Goal: Task Accomplishment & Management: Use online tool/utility

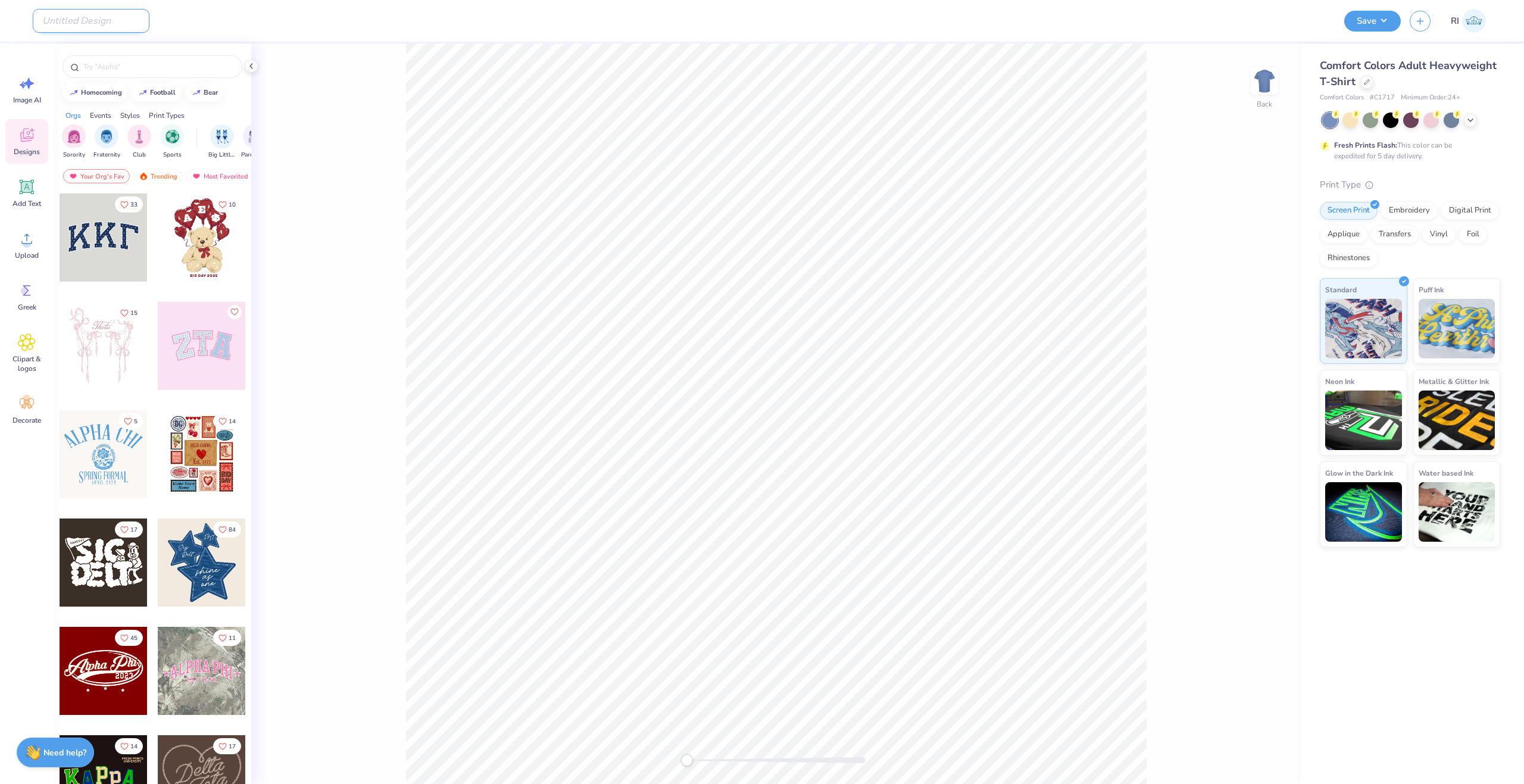
click at [94, 31] on input "Design Title" at bounding box center [91, 21] width 117 height 24
paste input "UGC_3490"
type input "UGC_3490"
click at [1431, 126] on div at bounding box center [1431, 119] width 16 height 16
click at [25, 249] on div "Upload" at bounding box center [26, 245] width 43 height 45
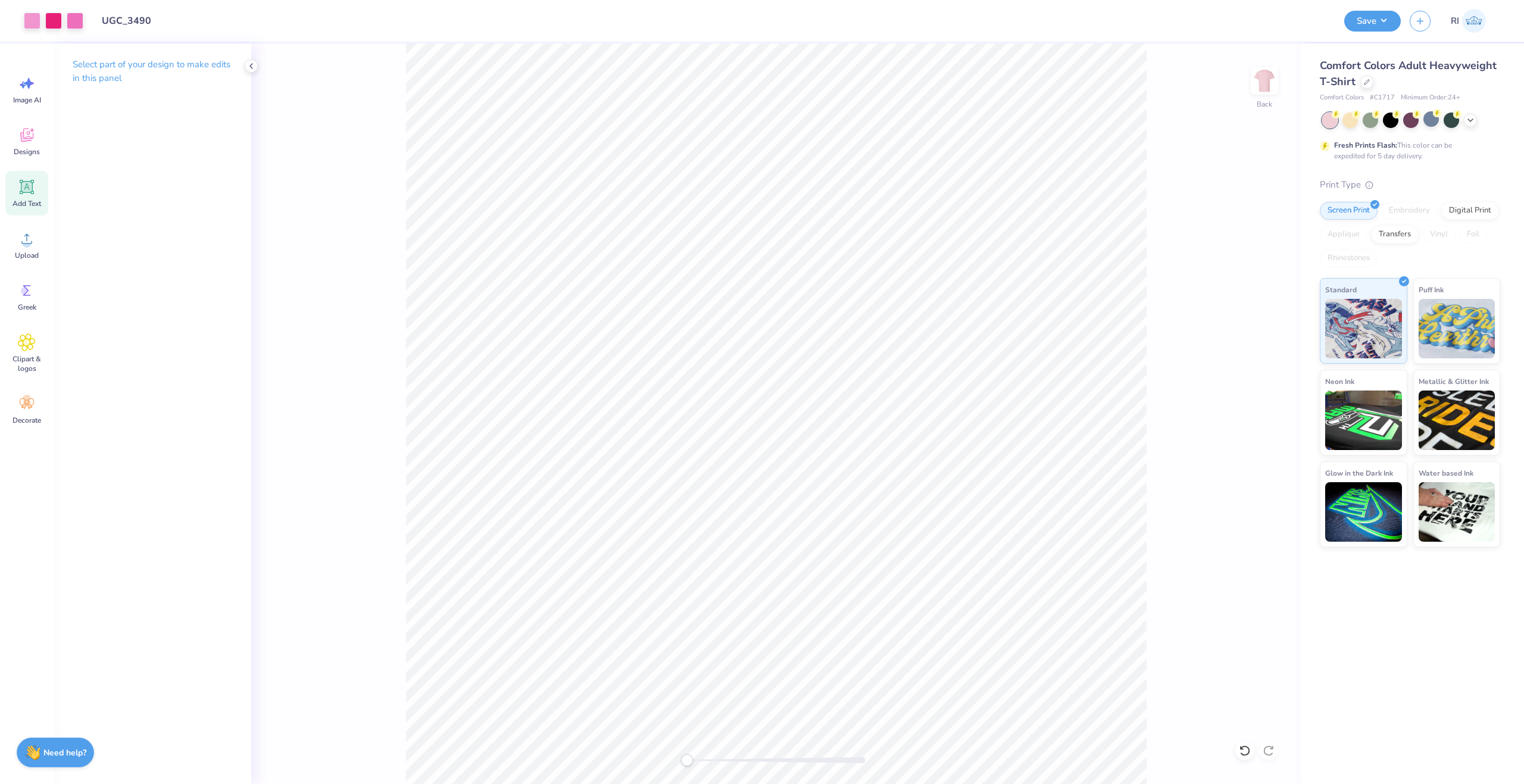
click at [19, 186] on icon at bounding box center [27, 187] width 18 height 18
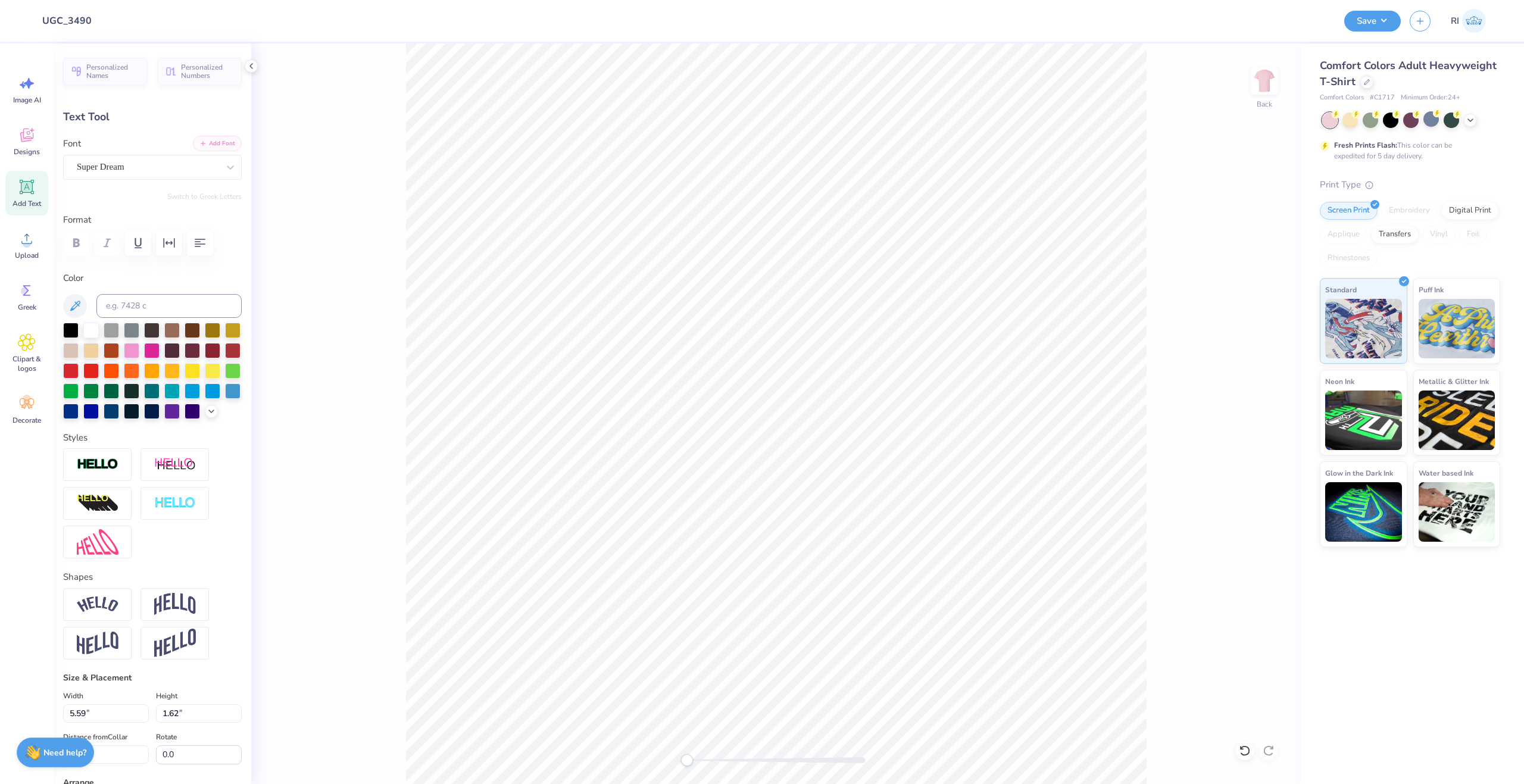
click at [213, 144] on button "Add Font" at bounding box center [217, 143] width 49 height 16
click at [214, 142] on button "Add Font" at bounding box center [217, 143] width 49 height 16
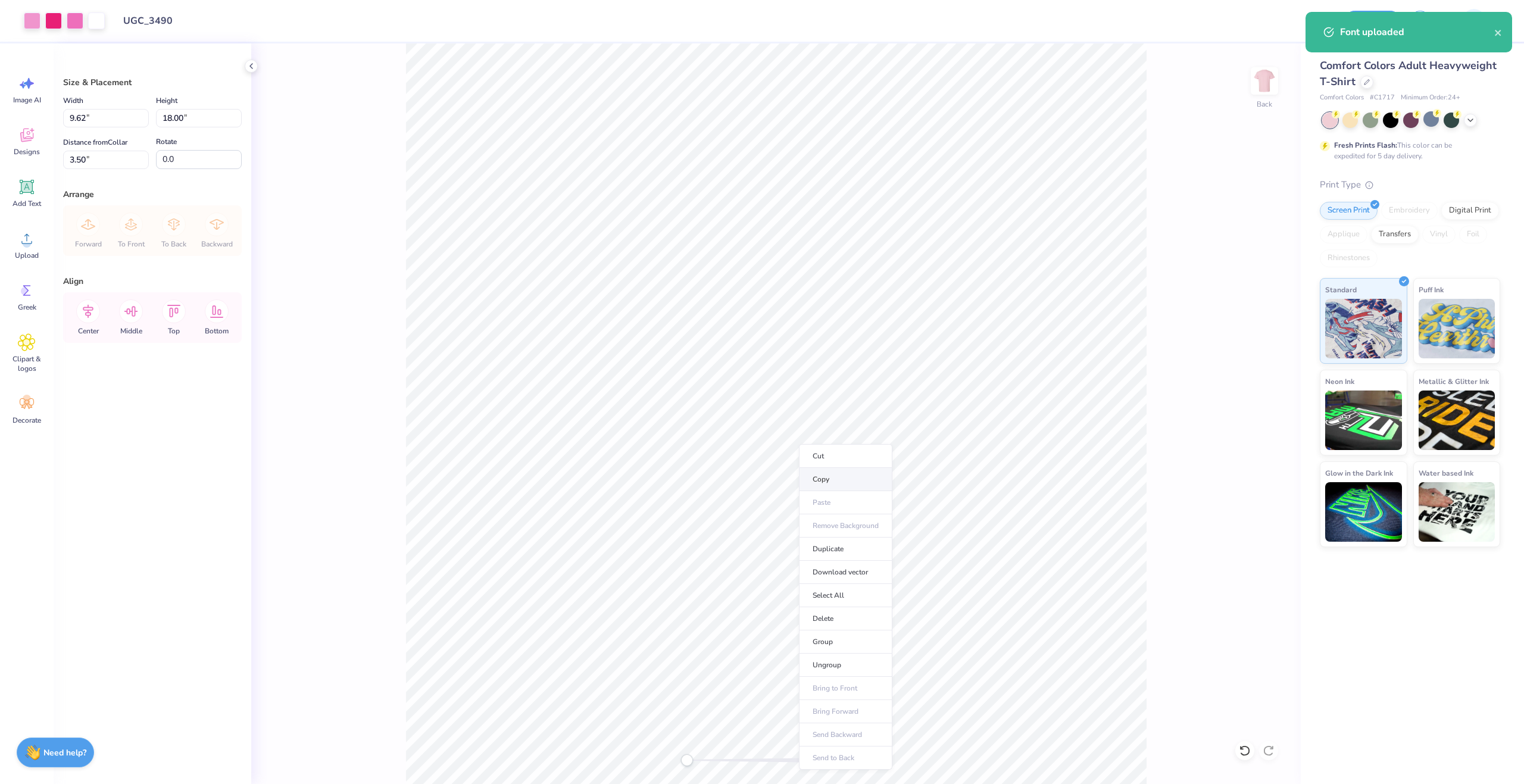
click at [853, 487] on li "Copy" at bounding box center [846, 479] width 94 height 23
click at [1263, 70] on img at bounding box center [1265, 81] width 48 height 48
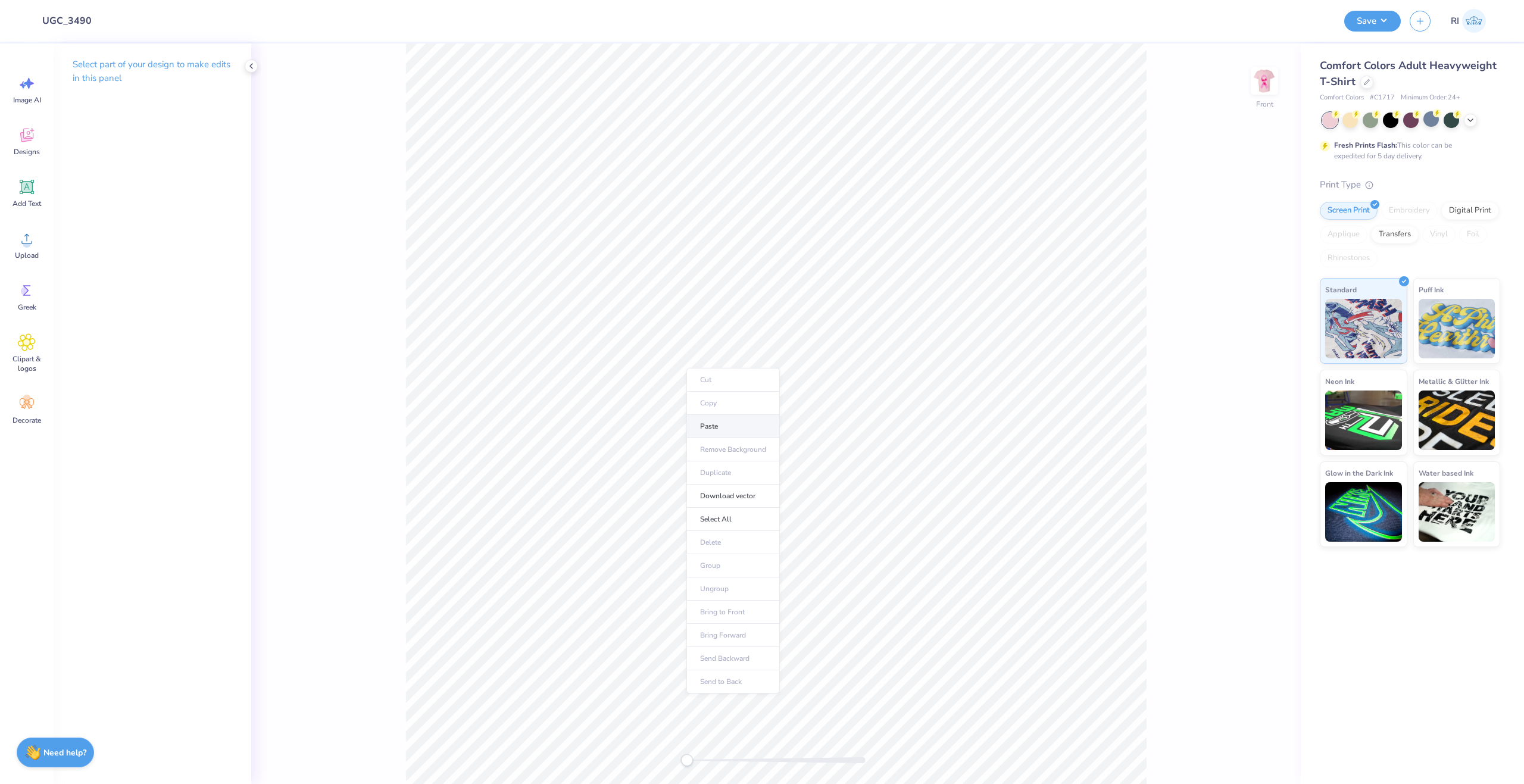
click at [742, 432] on li "Paste" at bounding box center [733, 426] width 94 height 23
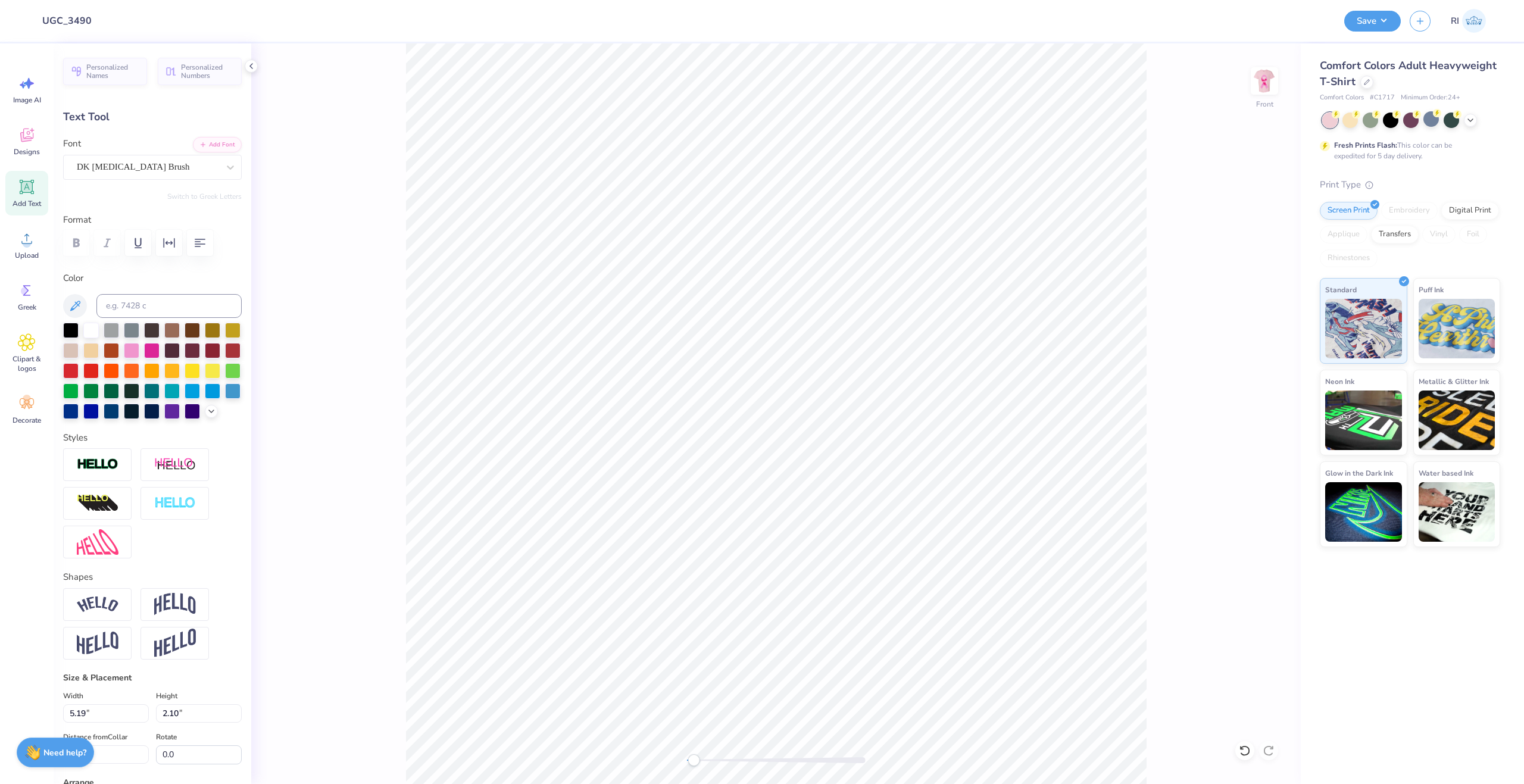
scroll to position [10, 1]
type textarea "CAUSE"
type input "6.56"
type input "2.00"
type input "12.59"
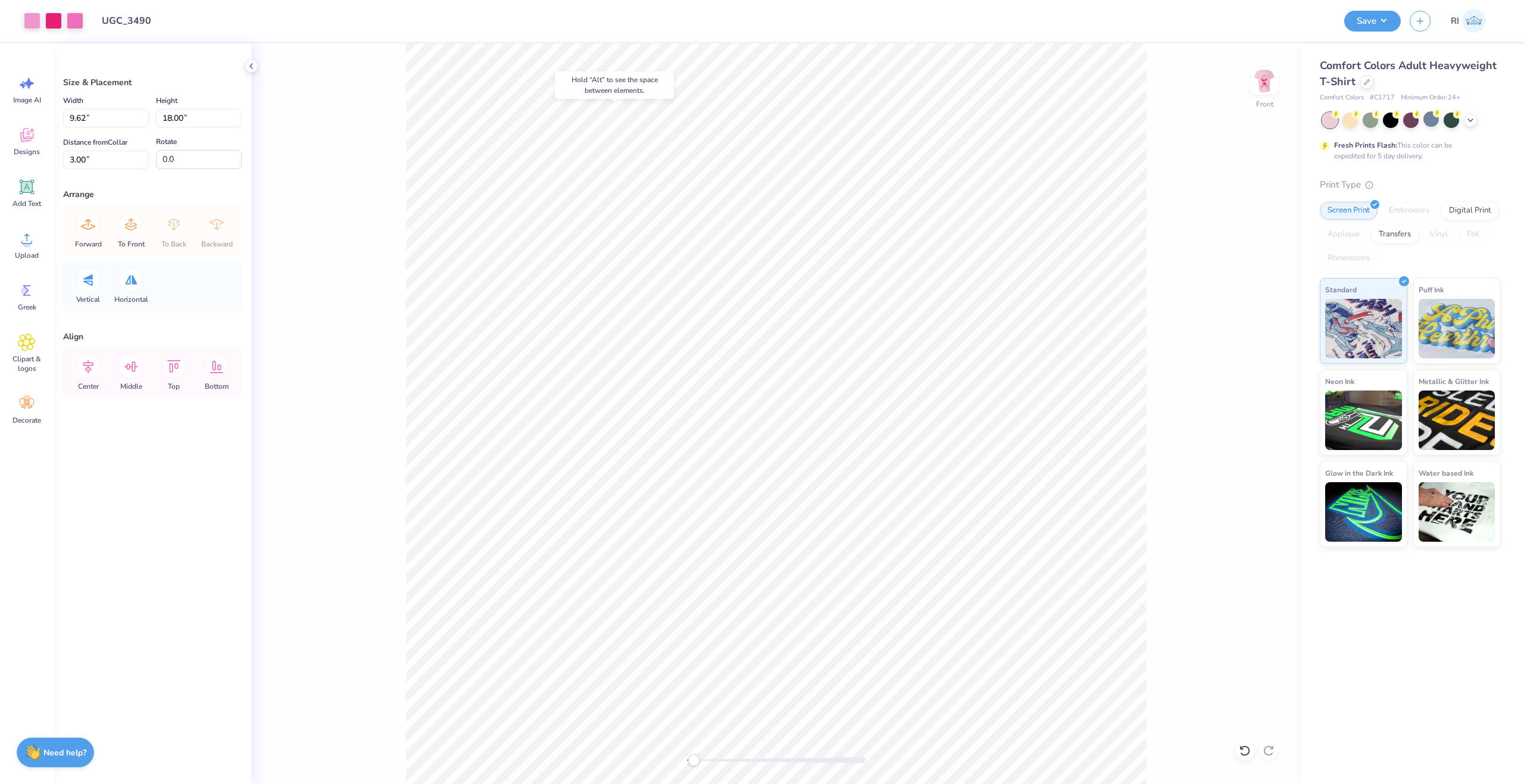
click at [1245, 749] on icon at bounding box center [1245, 751] width 12 height 12
type input "3.01"
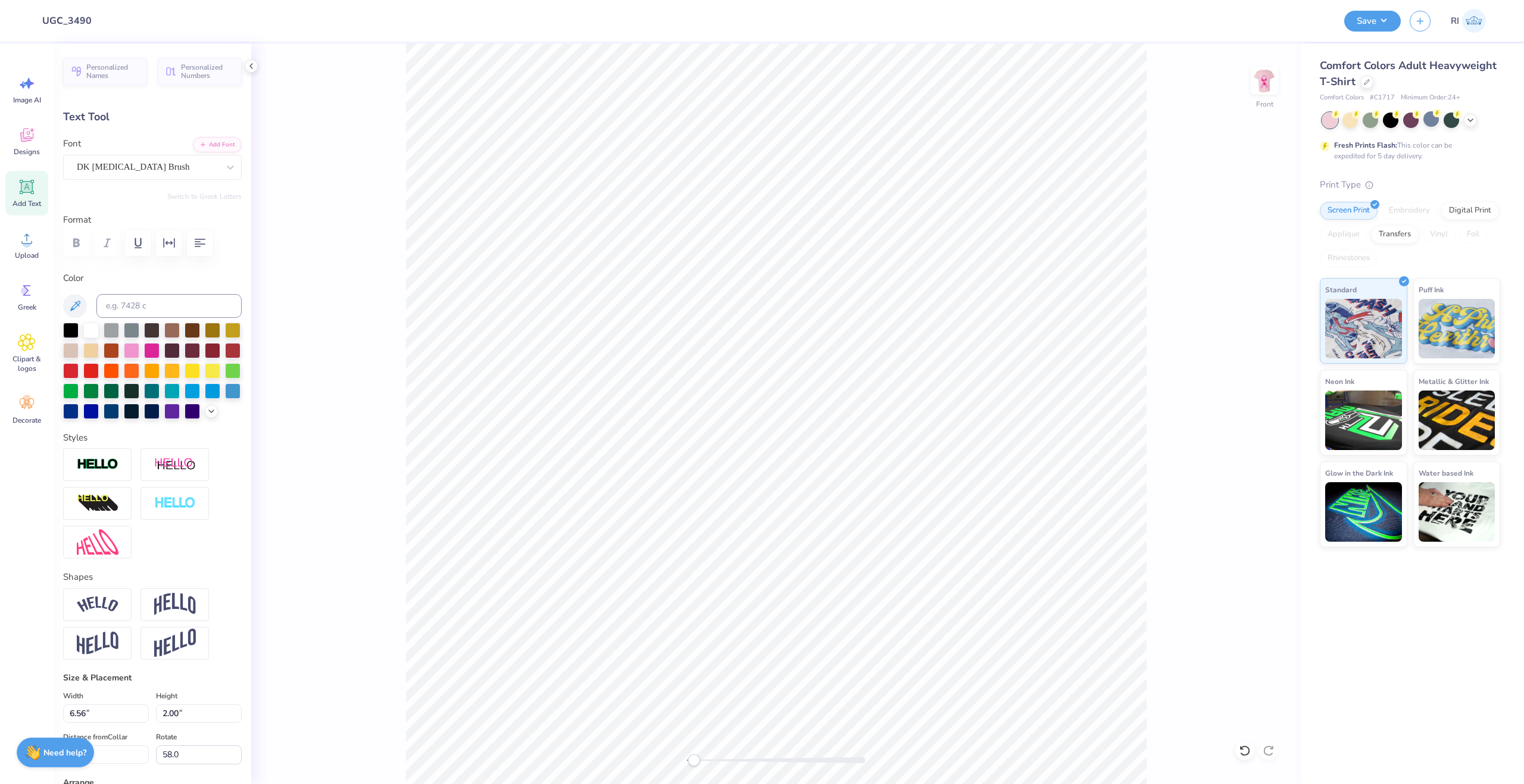
type input "0.0"
type input "4.67"
type input "6.07"
type input "9.49"
type input "0.0"
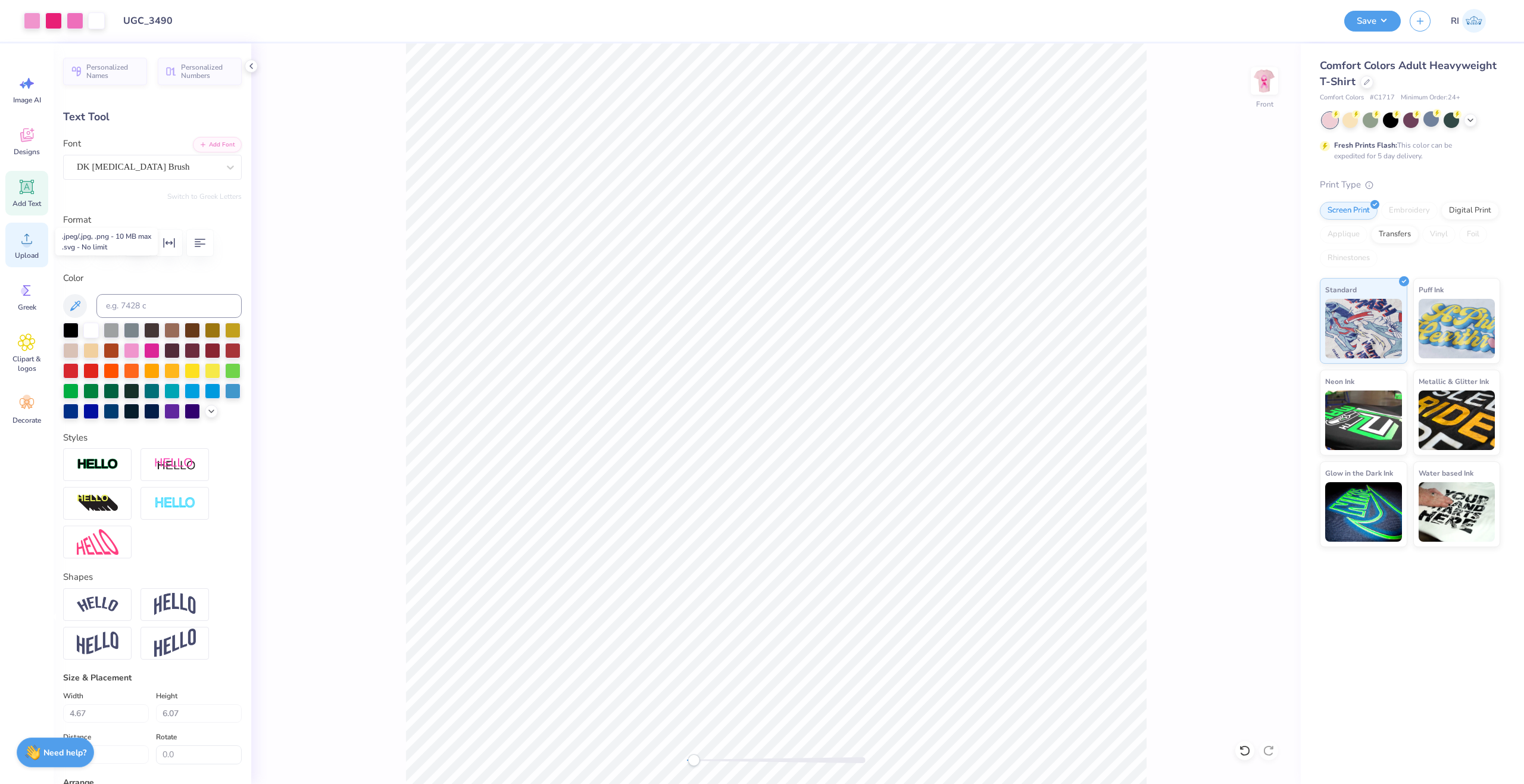
click at [29, 245] on circle at bounding box center [26, 243] width 8 height 8
click at [131, 306] on input at bounding box center [169, 306] width 145 height 24
type input "7422"
click at [810, 515] on li "Duplicate" at bounding box center [794, 516] width 94 height 23
type input "10.49"
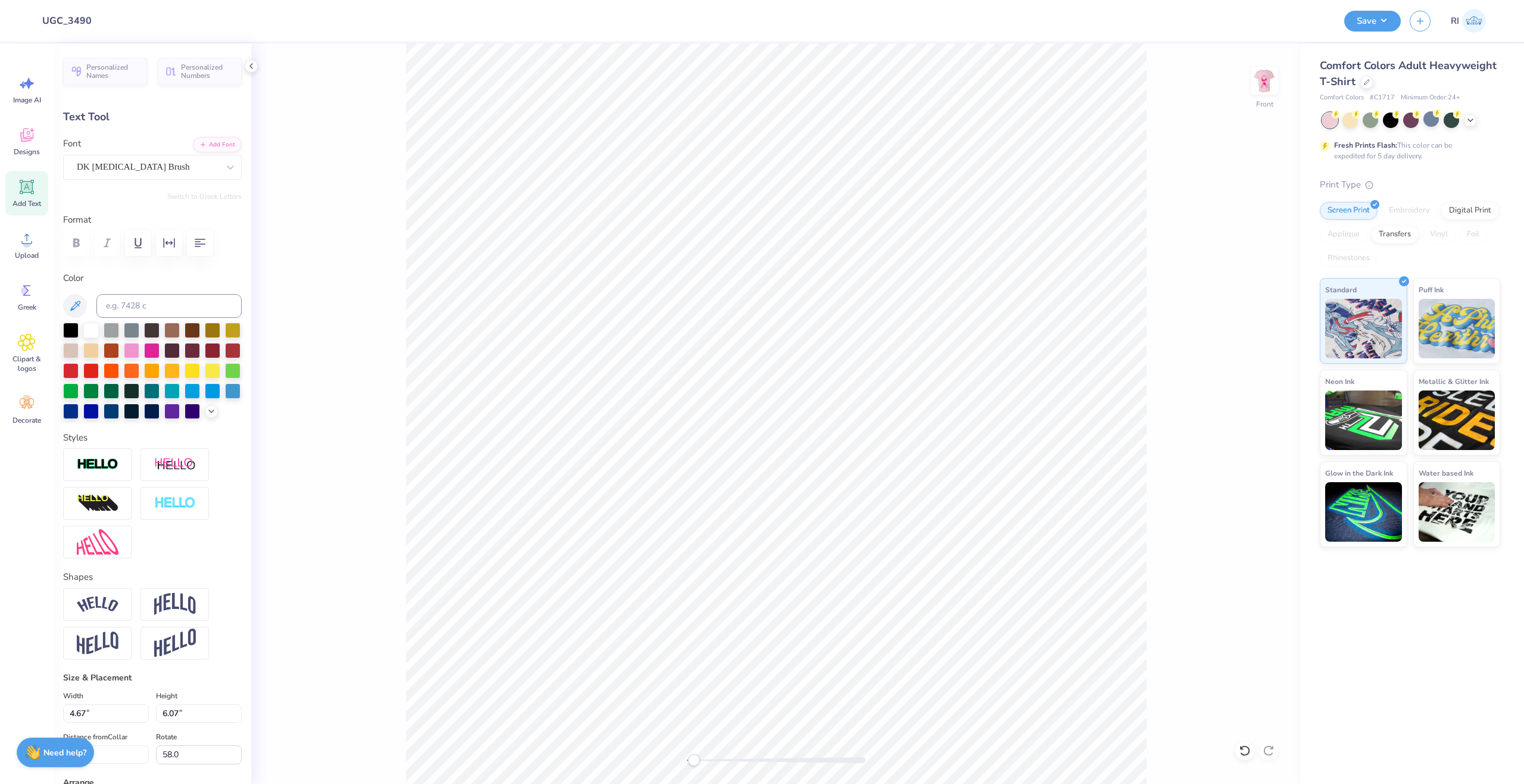
type textarea "dodge"
type input "5.49"
type input "7.09"
type input "6.19"
type input "-53.2"
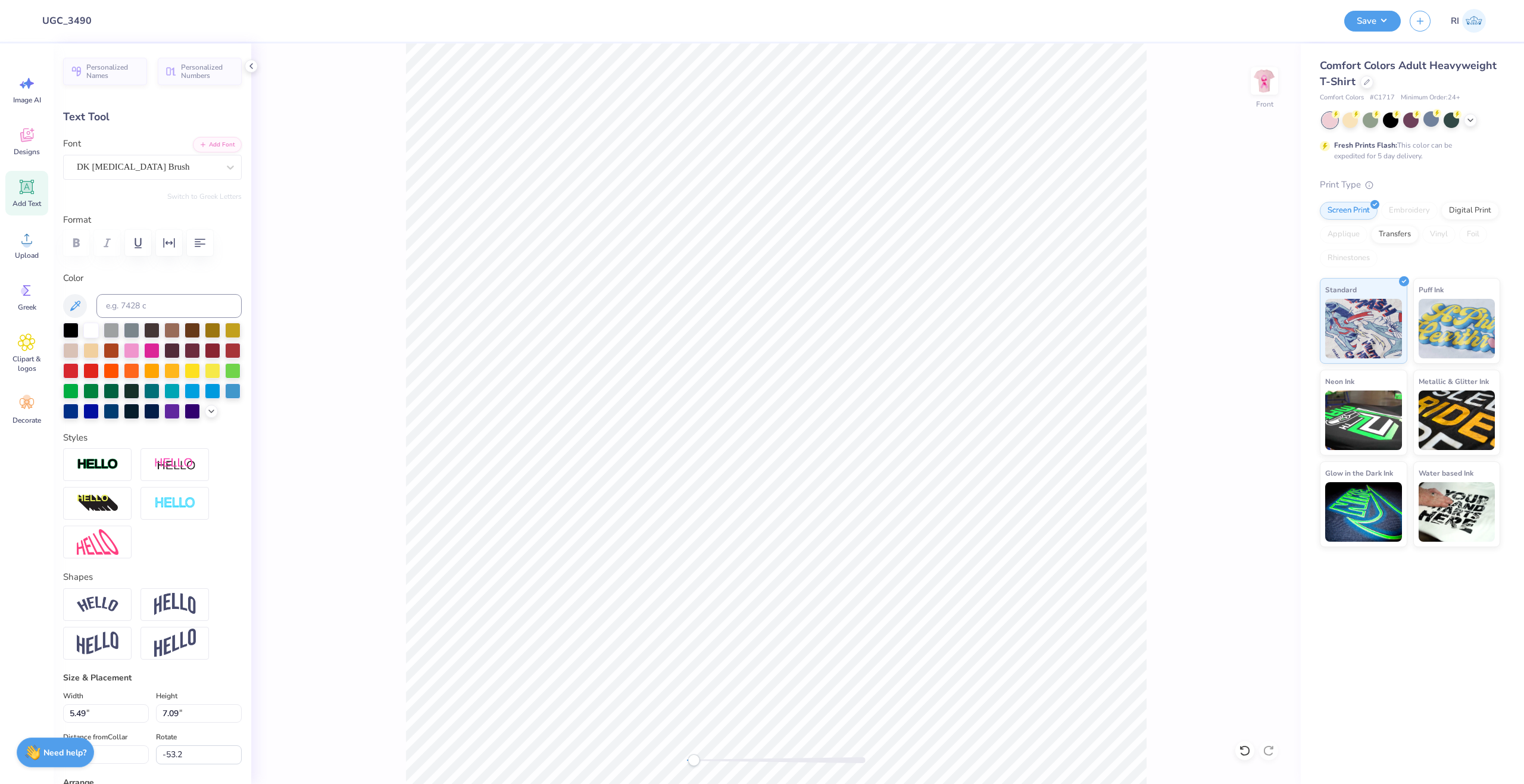
type input "3.55"
type input "4.42"
type input "14.77"
type input "-59.0"
type input "3.10"
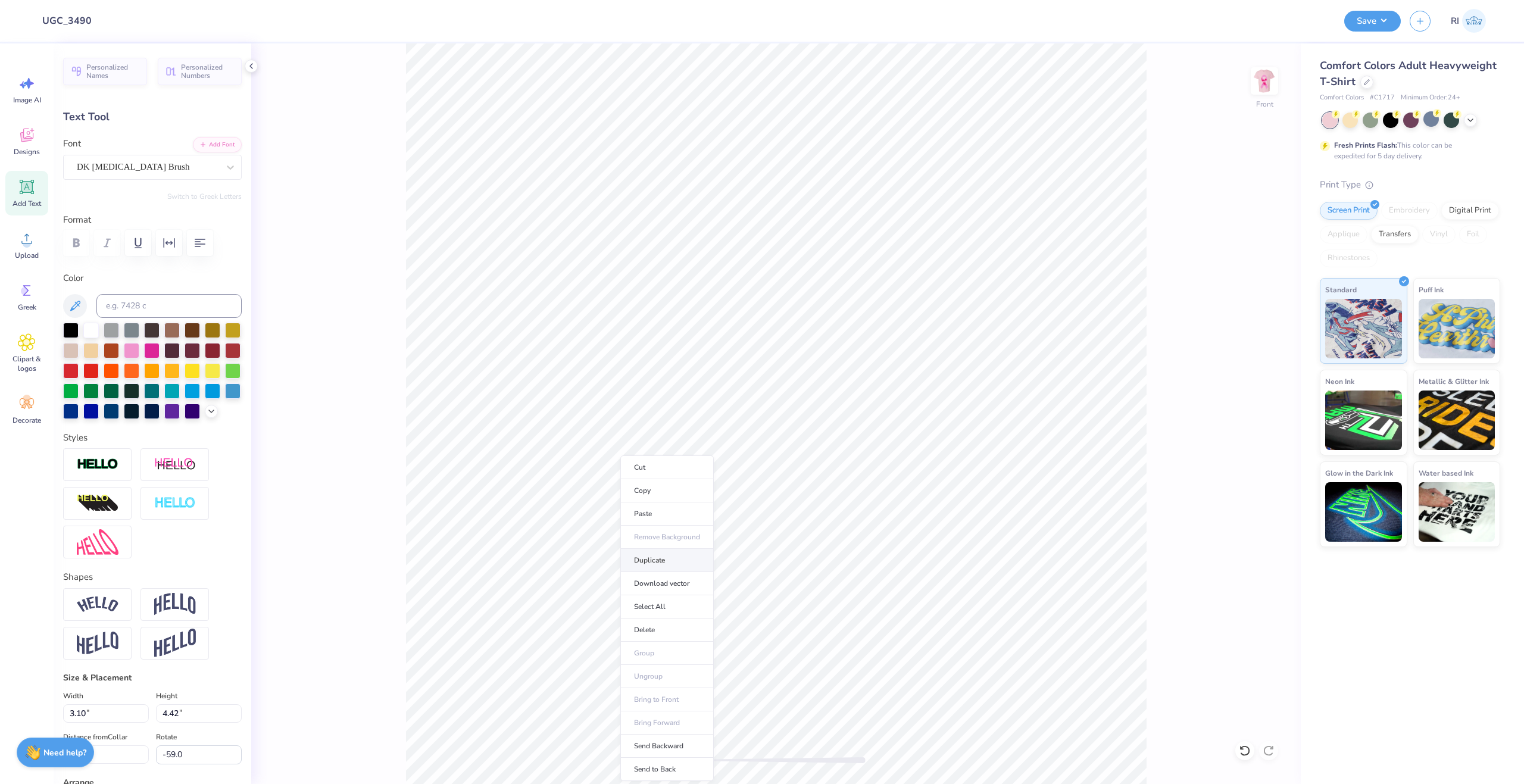
click at [670, 561] on li "Duplicate" at bounding box center [667, 560] width 94 height 23
type input "15.77"
type textarea "for a"
type input "0.0"
type input "2.76"
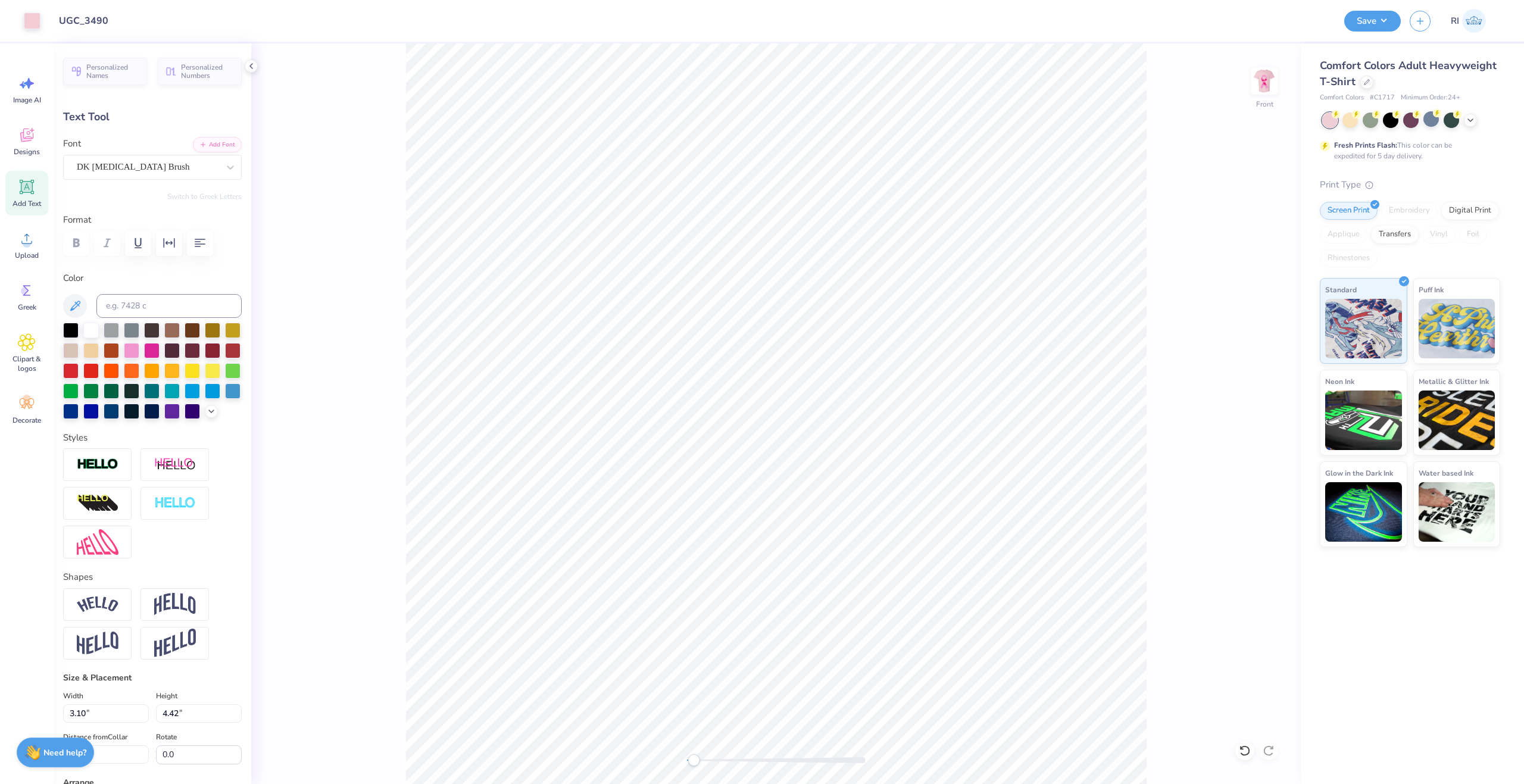
type input "3.29"
type input "7.43"
type input "0.0"
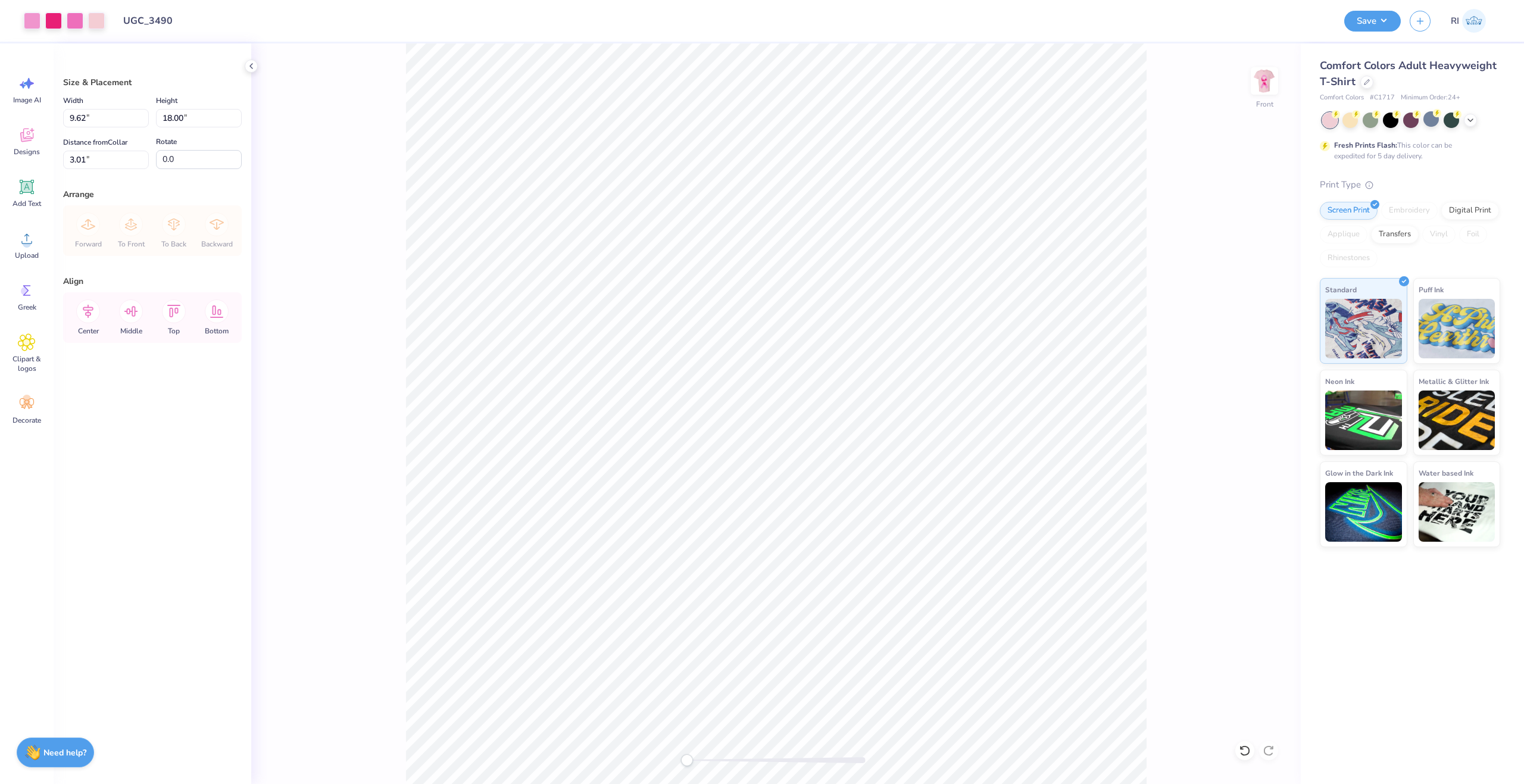
type input "3.00"
click at [191, 118] on input "18.00" at bounding box center [198, 118] width 85 height 19
type input "10"
type input "5.34"
type input "10.00"
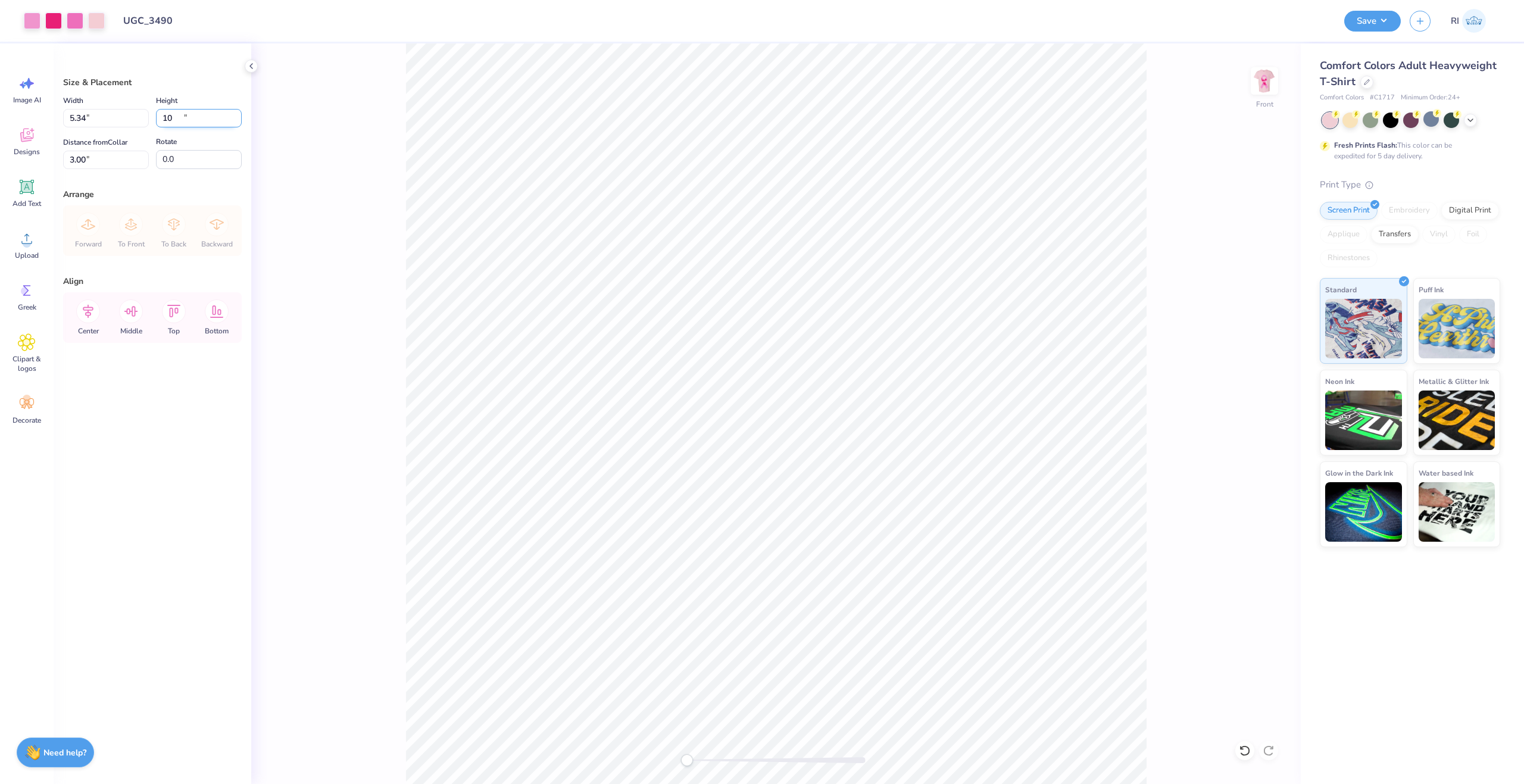
type input "7.00"
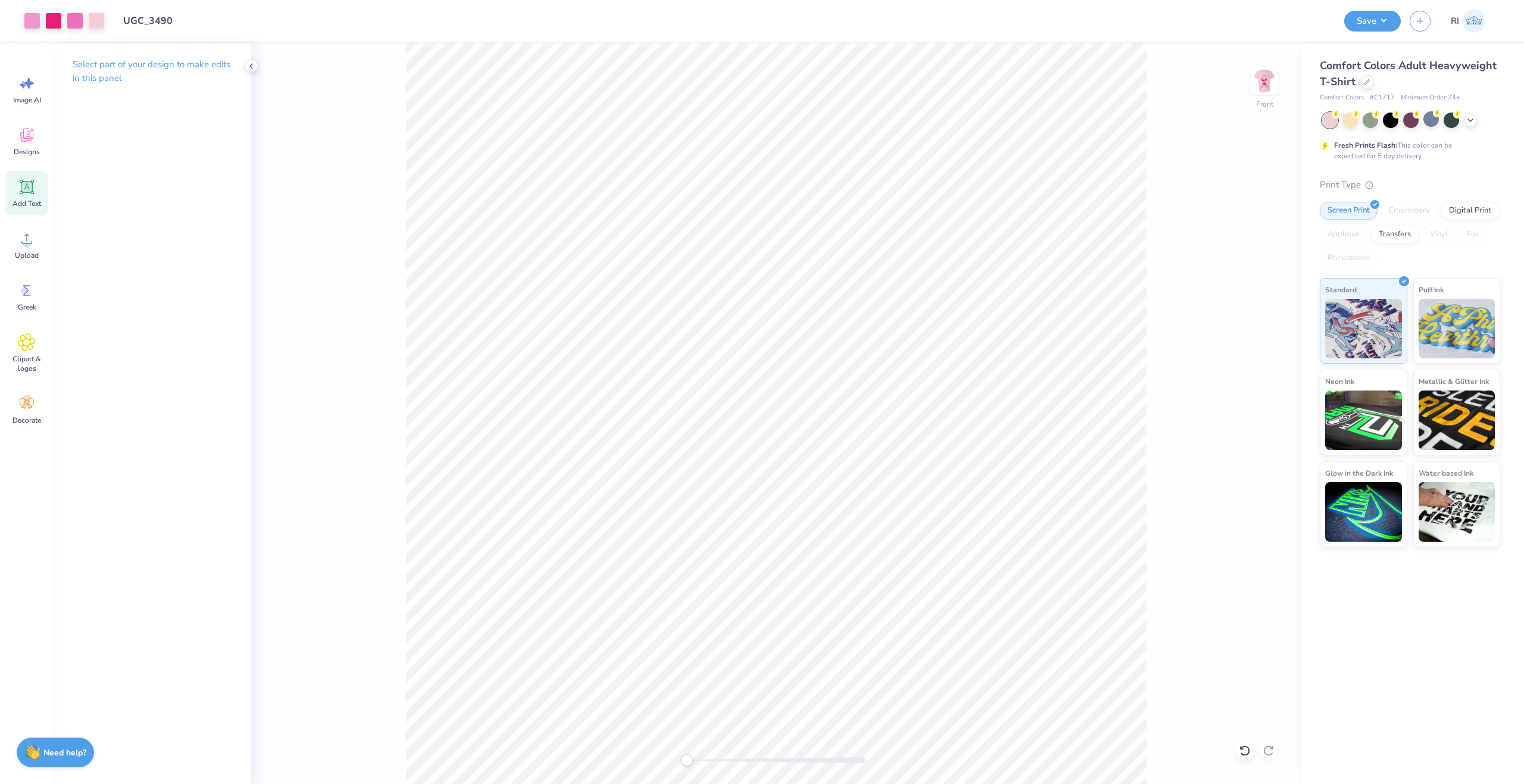
click at [39, 188] on div "Add Text" at bounding box center [26, 193] width 43 height 45
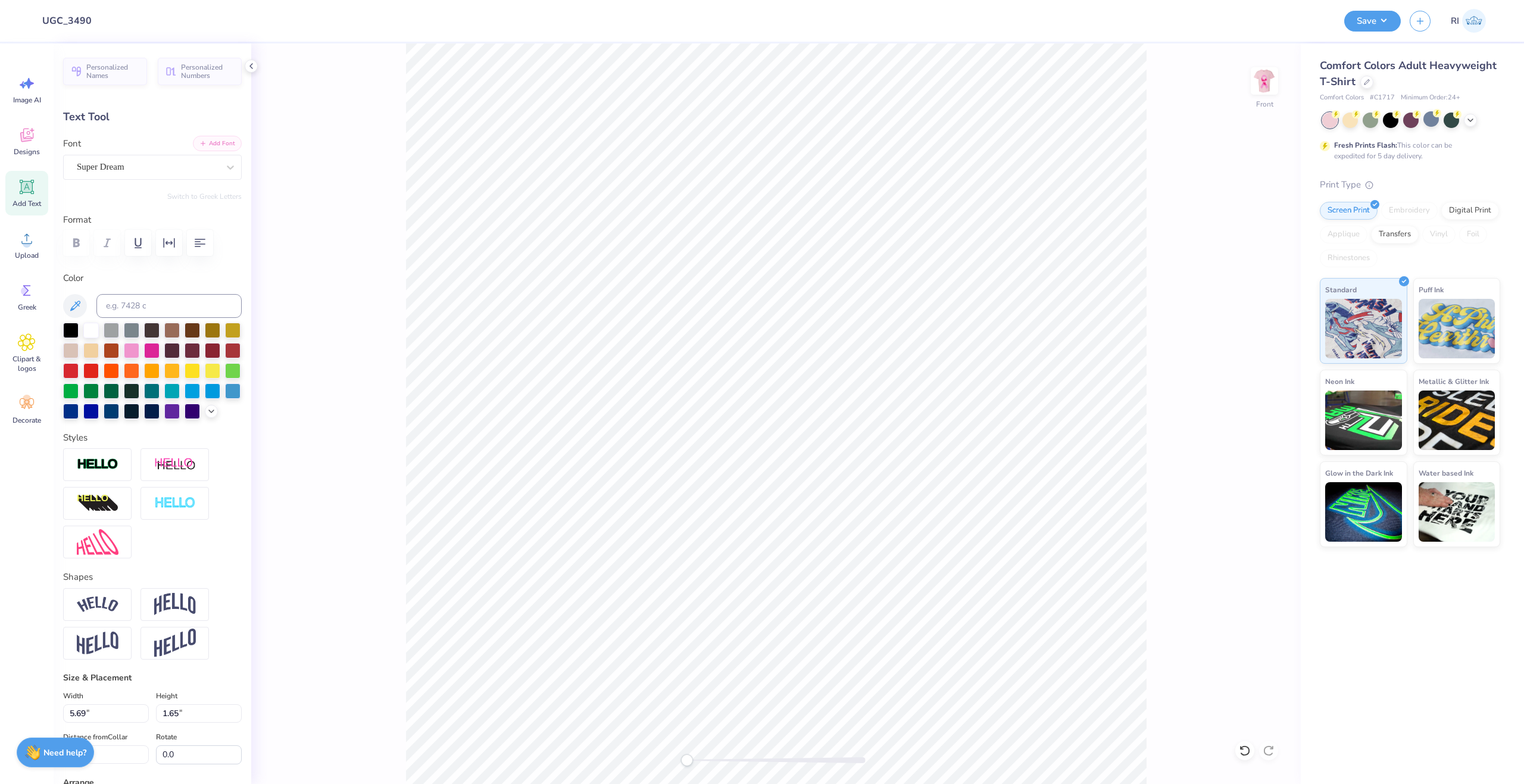
click at [215, 148] on button "Add Font" at bounding box center [217, 143] width 49 height 16
click at [215, 146] on button "Add Font" at bounding box center [217, 143] width 49 height 16
click at [122, 300] on input "2" at bounding box center [169, 306] width 145 height 24
type input "213"
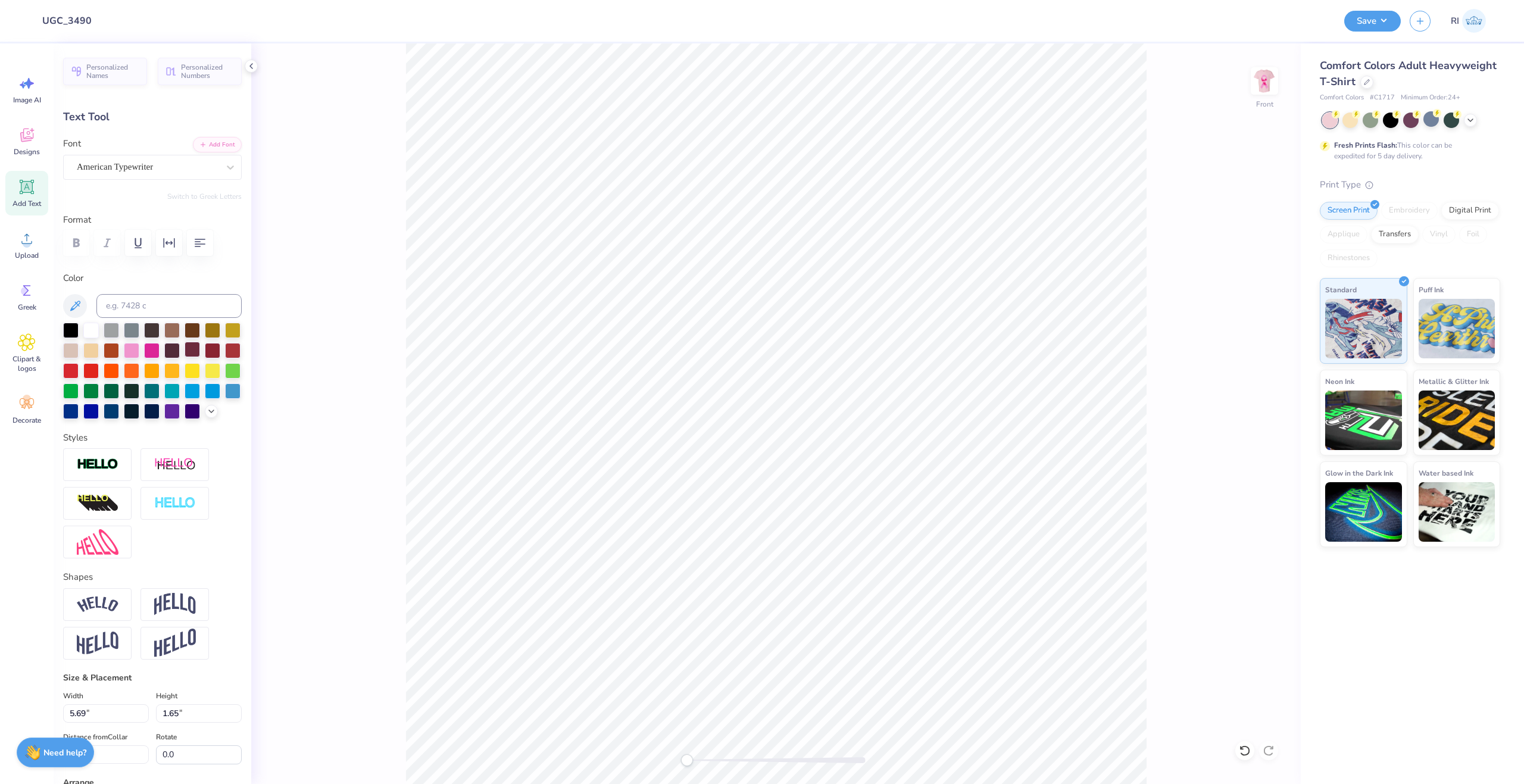
type textarea "Think Pink. Think Zeta."
type input "14.53"
type input "1.12"
type input "18.78"
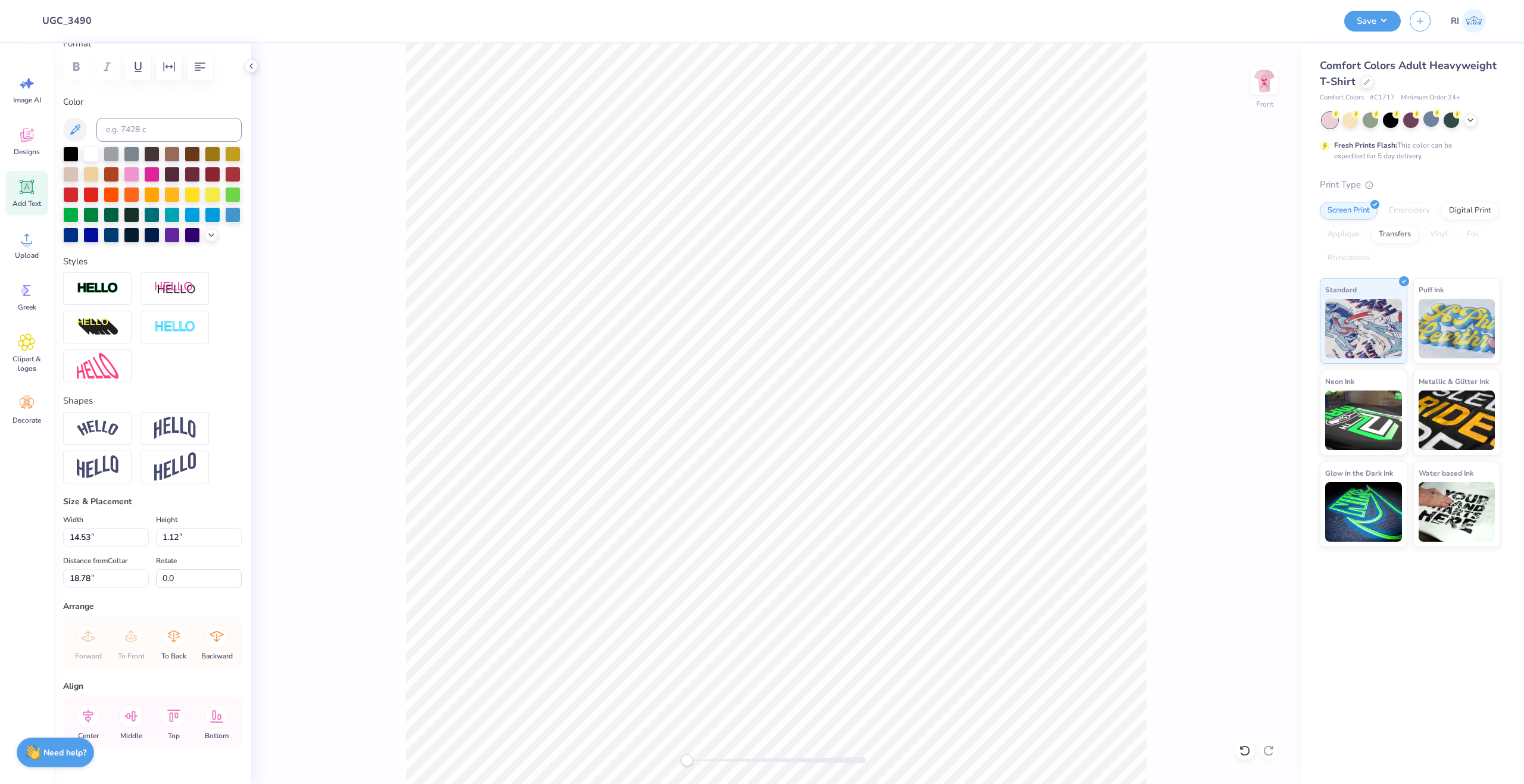
scroll to position [179, 0]
click at [107, 544] on input "14.53" at bounding box center [106, 535] width 85 height 19
type input "11.85"
type input "0.91"
type input "18.89"
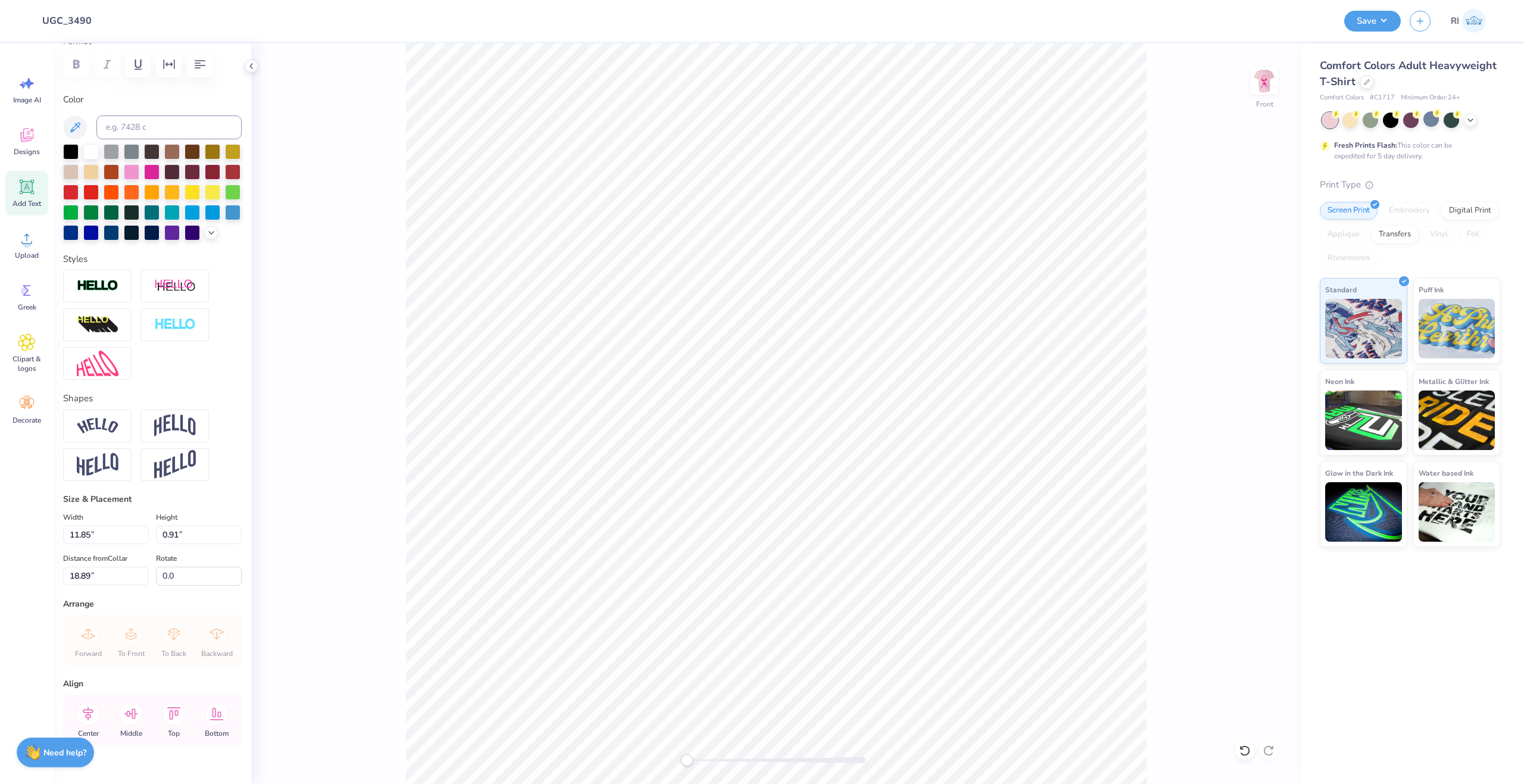
paste textarea "®"
type textarea "Think Pink.® Think Zeta."
type input "12.52"
type input "1.02"
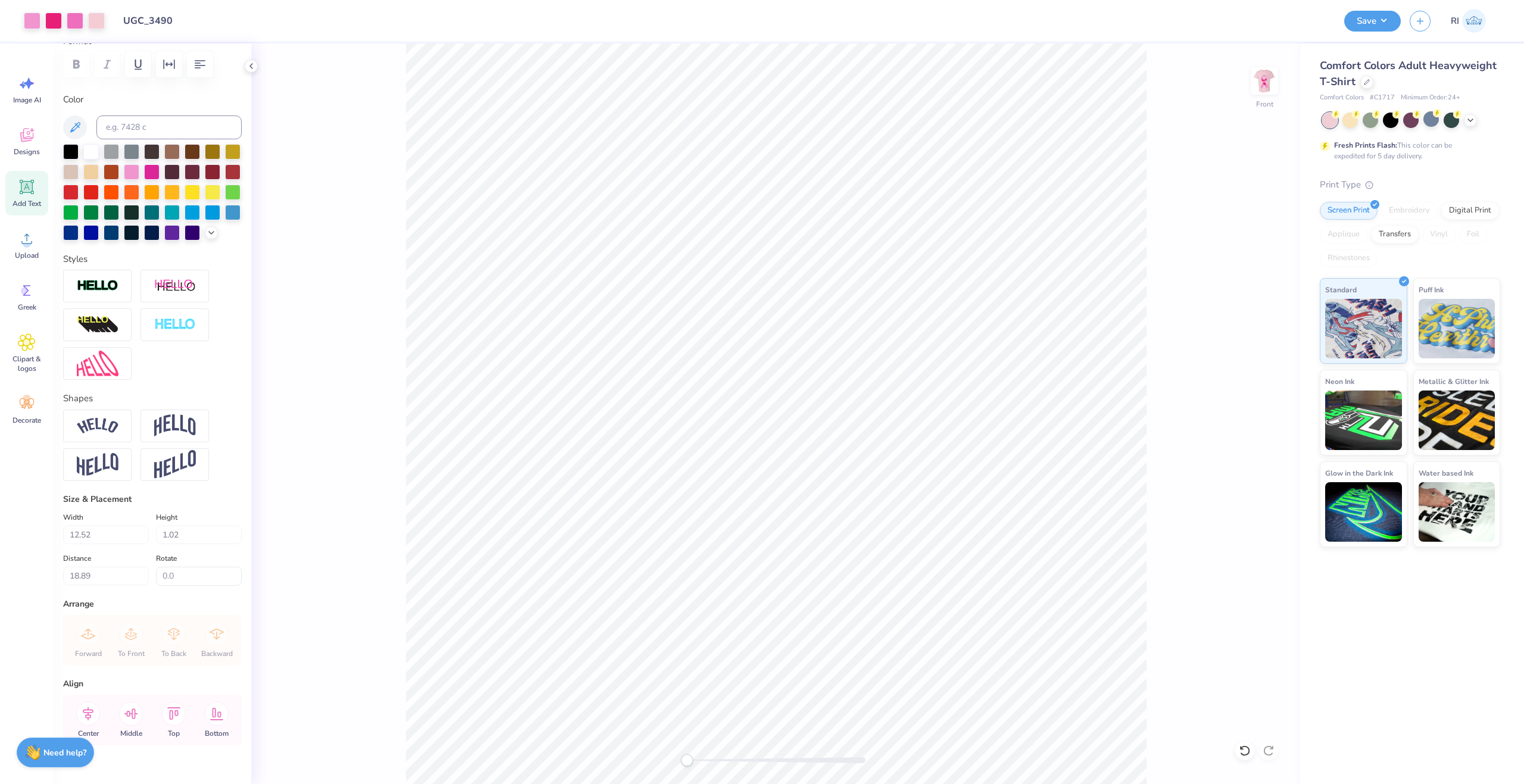
type input "18.83"
click at [110, 544] on input "12.52" at bounding box center [106, 535] width 85 height 19
type input "11.85"
type input "0.97"
type input "18.86"
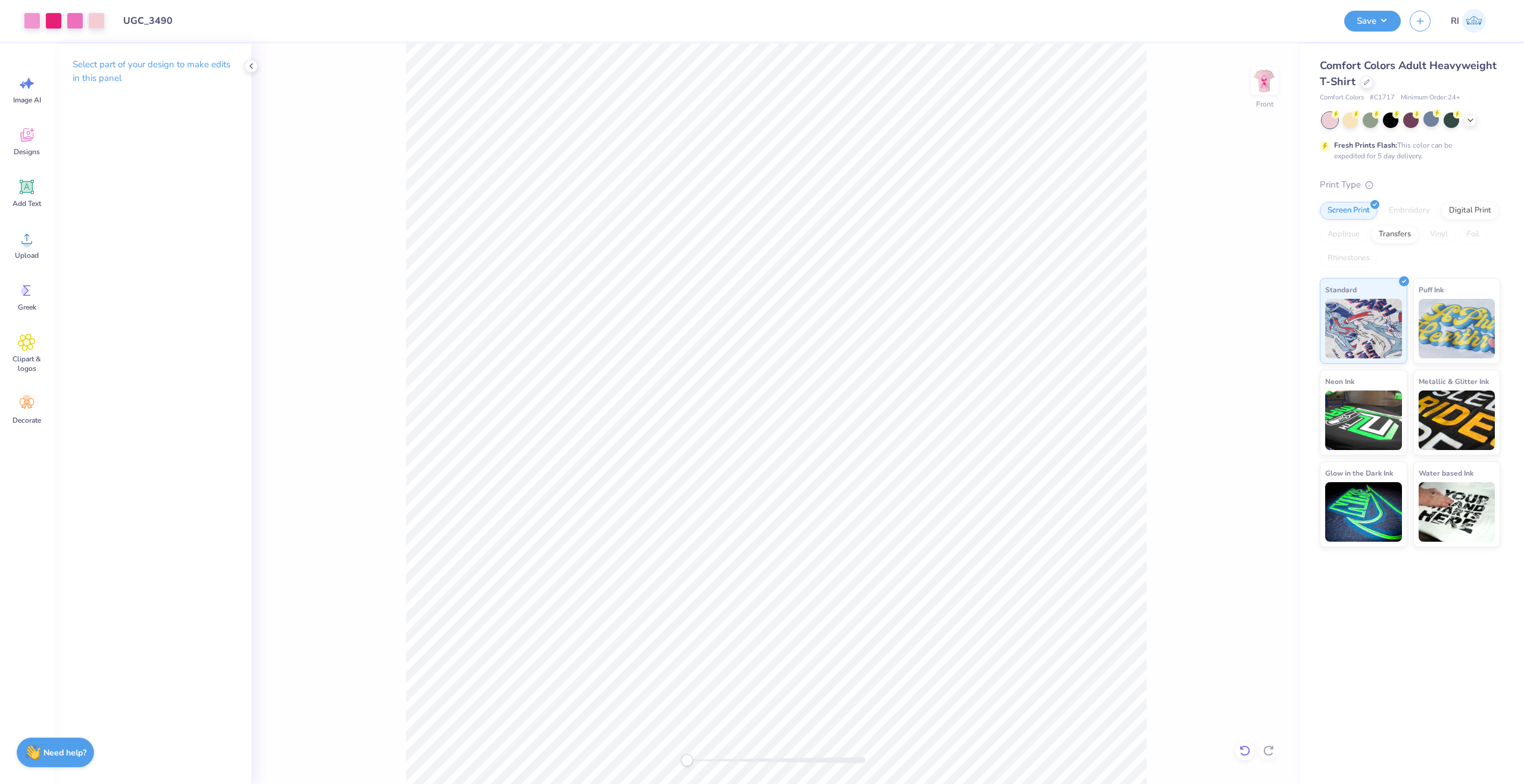
click at [1244, 745] on icon at bounding box center [1245, 751] width 12 height 12
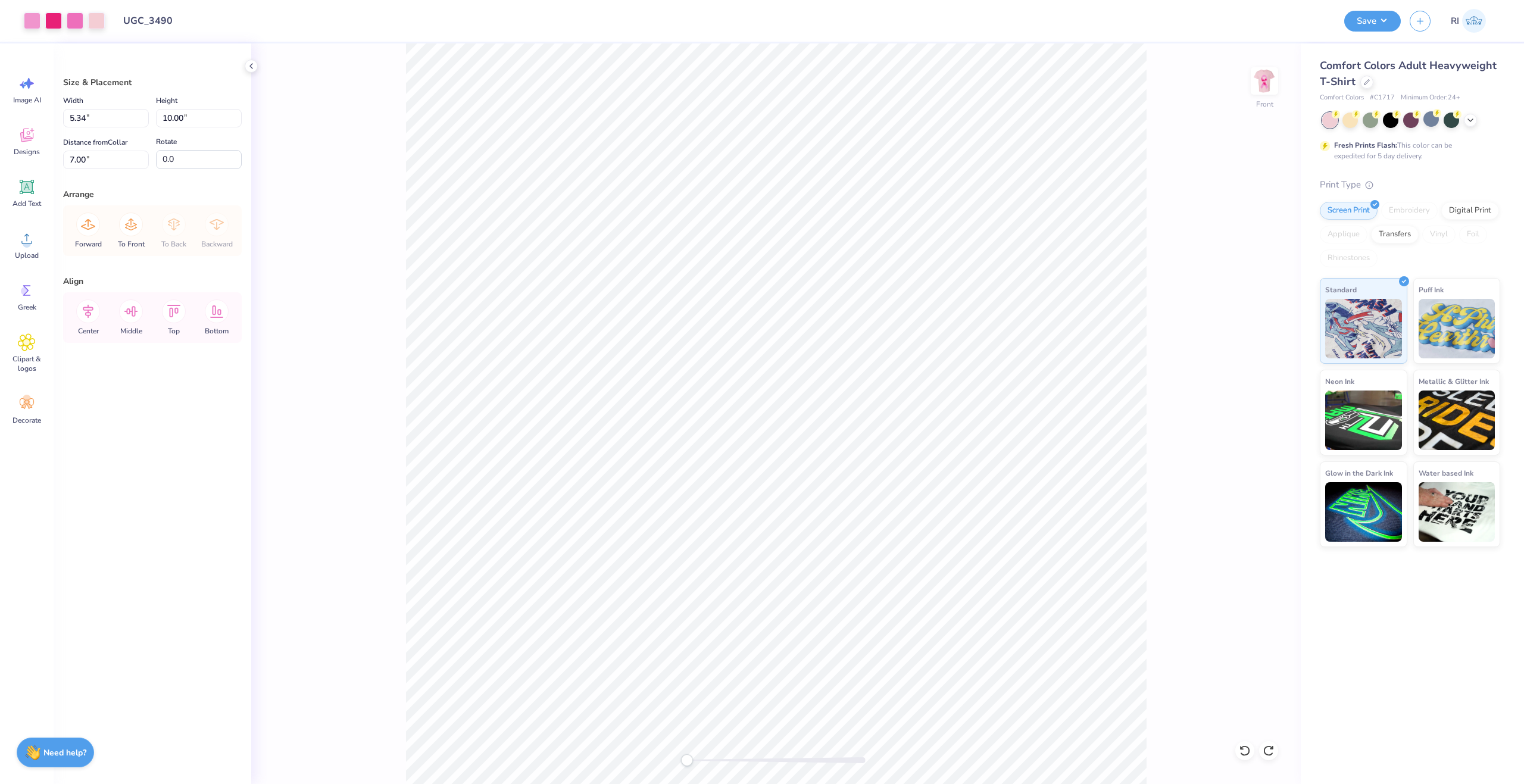
type input "8.52"
click at [193, 119] on input "10.00" at bounding box center [198, 118] width 85 height 19
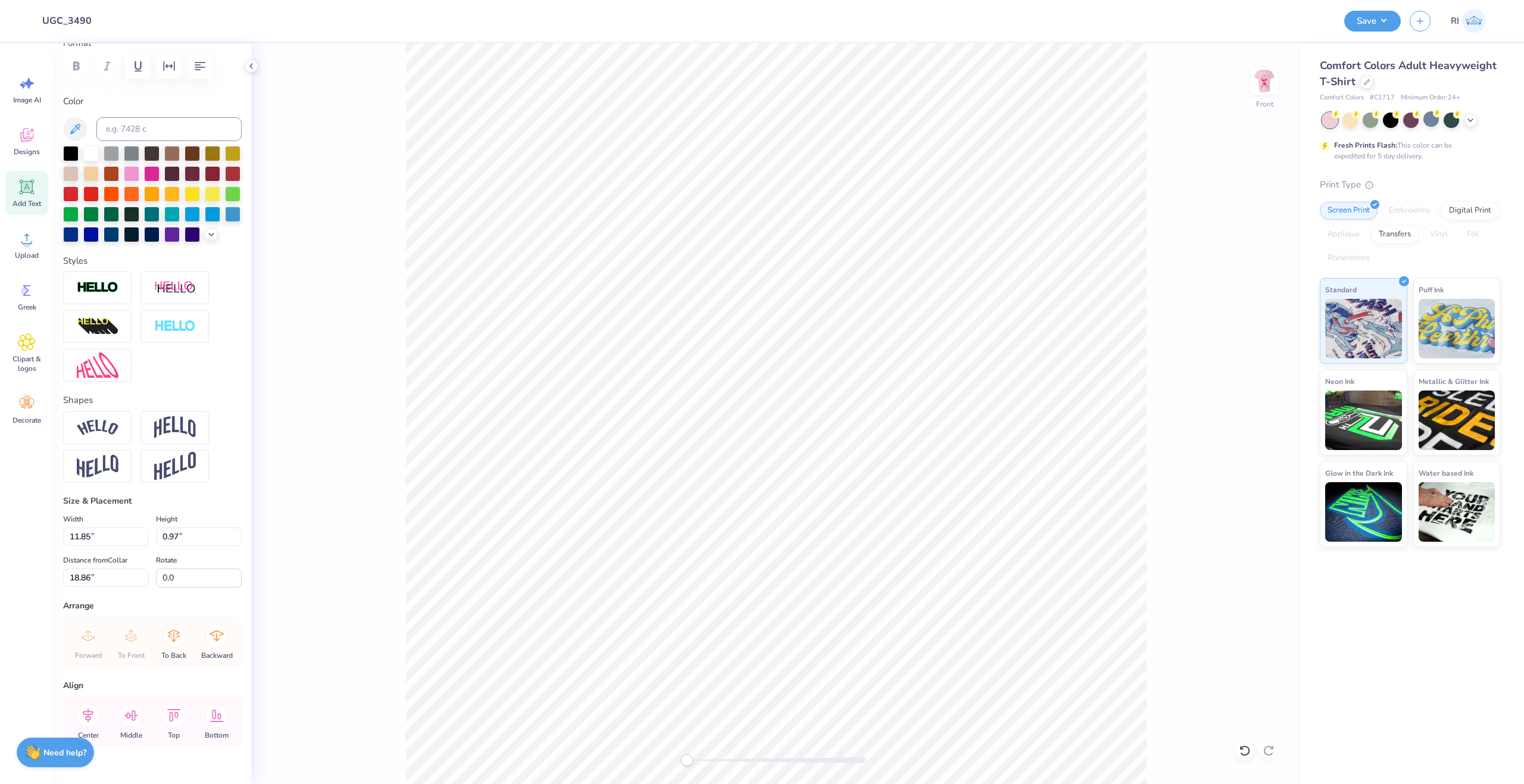
scroll to position [179, 0]
click at [103, 544] on input "11.85" at bounding box center [106, 535] width 85 height 19
type input "8.00"
type input "0.65"
type input "19.02"
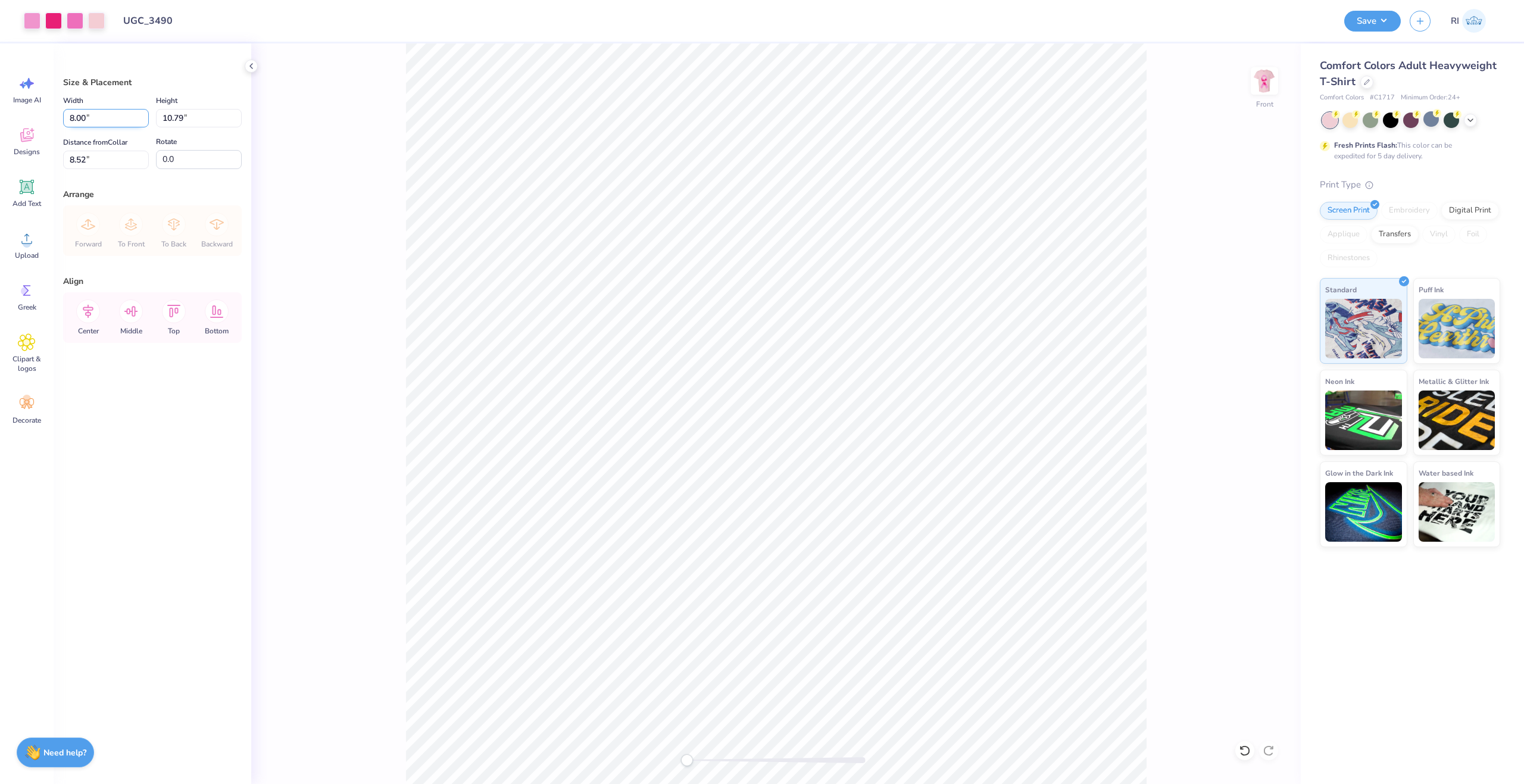
click at [133, 118] on input "8.00" at bounding box center [106, 118] width 85 height 19
type input "11.85"
type input "15.98"
click at [125, 161] on input "5.92" at bounding box center [106, 159] width 85 height 19
type input "3.00"
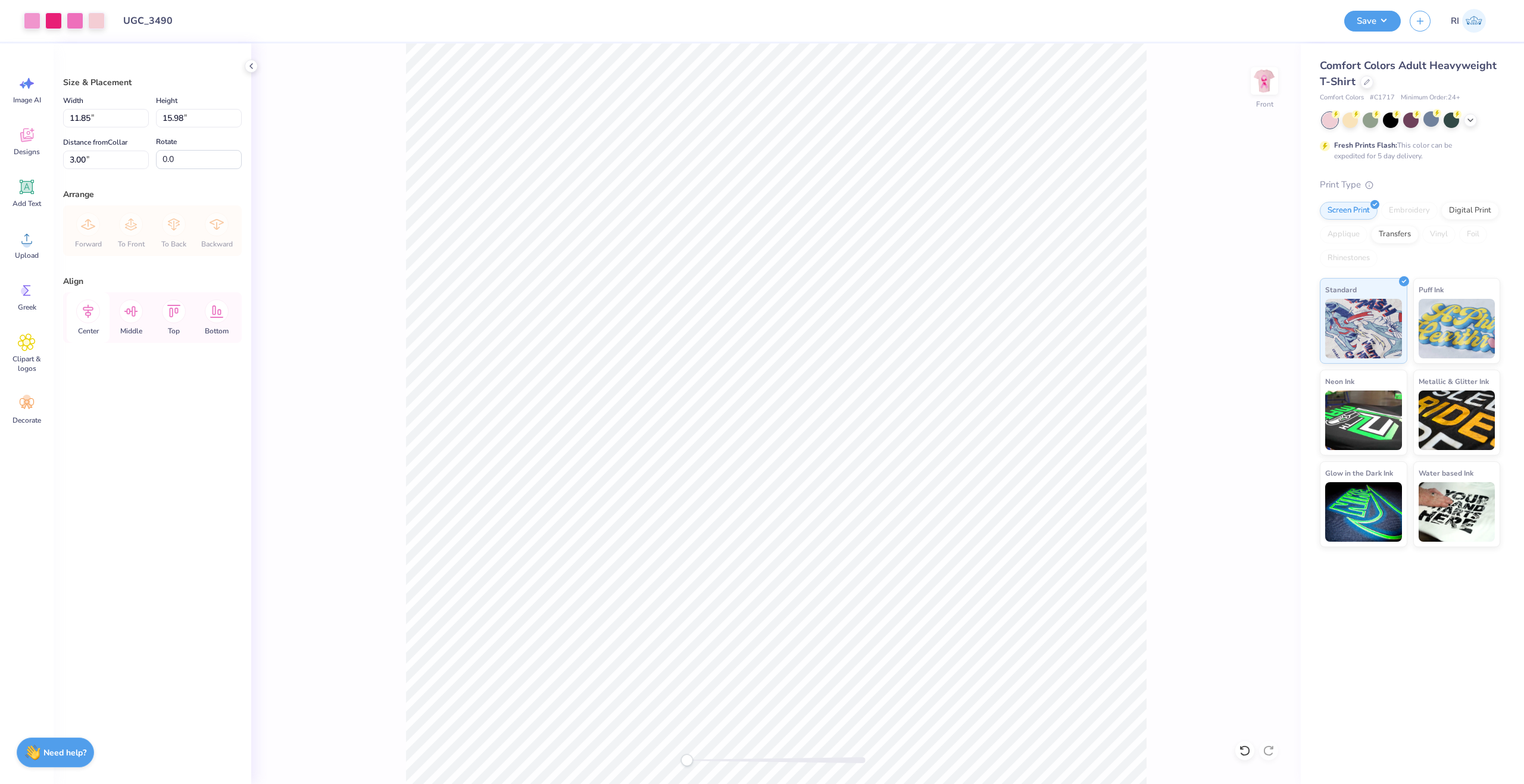
click at [93, 316] on icon at bounding box center [88, 312] width 24 height 24
click at [795, 434] on li "Copy" at bounding box center [804, 433] width 94 height 23
click at [209, 116] on input "15.98" at bounding box center [198, 118] width 85 height 19
type input "15"
type input "11.13"
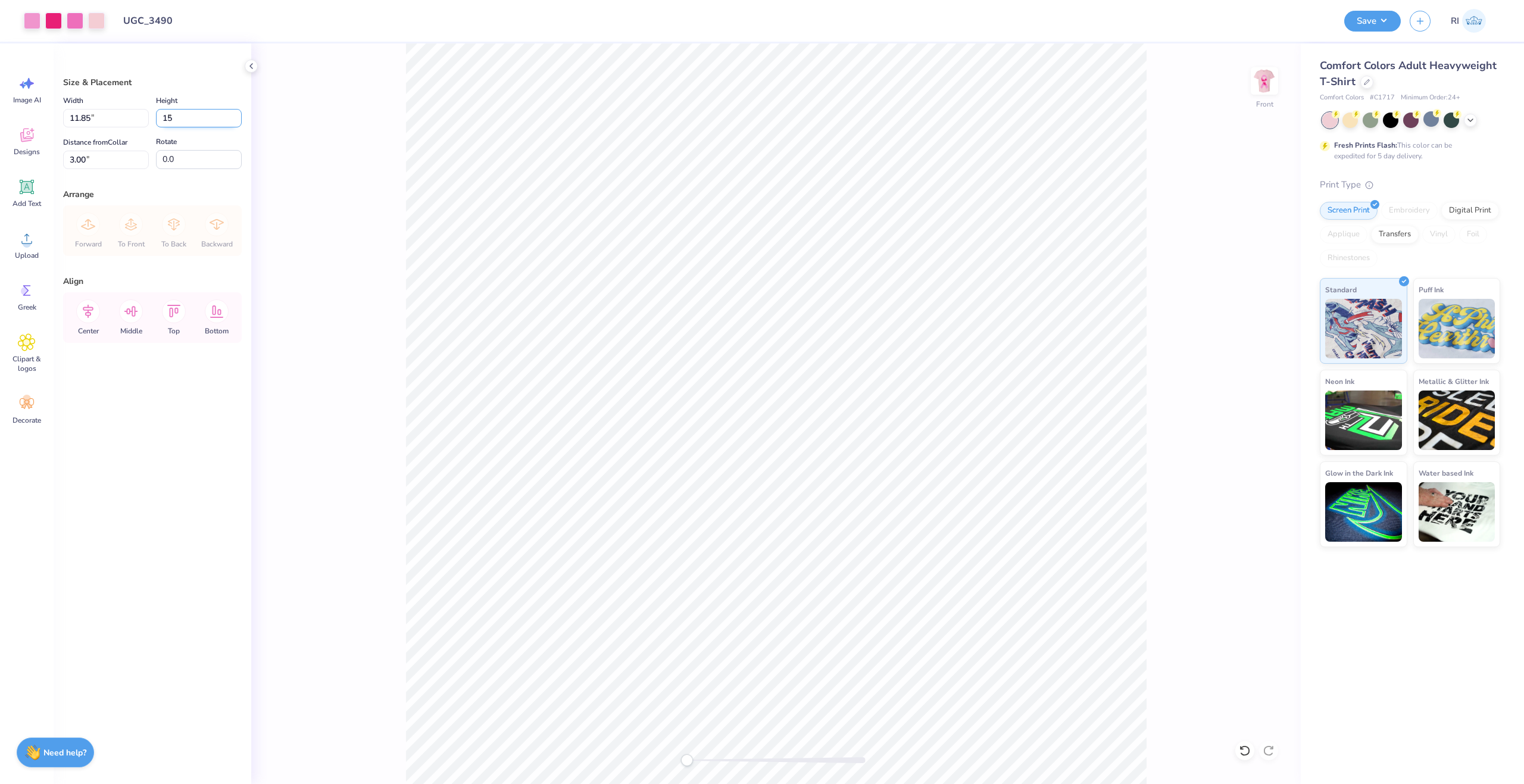
type input "15.00"
click at [122, 157] on input "3.49" at bounding box center [106, 159] width 85 height 19
type input "3.00"
click at [88, 309] on icon at bounding box center [88, 312] width 24 height 24
click at [1269, 71] on img at bounding box center [1265, 81] width 48 height 48
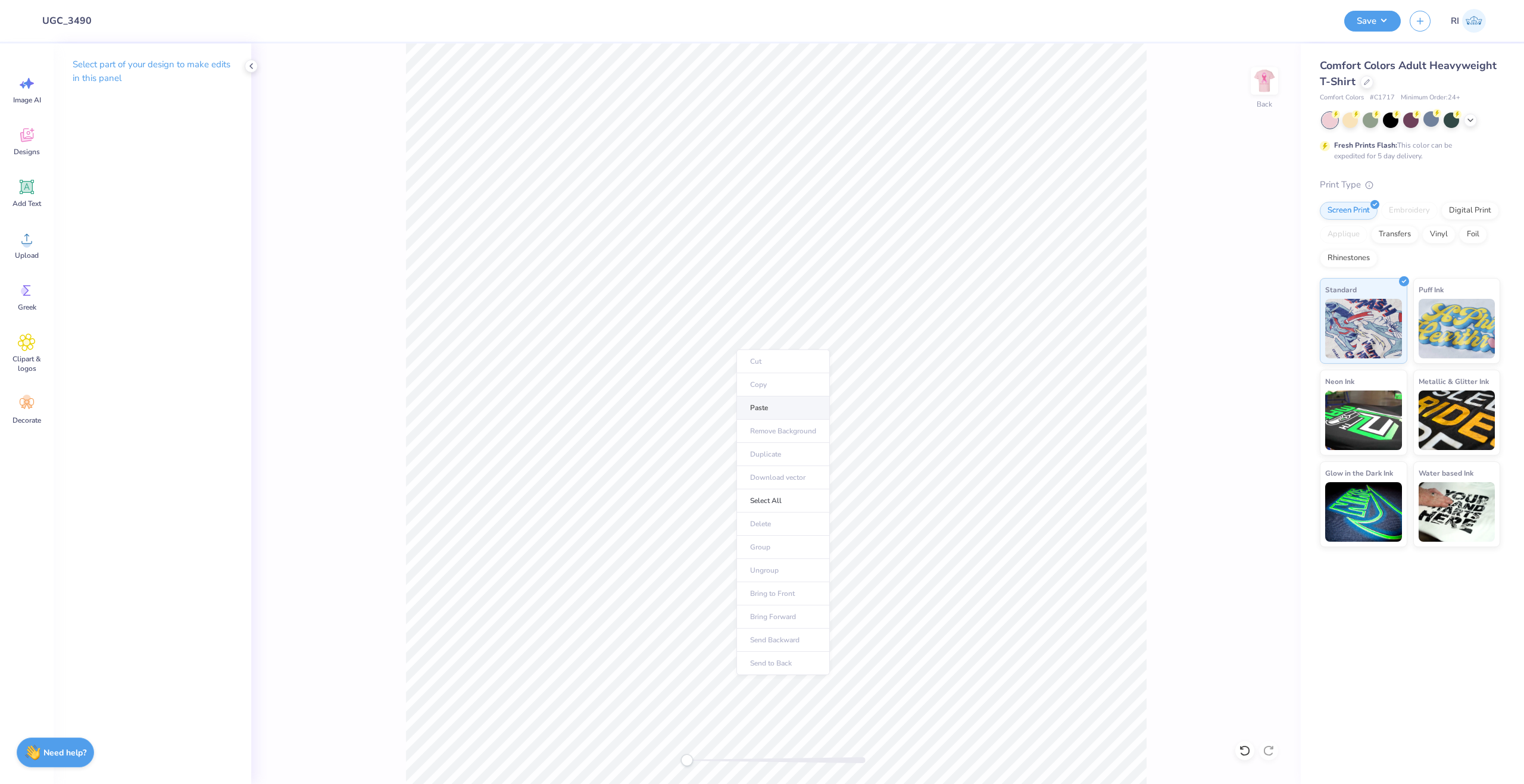
click at [771, 412] on li "Paste" at bounding box center [783, 408] width 94 height 23
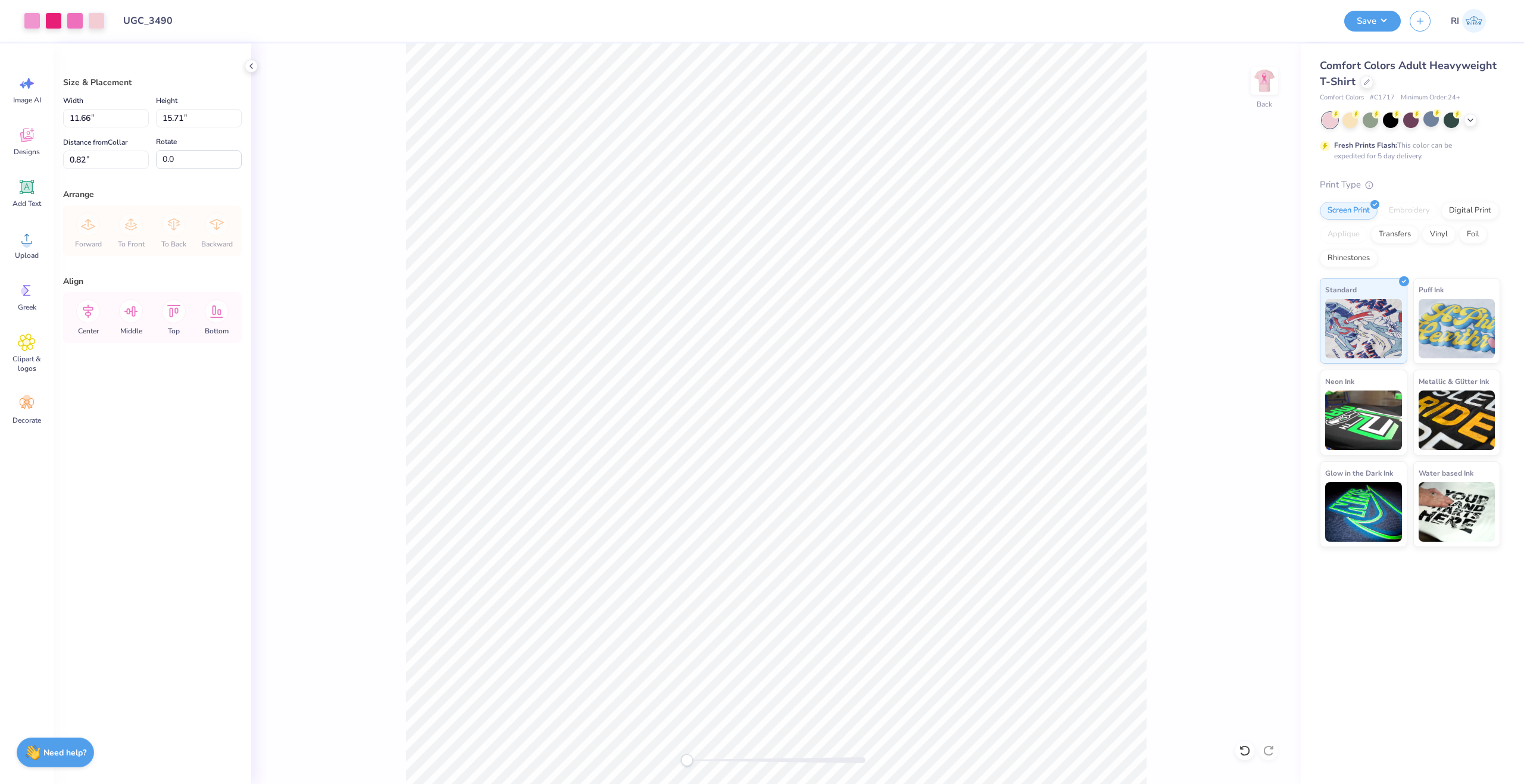
type input "0.87"
click at [117, 120] on input "11.66" at bounding box center [106, 118] width 85 height 19
type input "3.50"
type input "4.72"
type input "3.00"
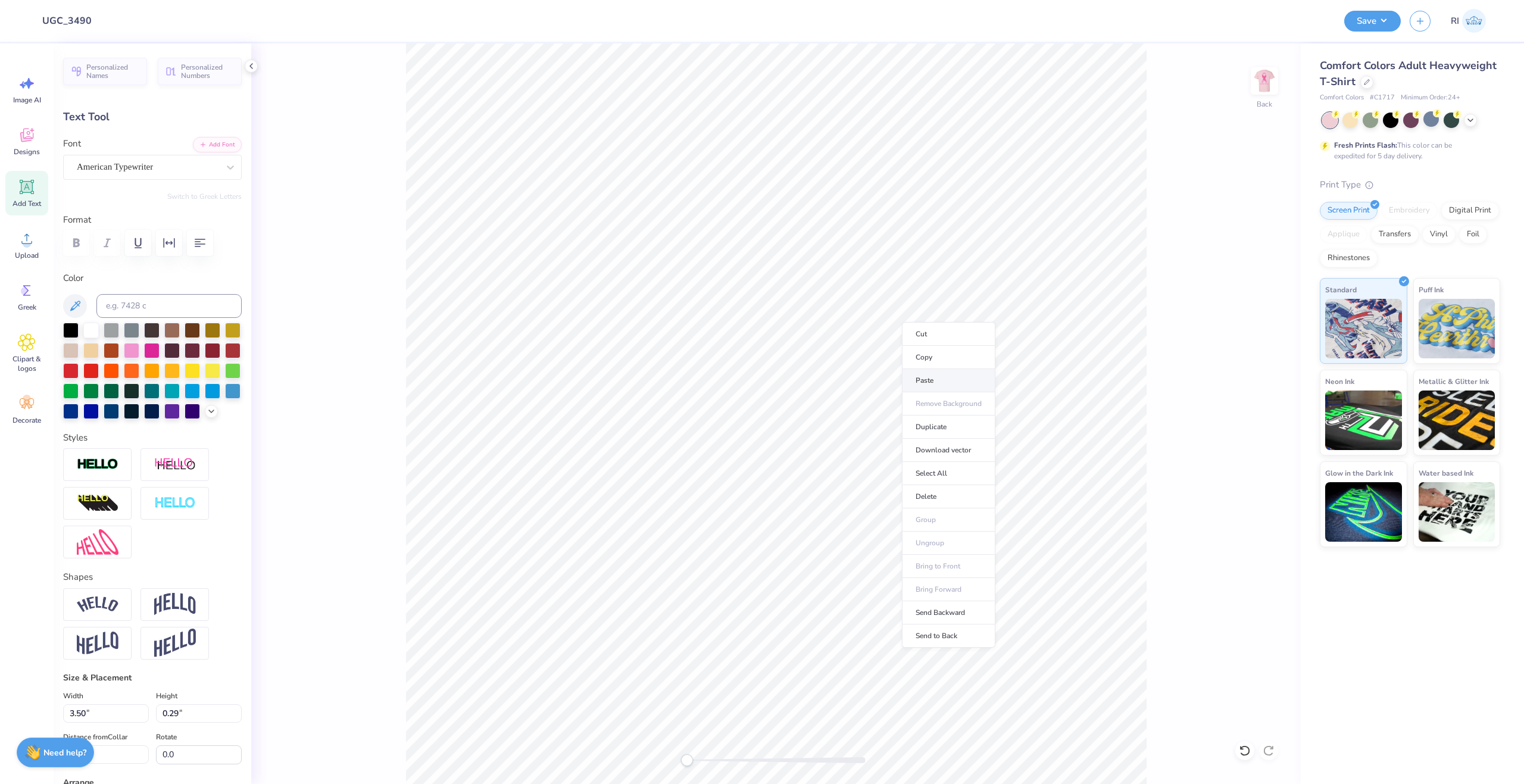
click at [936, 380] on li "Paste" at bounding box center [949, 380] width 94 height 23
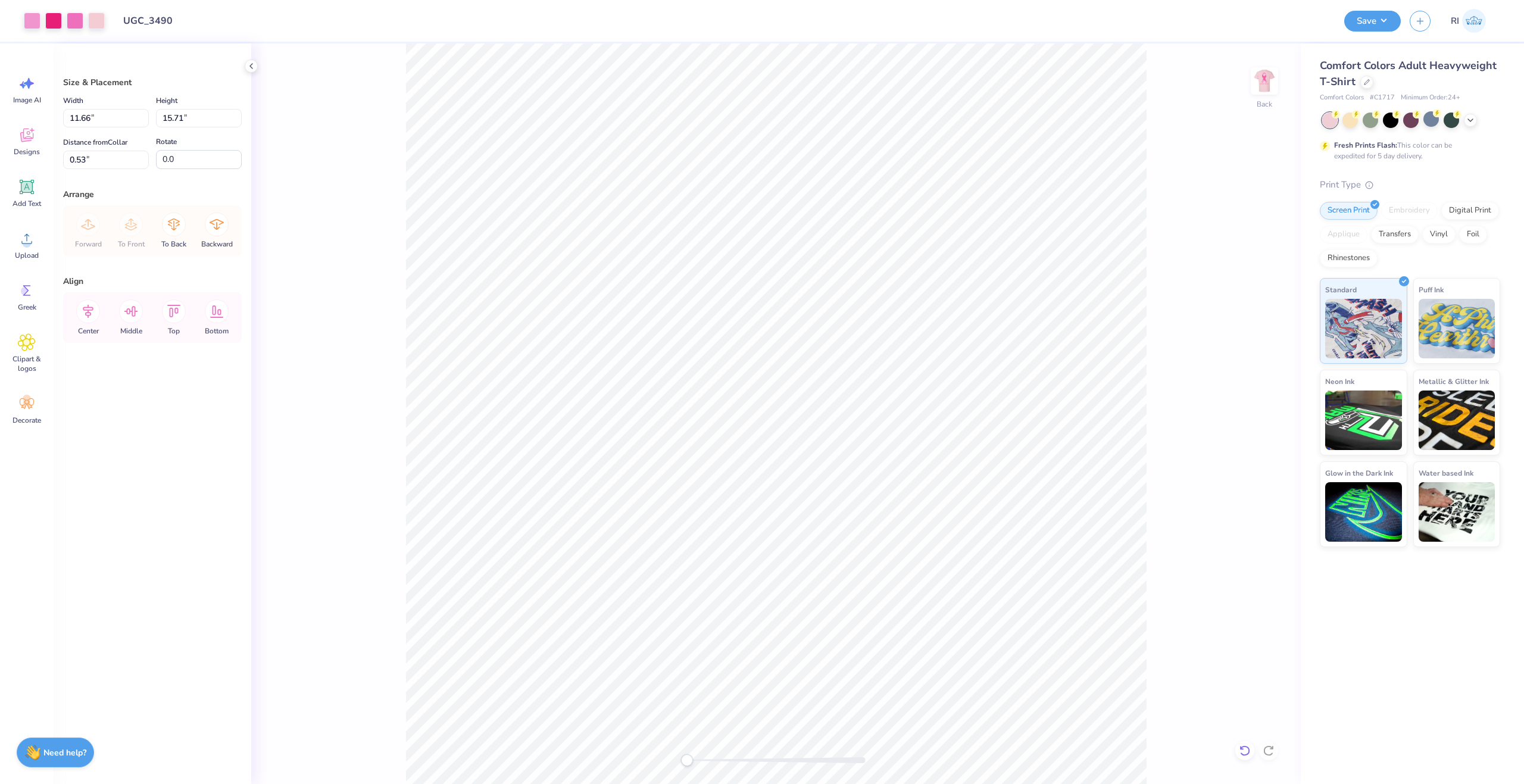
click at [1245, 748] on icon at bounding box center [1245, 751] width 12 height 12
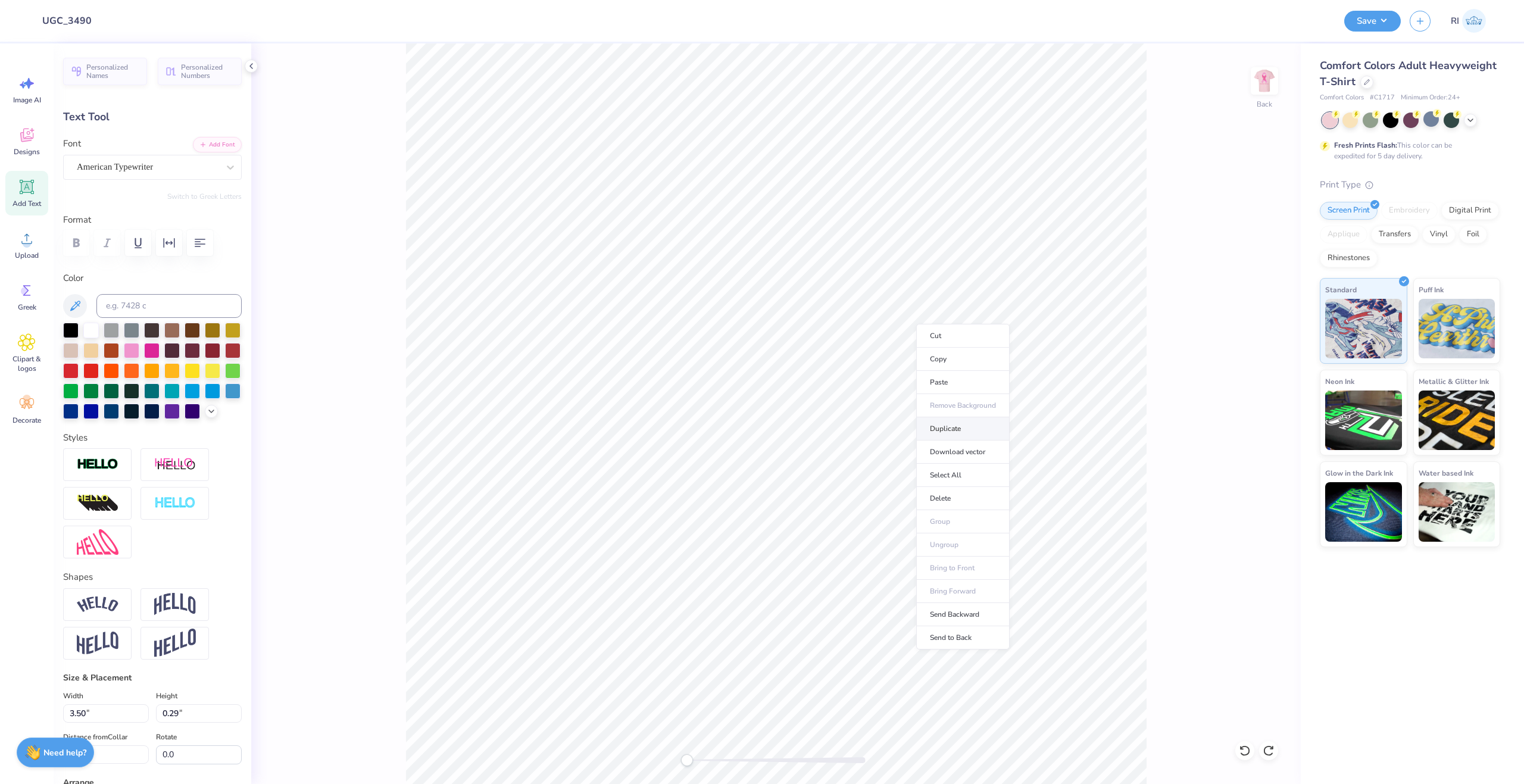
click at [971, 425] on li "Duplicate" at bounding box center [963, 428] width 94 height 23
type input "8.43"
type textarea "Zeta."
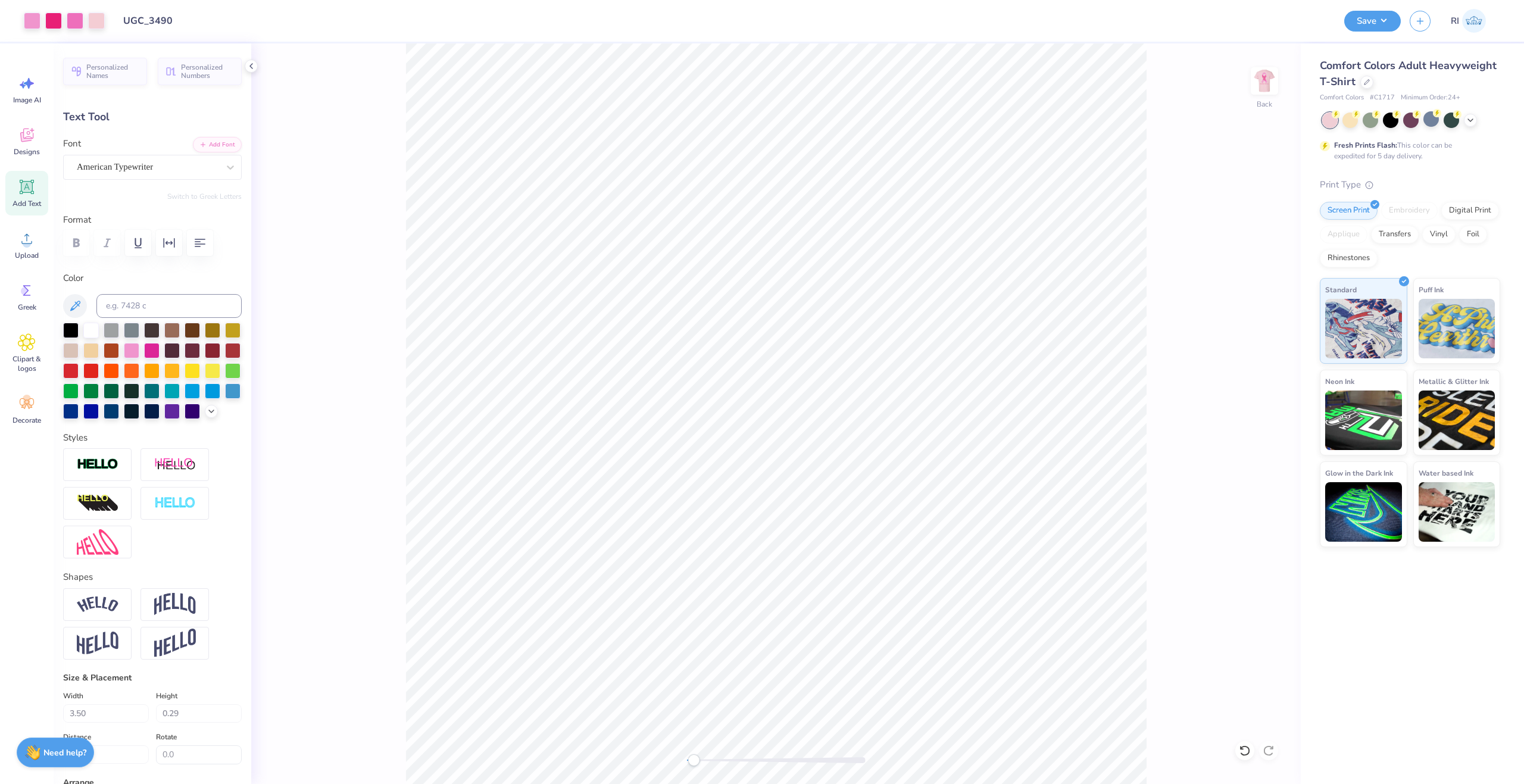
type input "0.67"
type input "0.26"
type input "14.07"
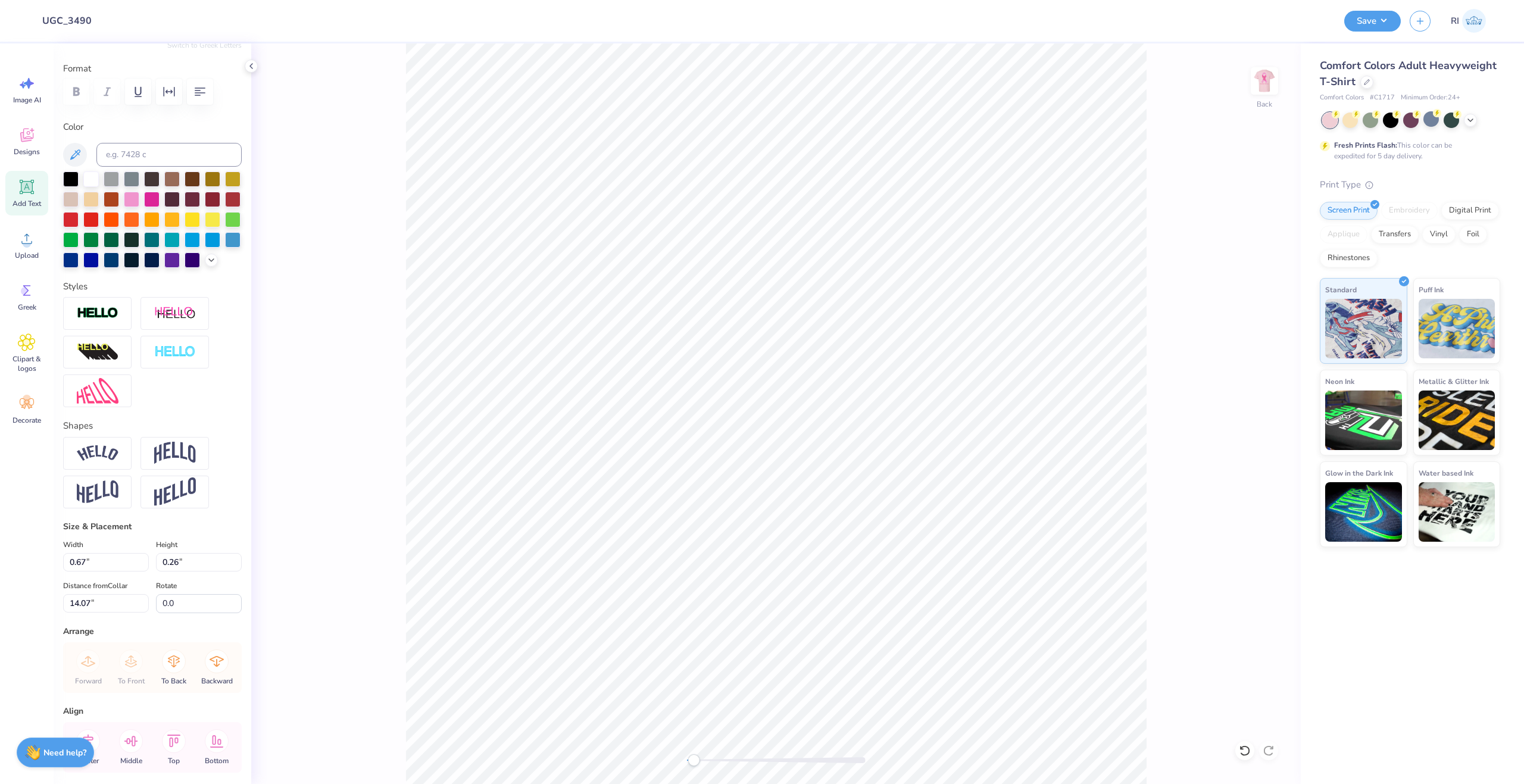
scroll to position [179, 0]
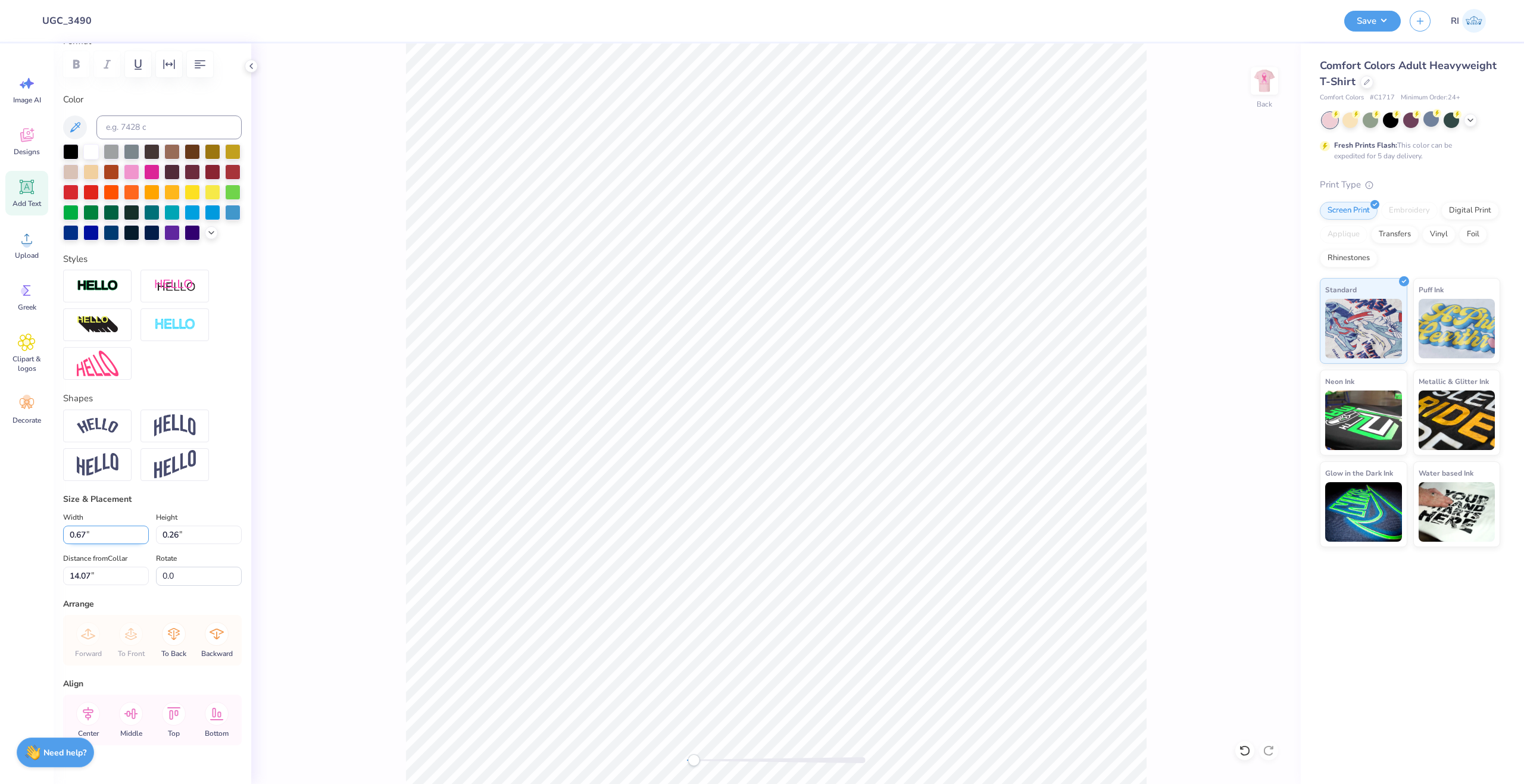
click at [107, 544] on input "0.67" at bounding box center [106, 535] width 85 height 19
type input "2.85"
type input "1.08"
type input "13.66"
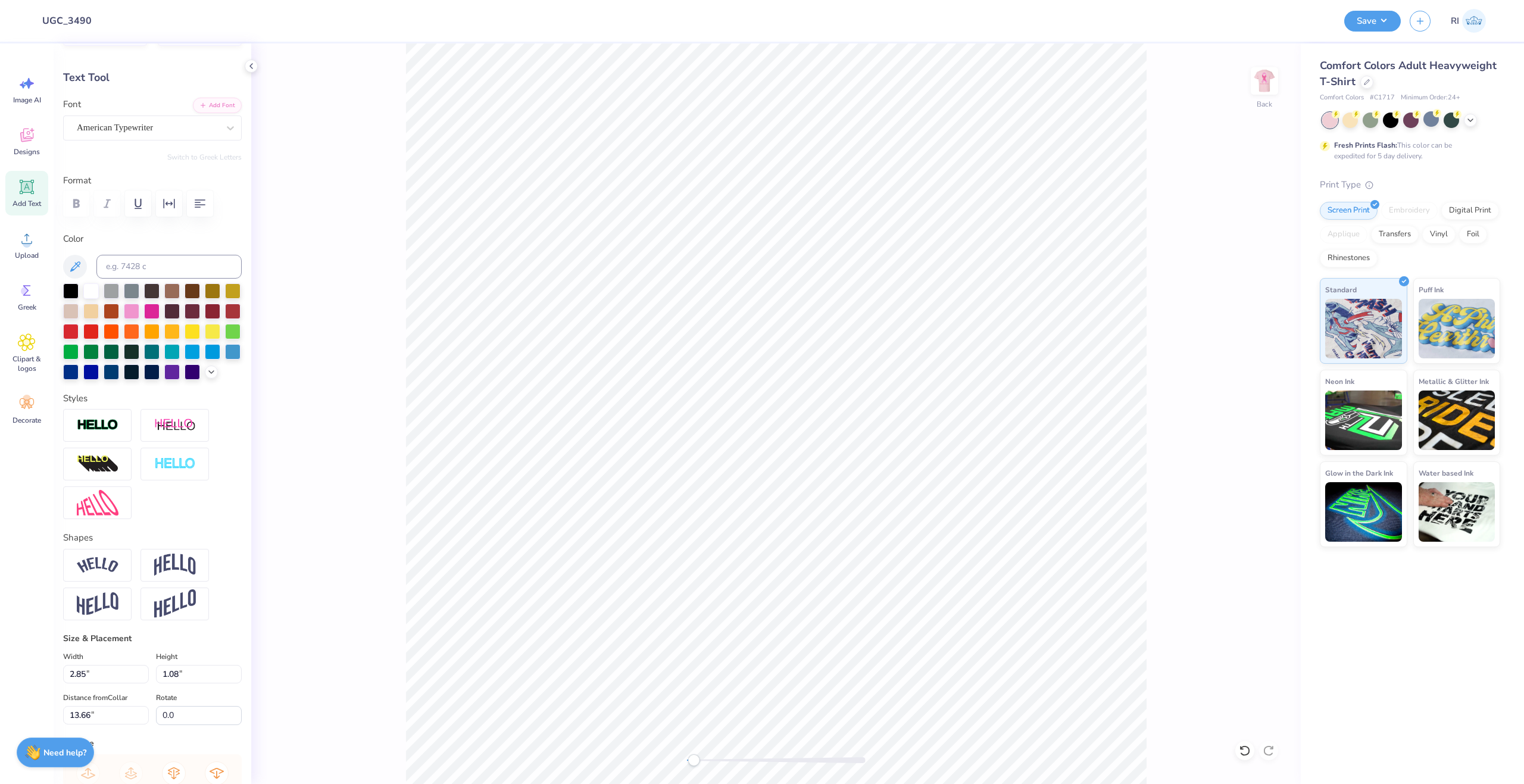
scroll to position [0, 0]
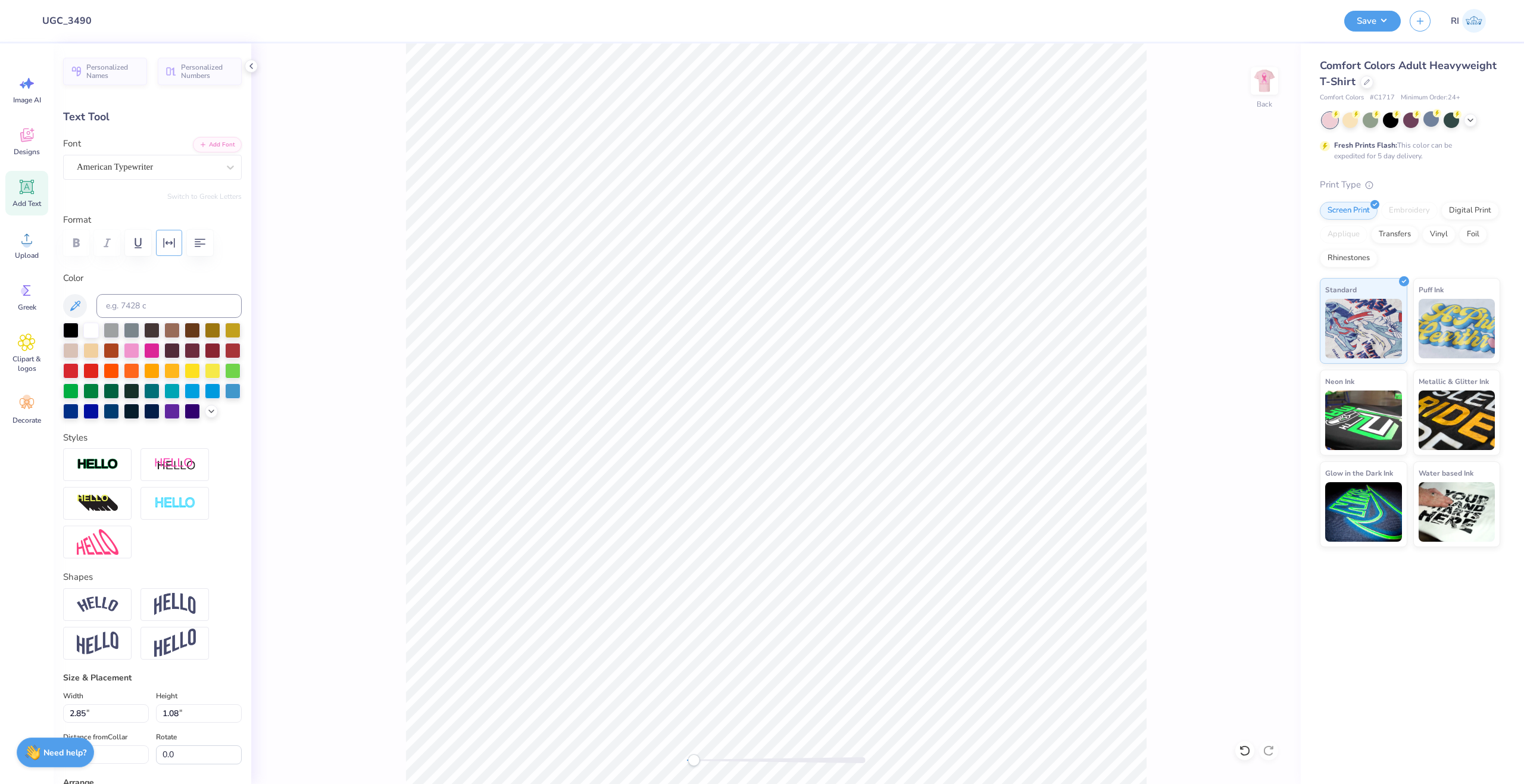
click at [167, 243] on icon "button" at bounding box center [169, 243] width 11 height 10
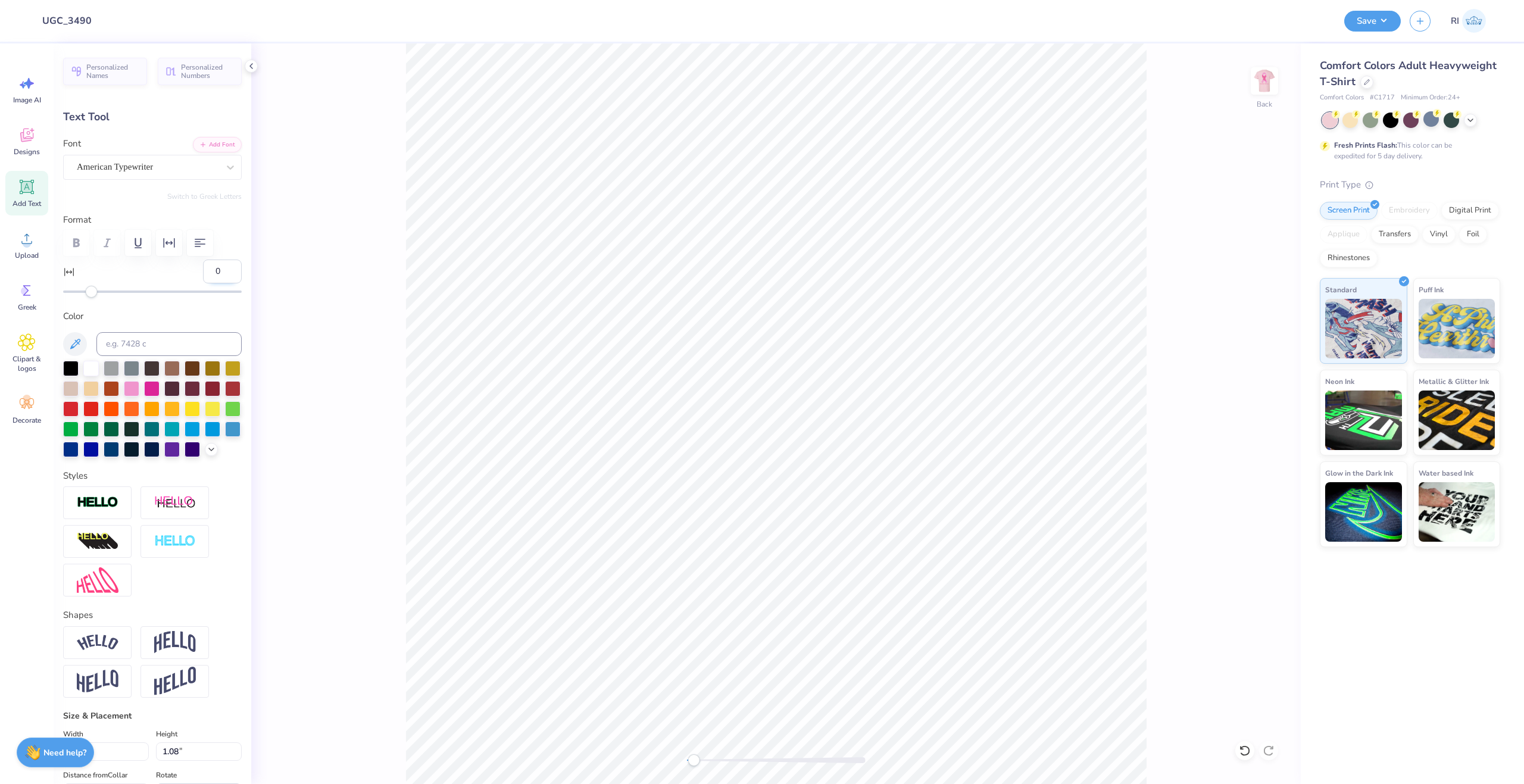
drag, startPoint x: 197, startPoint y: 271, endPoint x: 204, endPoint y: 270, distance: 7.1
click at [203, 271] on input "0" at bounding box center [222, 272] width 39 height 24
click at [210, 271] on input "0" at bounding box center [222, 272] width 39 height 24
type input "-5"
type input "2.53"
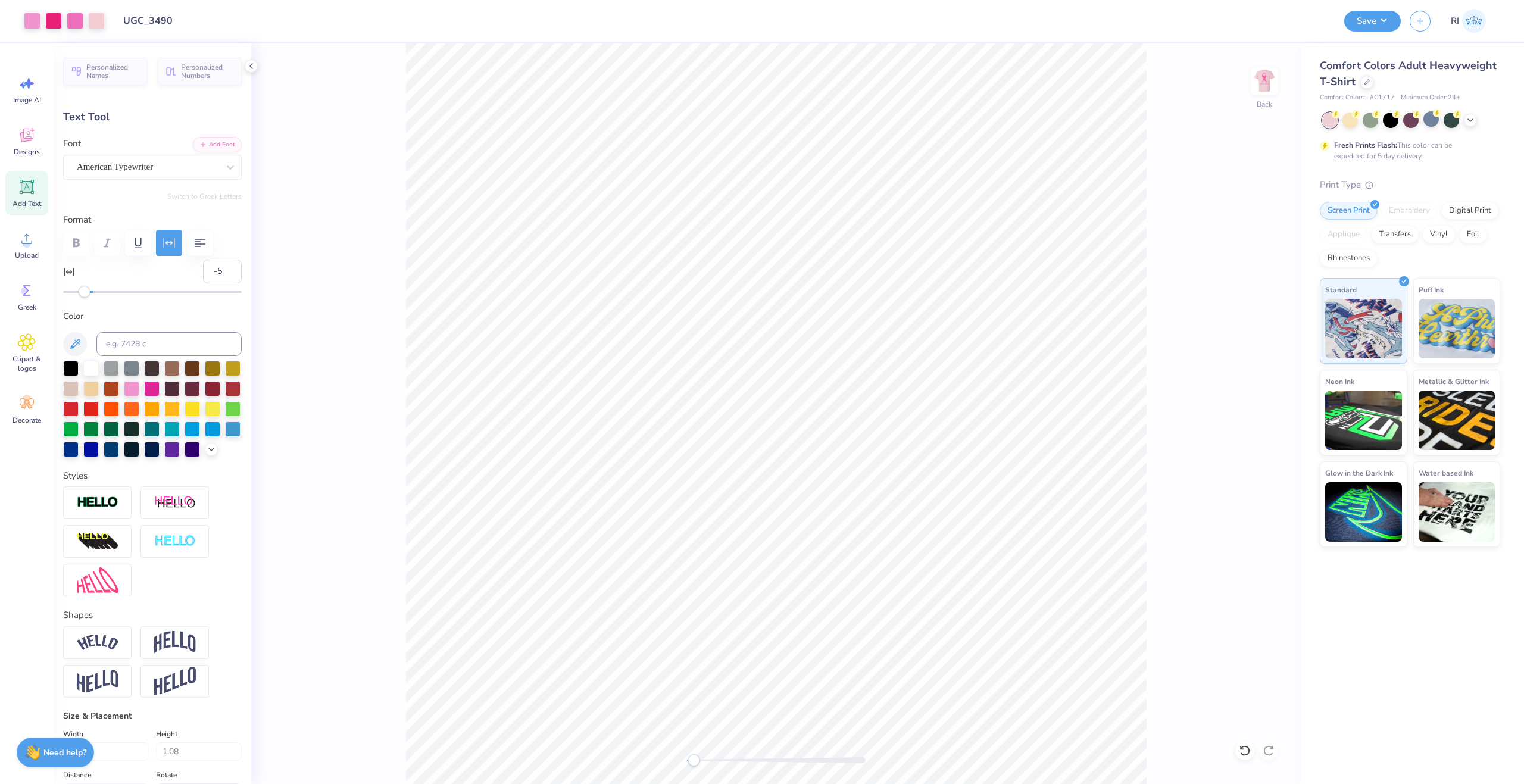
type input "20.85"
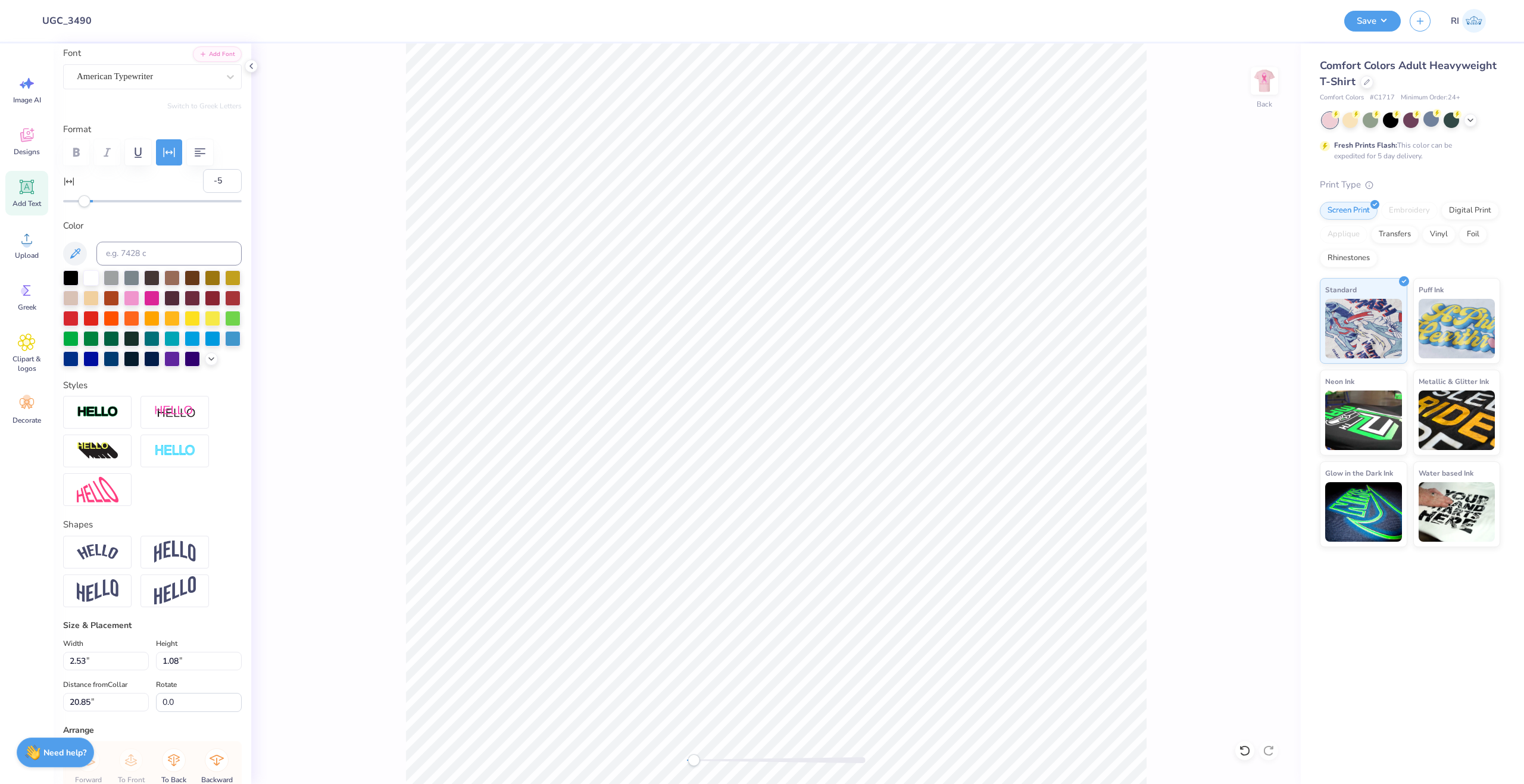
scroll to position [119, 0]
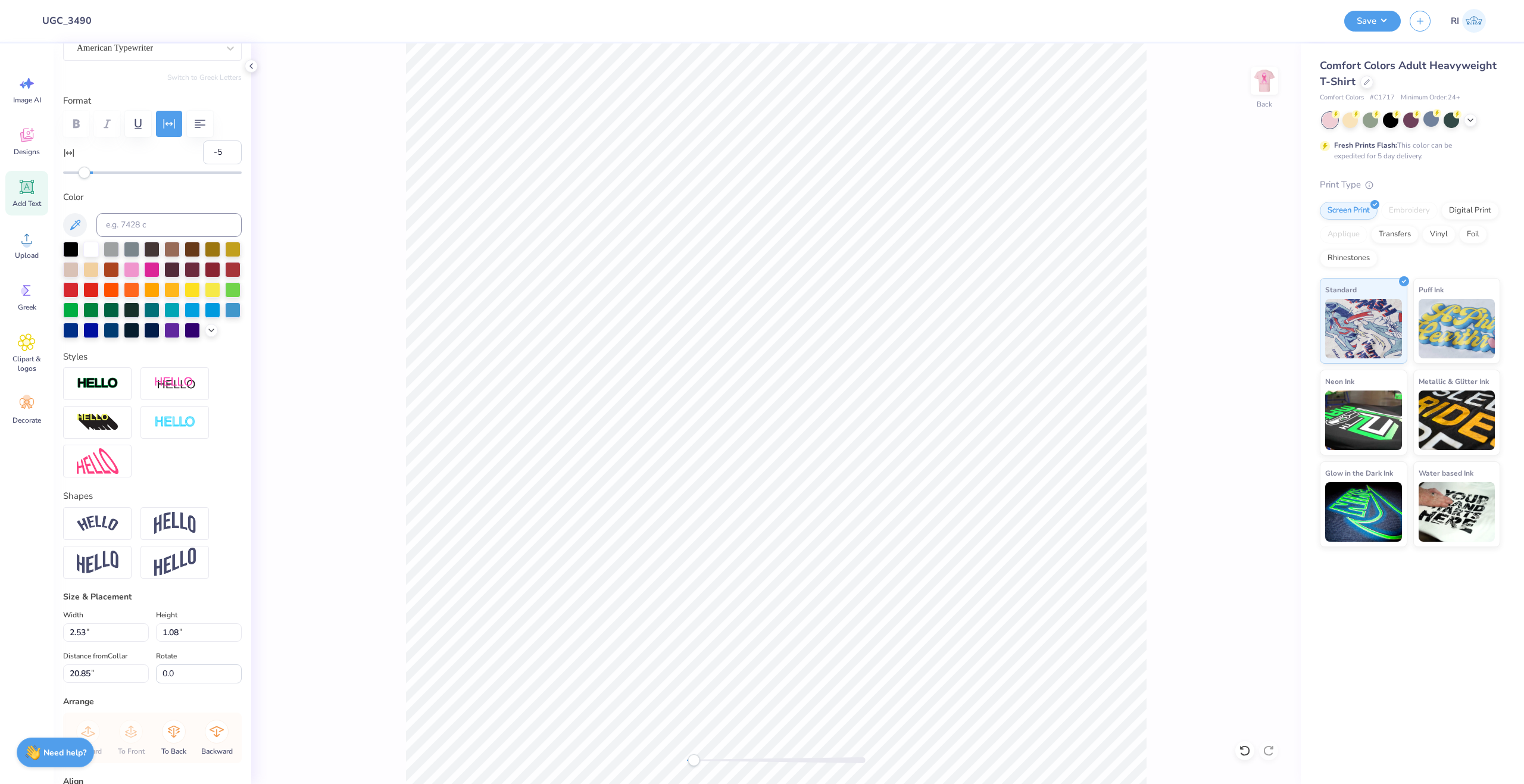
type input "1.85"
type input "0.79"
type input "20.16"
click at [1378, 28] on button "Save" at bounding box center [1373, 19] width 57 height 21
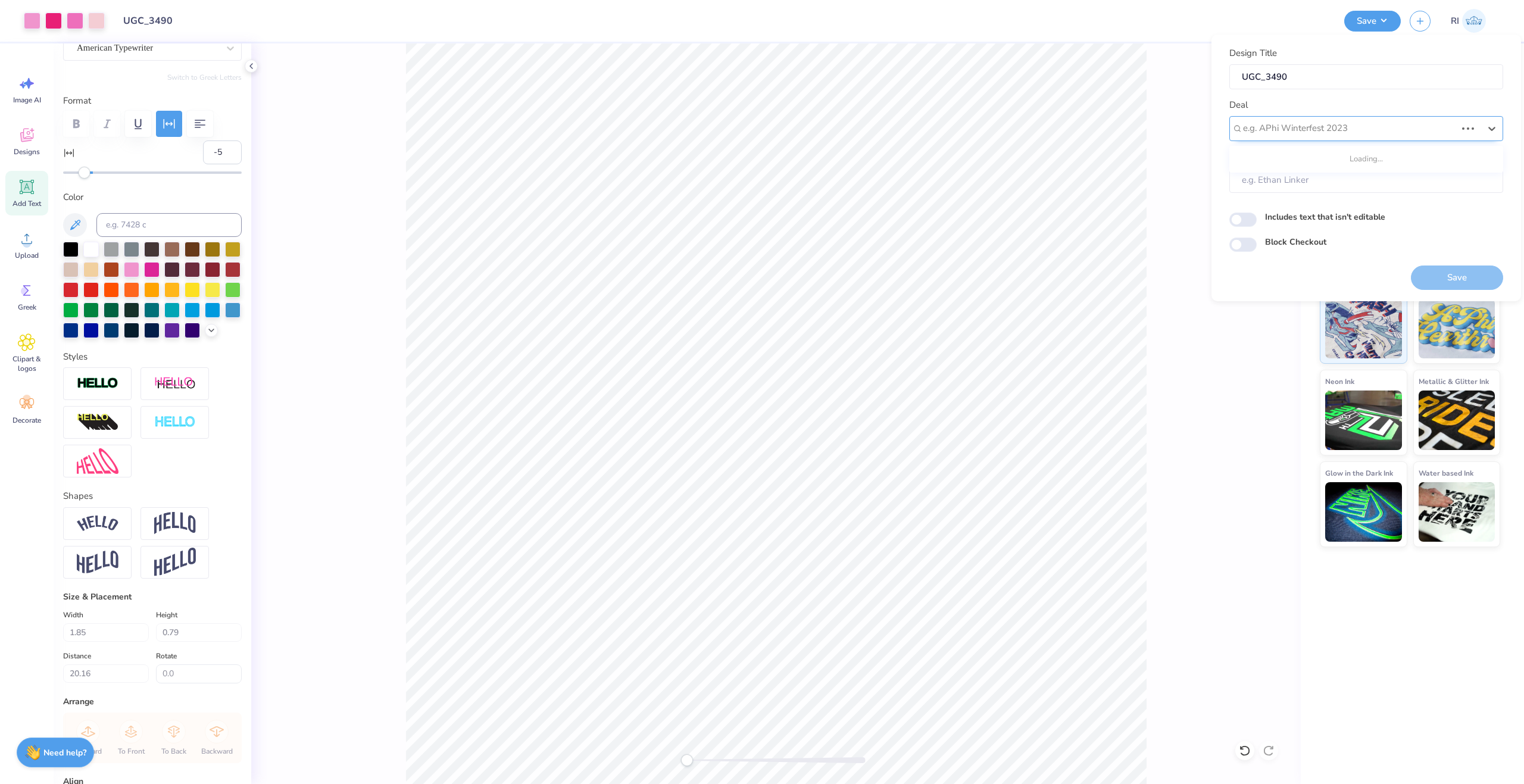
click at [1393, 133] on div at bounding box center [1350, 128] width 213 height 16
type input "ugc"
click at [1249, 240] on input "Block Checkout" at bounding box center [1243, 244] width 28 height 14
checkbox input "true"
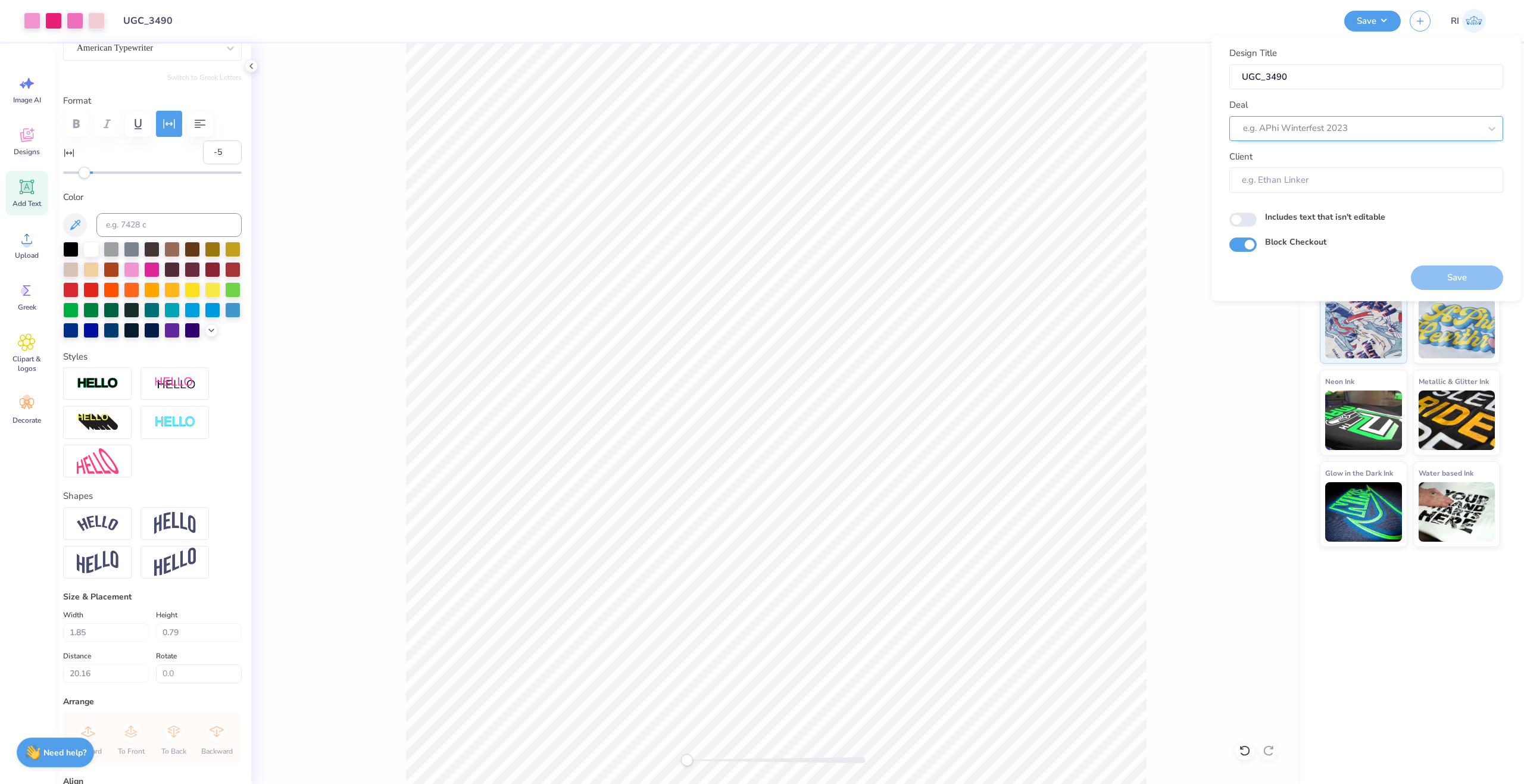
click at [1294, 131] on div at bounding box center [1361, 128] width 237 height 16
click at [1293, 159] on div "UGC Designs" at bounding box center [1366, 162] width 264 height 19
type input "ugc"
type input "Design Tool Gallery User"
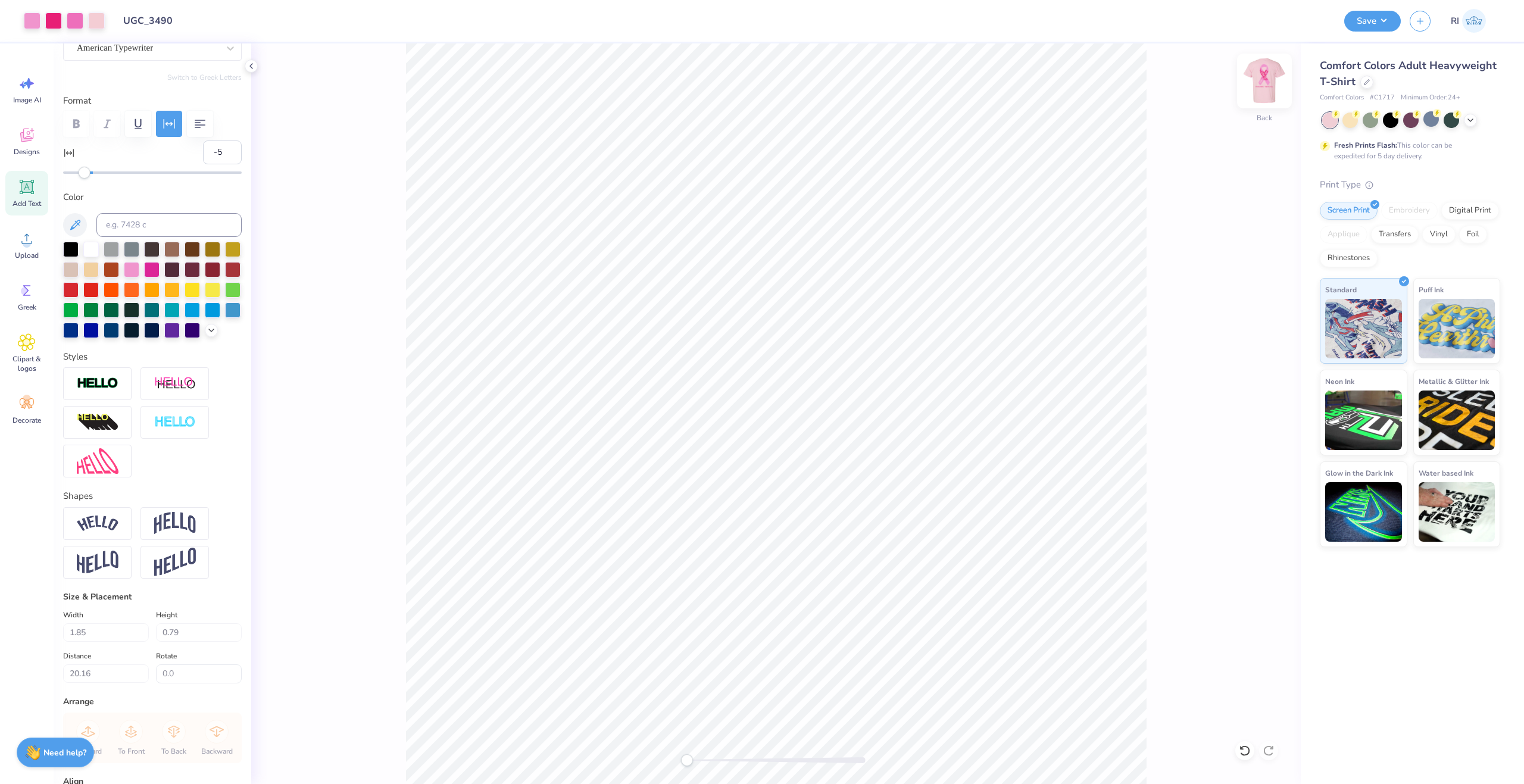
click at [1263, 89] on img at bounding box center [1265, 81] width 48 height 48
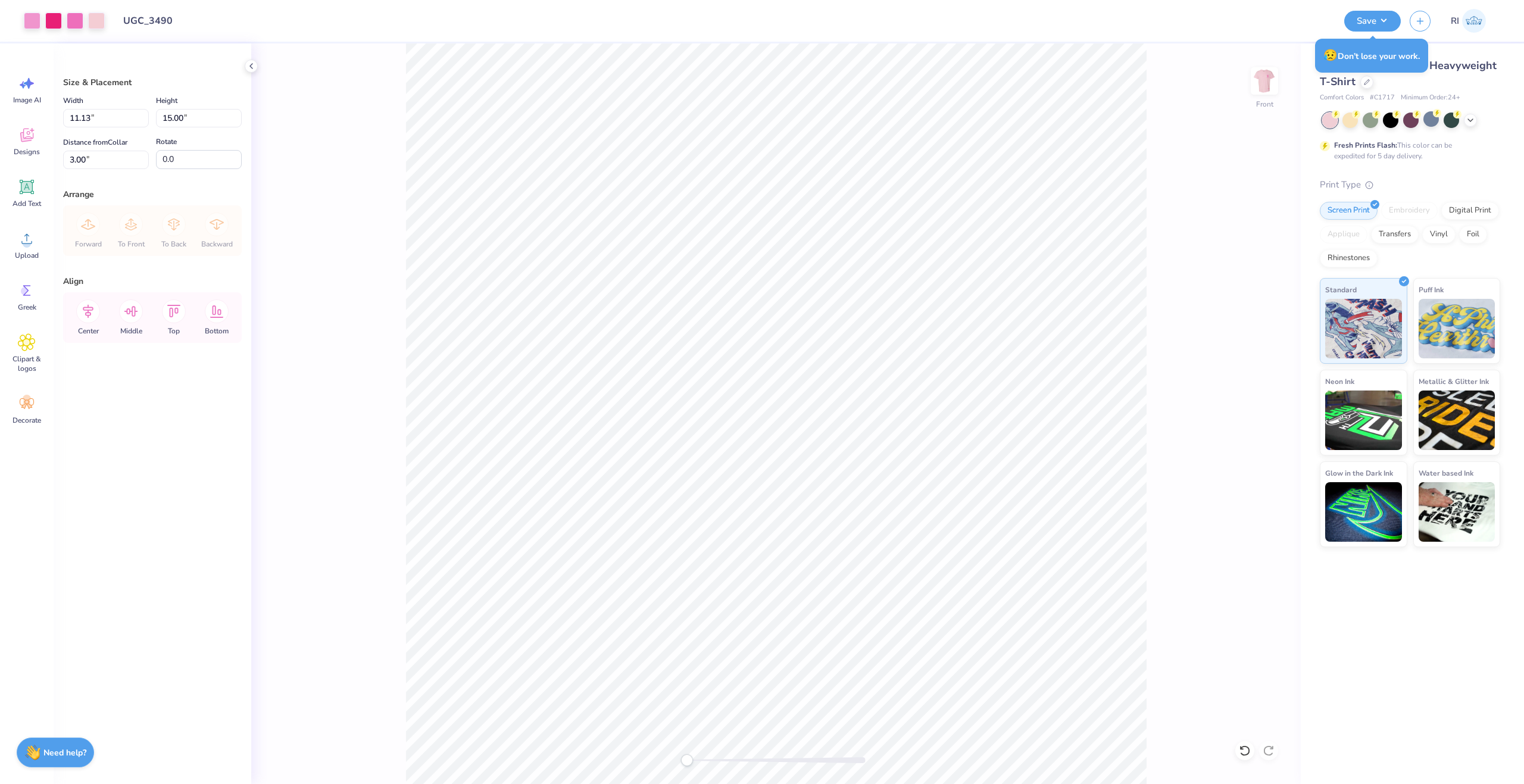
click at [1401, 22] on div "Save RI" at bounding box center [1430, 21] width 171 height 42
click at [1396, 22] on button "Save" at bounding box center [1373, 19] width 57 height 21
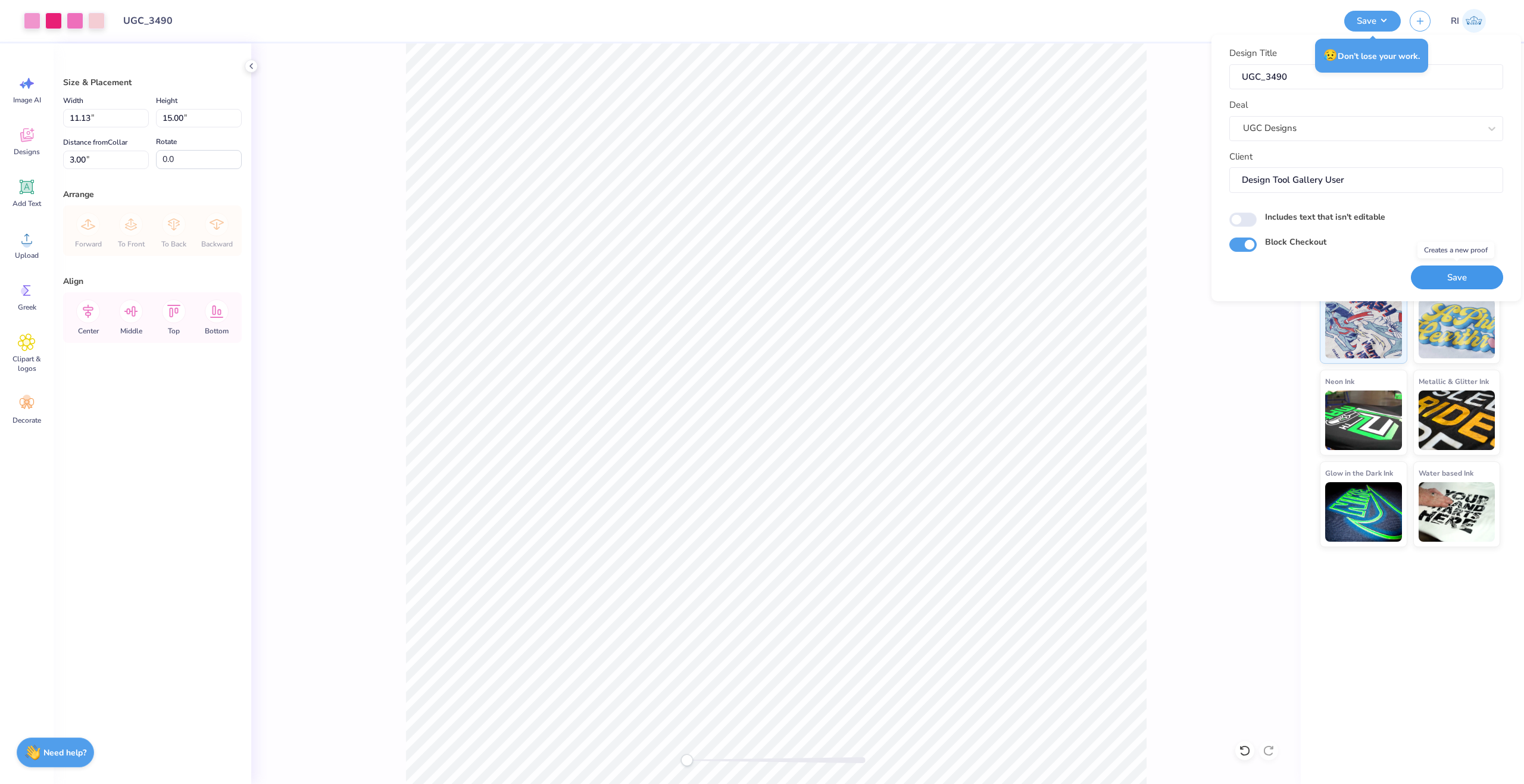
click at [1451, 272] on button "Save" at bounding box center [1457, 278] width 92 height 25
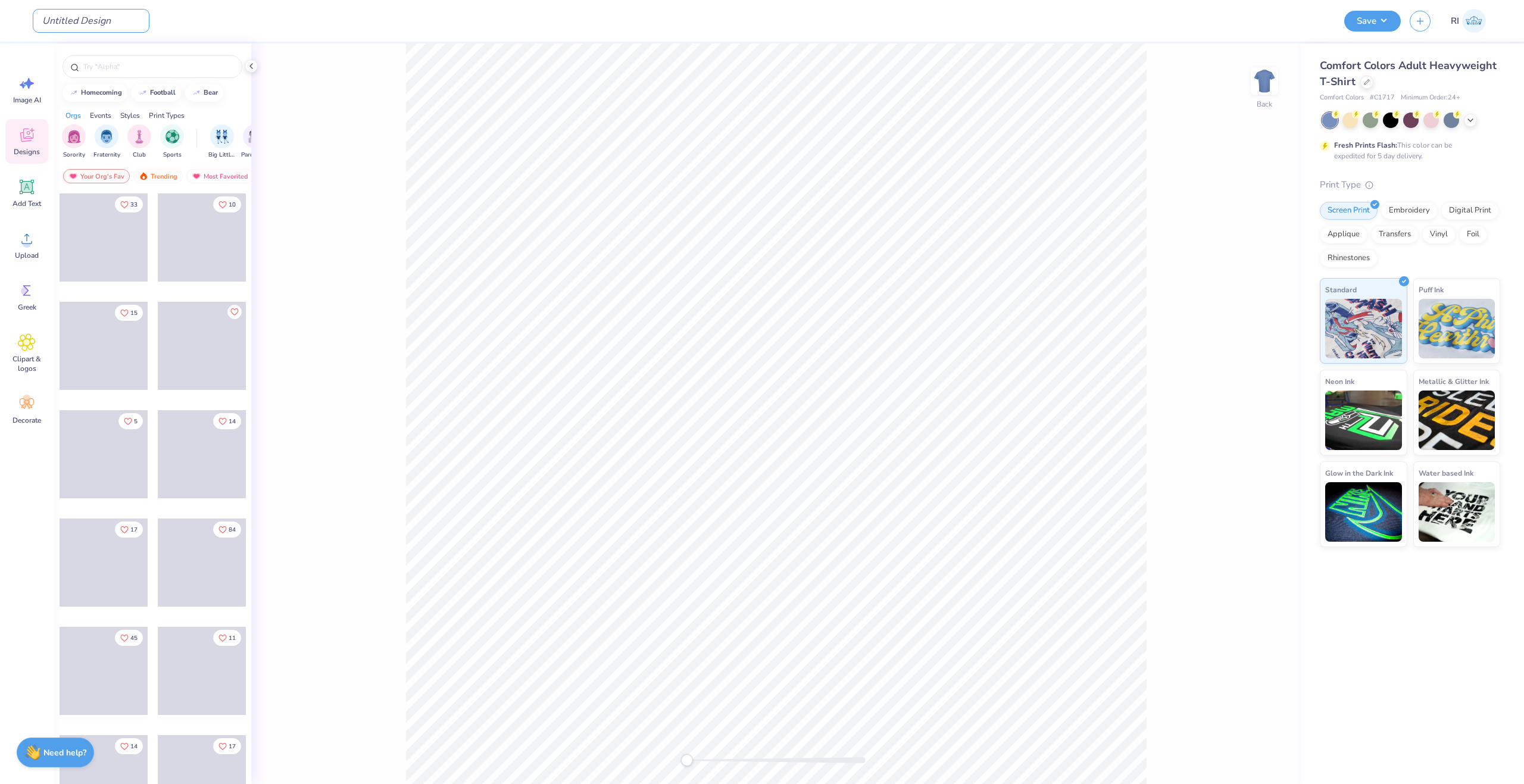
drag, startPoint x: 92, startPoint y: 22, endPoint x: 339, endPoint y: 81, distance: 253.9
click at [92, 22] on input "Design Title" at bounding box center [91, 21] width 117 height 24
paste input "UGC_3495"
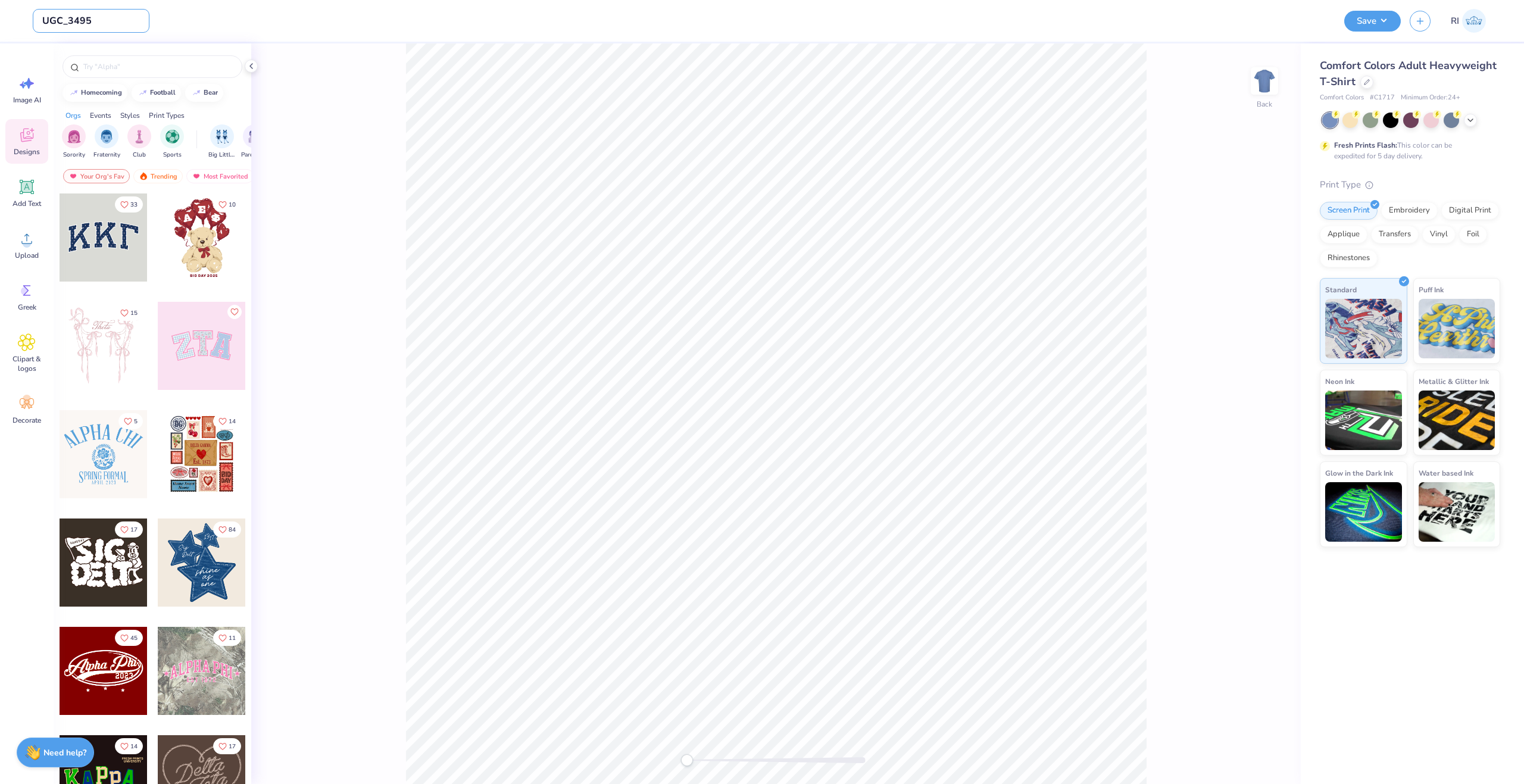
type input "UGC_3495"
click at [1367, 82] on icon at bounding box center [1367, 81] width 6 height 6
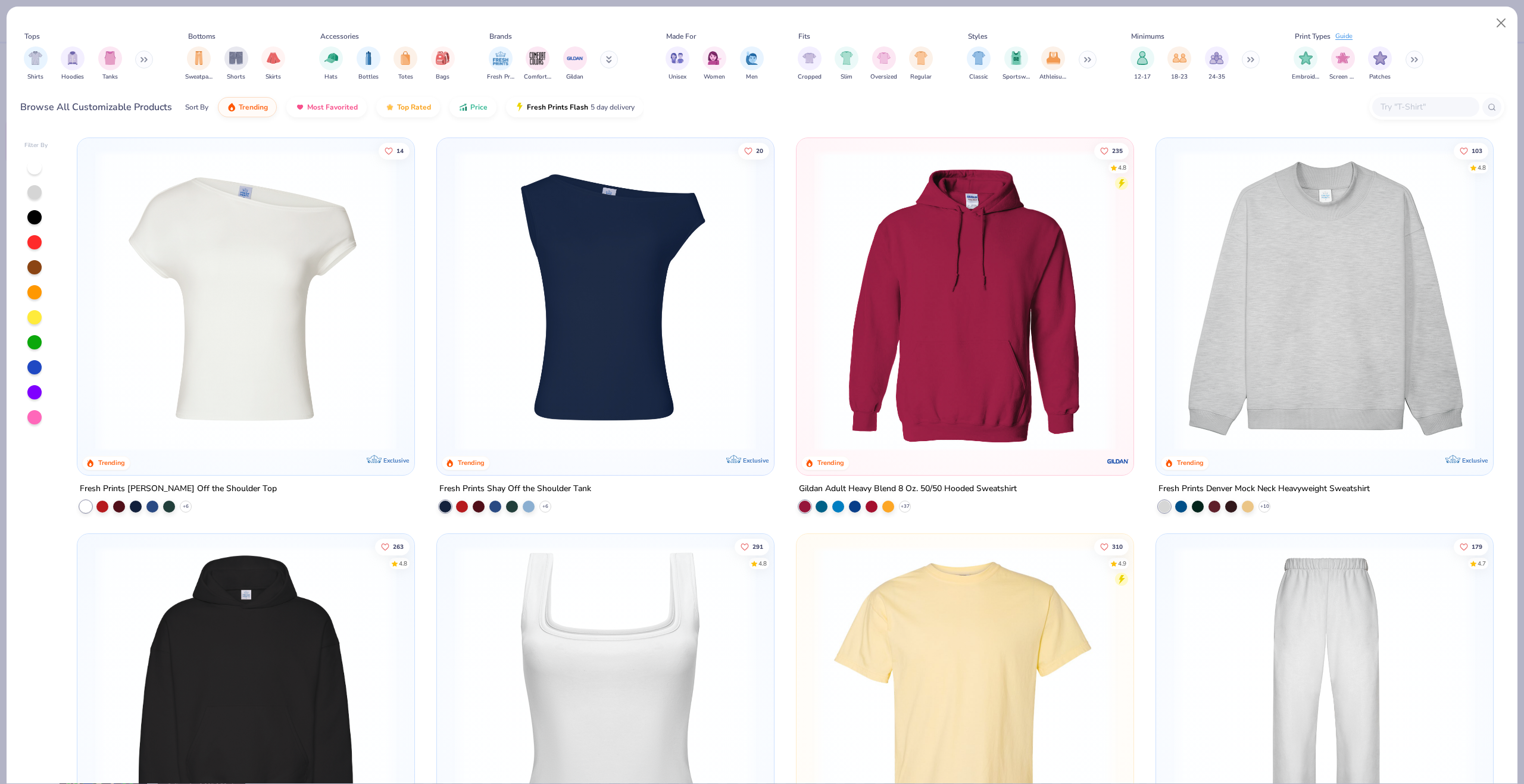
click at [1409, 103] on input "text" at bounding box center [1425, 107] width 91 height 13
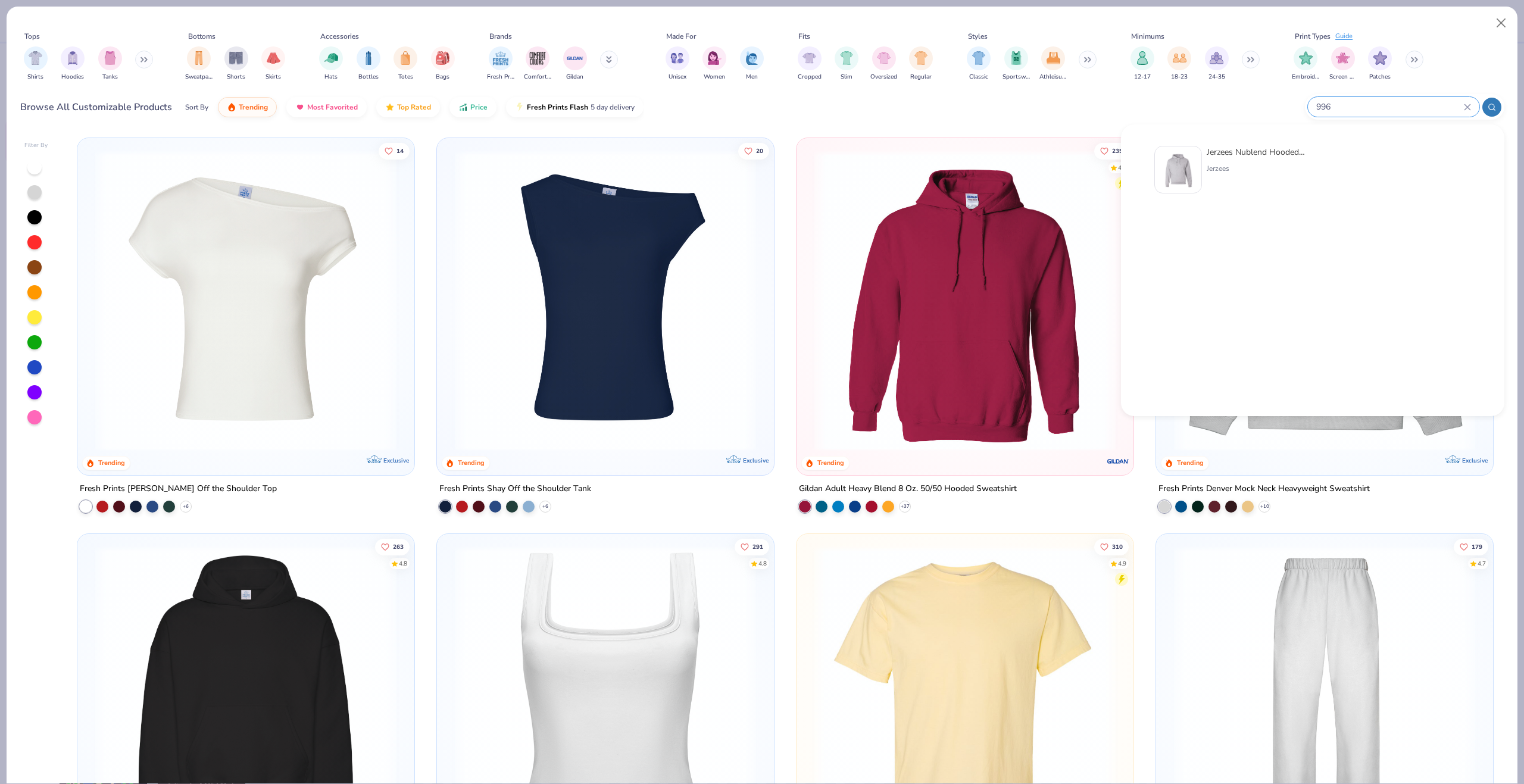
type input "996"
click at [1186, 168] on img at bounding box center [1178, 169] width 37 height 37
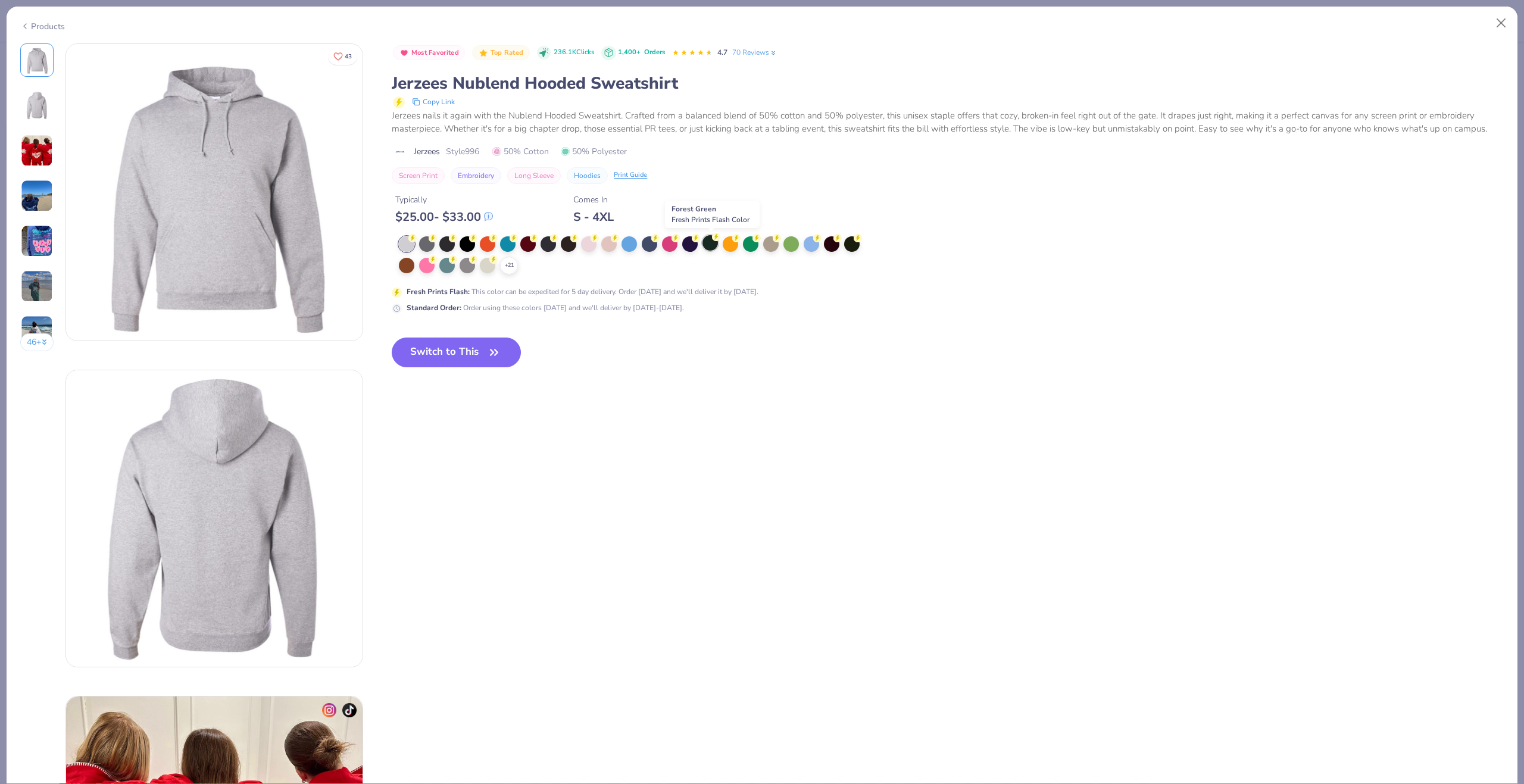
click at [707, 247] on div at bounding box center [710, 243] width 16 height 16
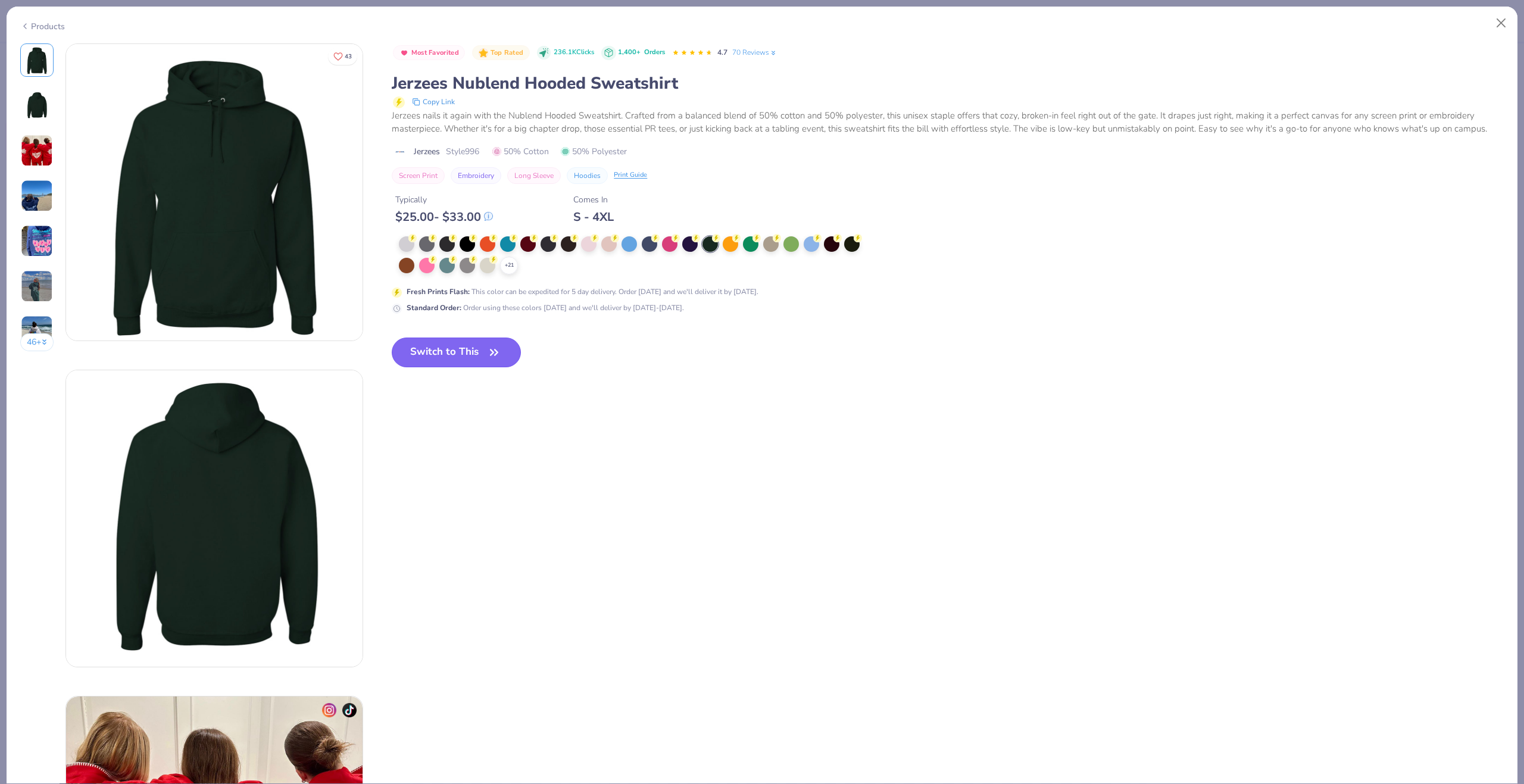
click at [455, 356] on button "Switch to This" at bounding box center [456, 353] width 130 height 30
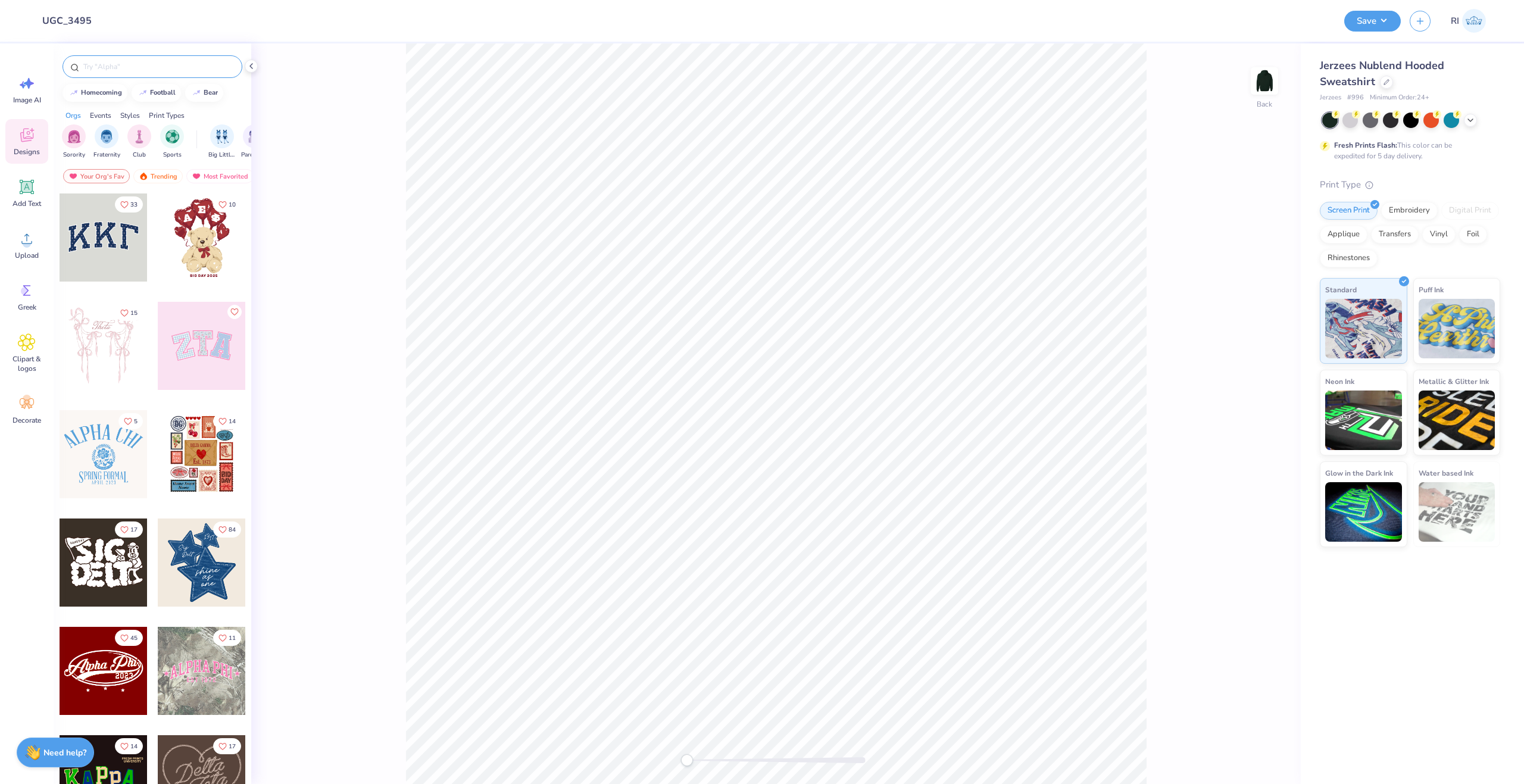
click at [140, 73] on div at bounding box center [152, 67] width 180 height 22
click at [142, 63] on input "text" at bounding box center [159, 67] width 153 height 12
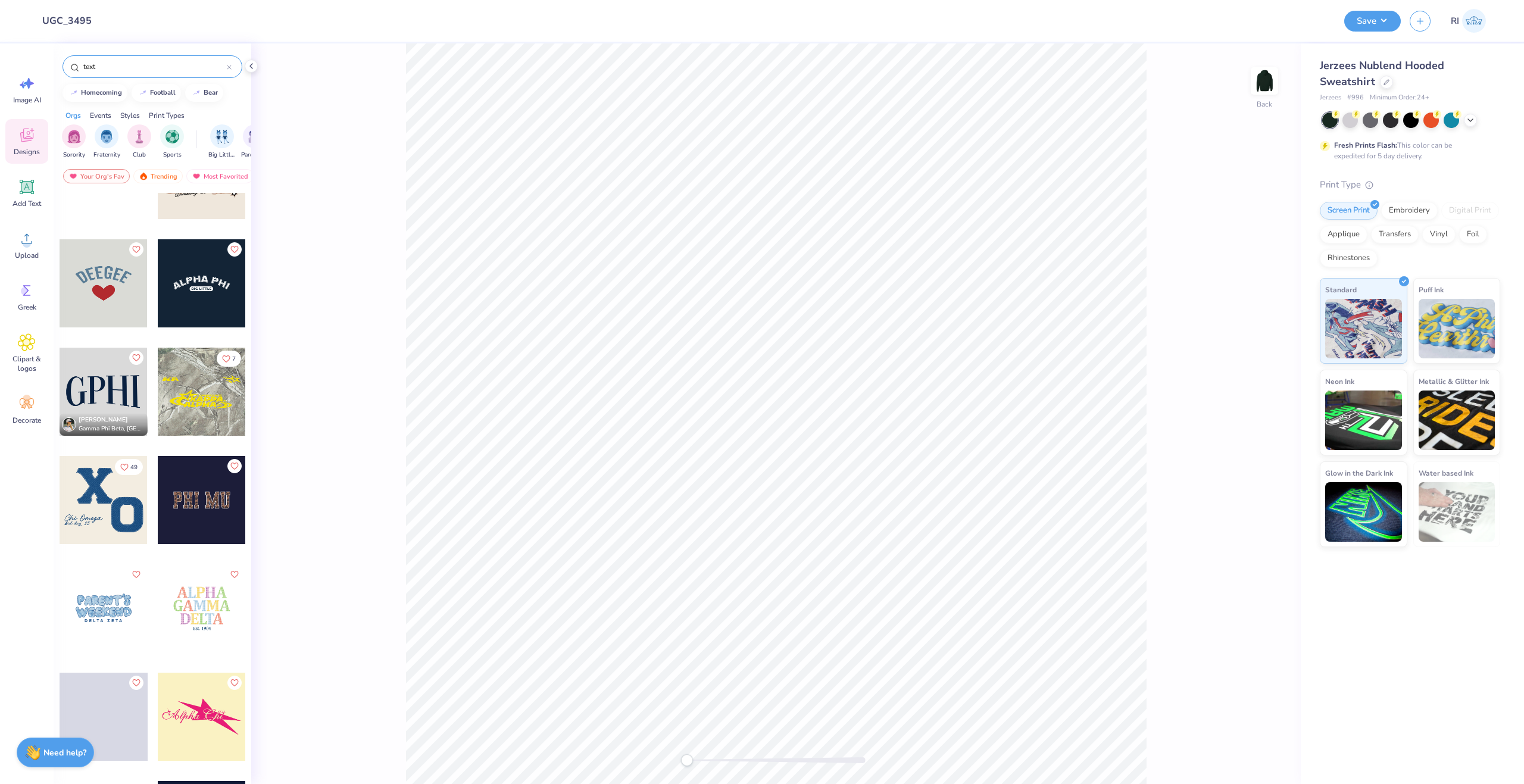
scroll to position [1191, 0]
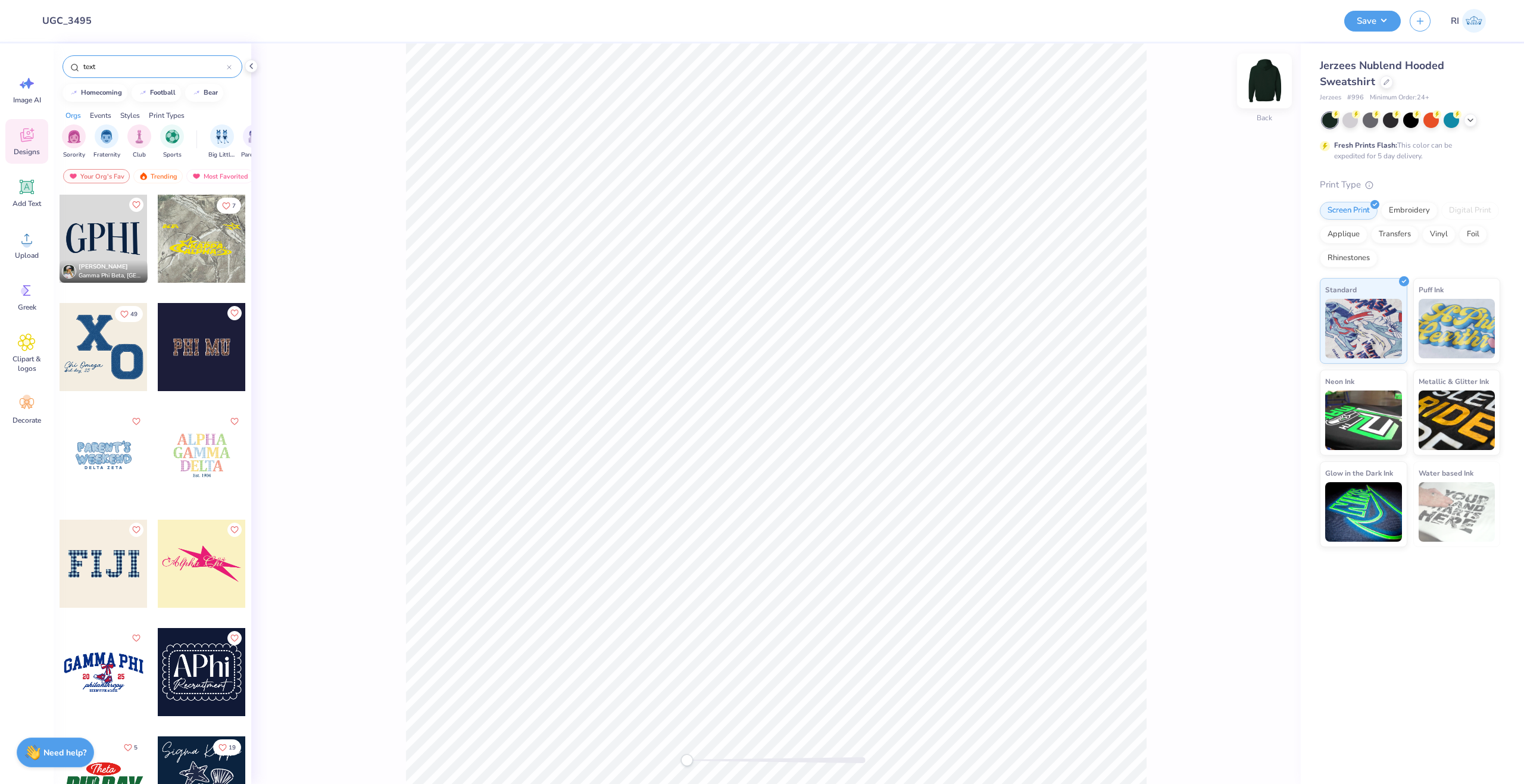
click at [1257, 80] on img at bounding box center [1265, 81] width 48 height 48
click at [158, 65] on input "text" at bounding box center [154, 67] width 145 height 12
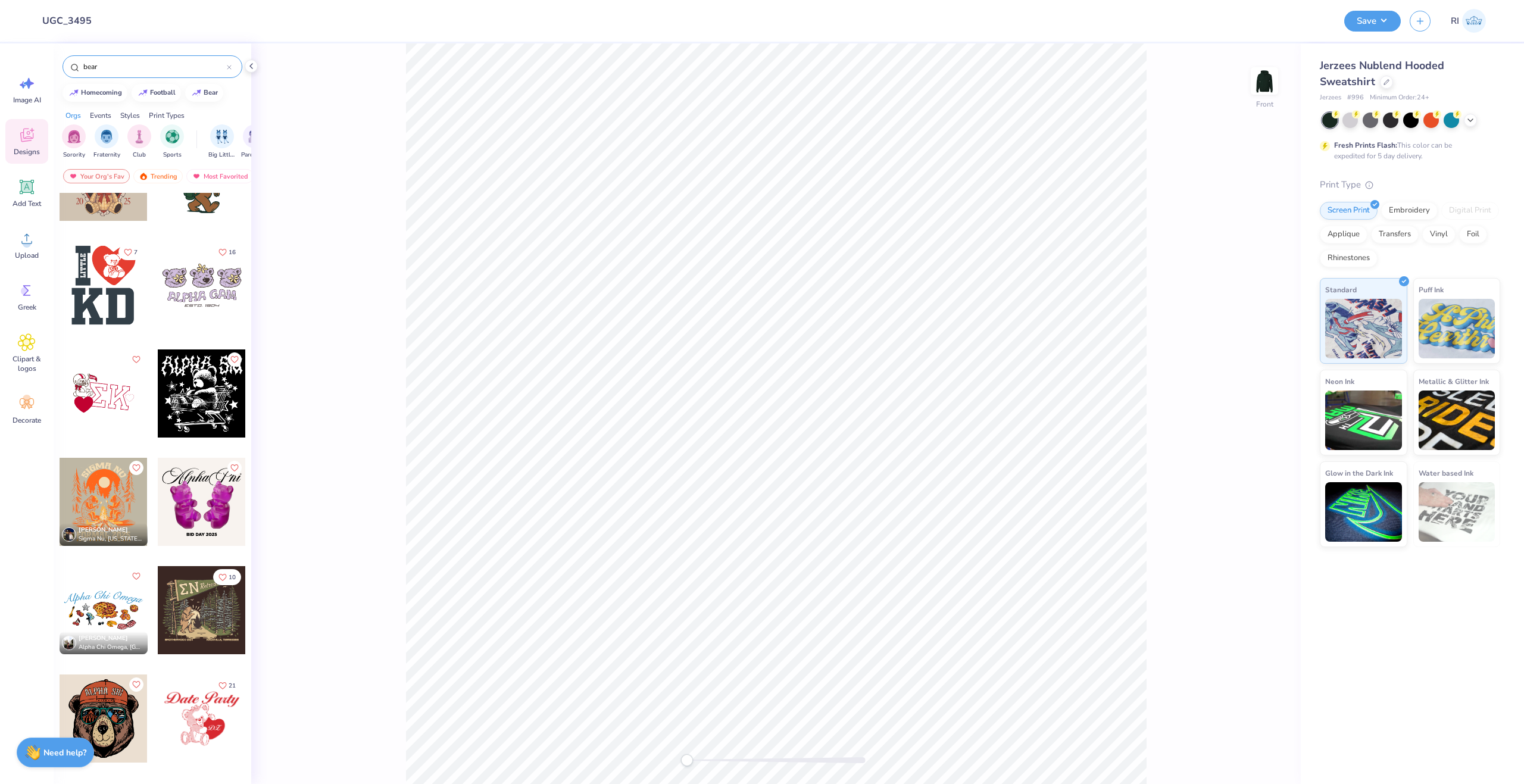
scroll to position [595, 0]
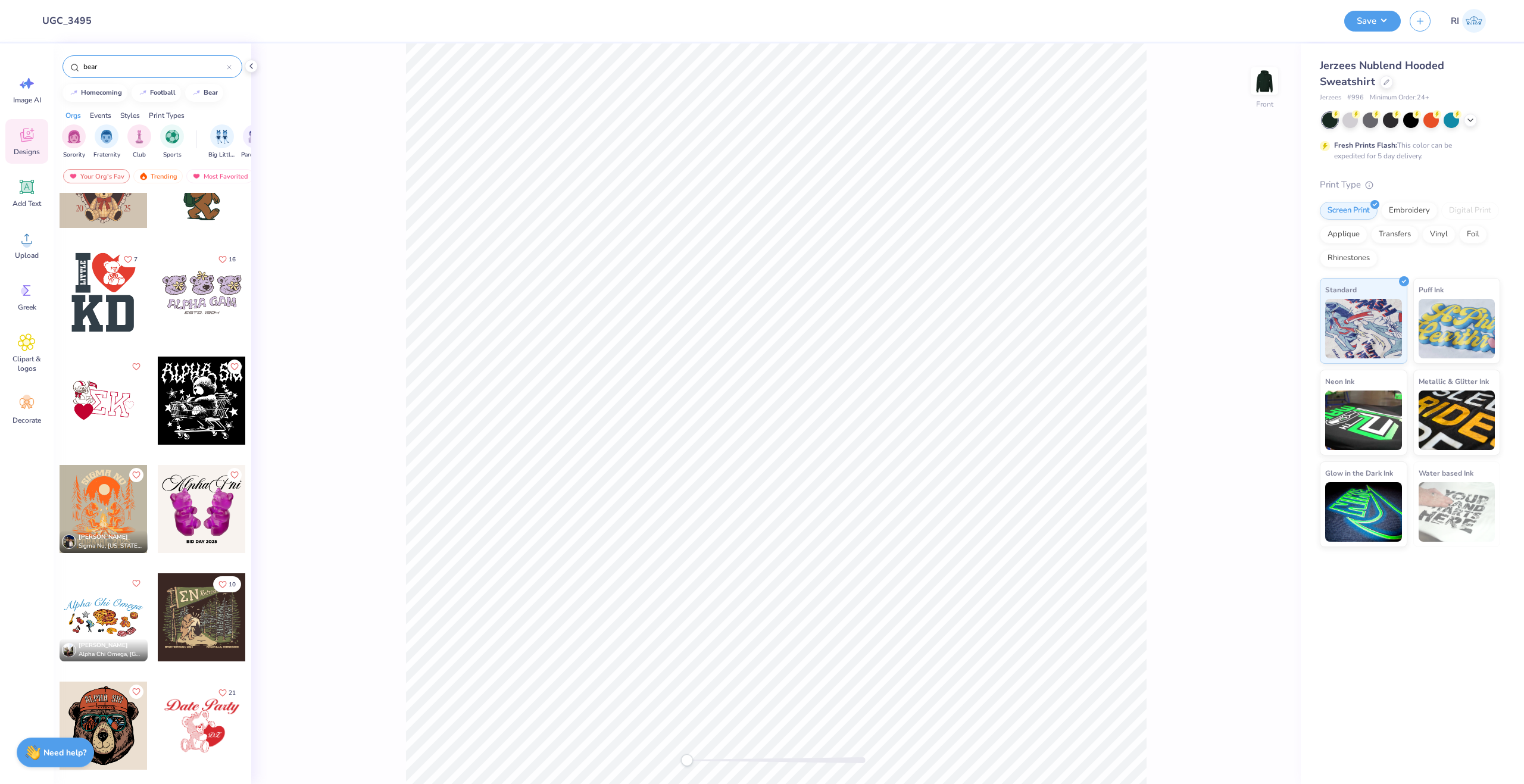
type input "bear"
click at [197, 615] on div at bounding box center [202, 618] width 88 height 88
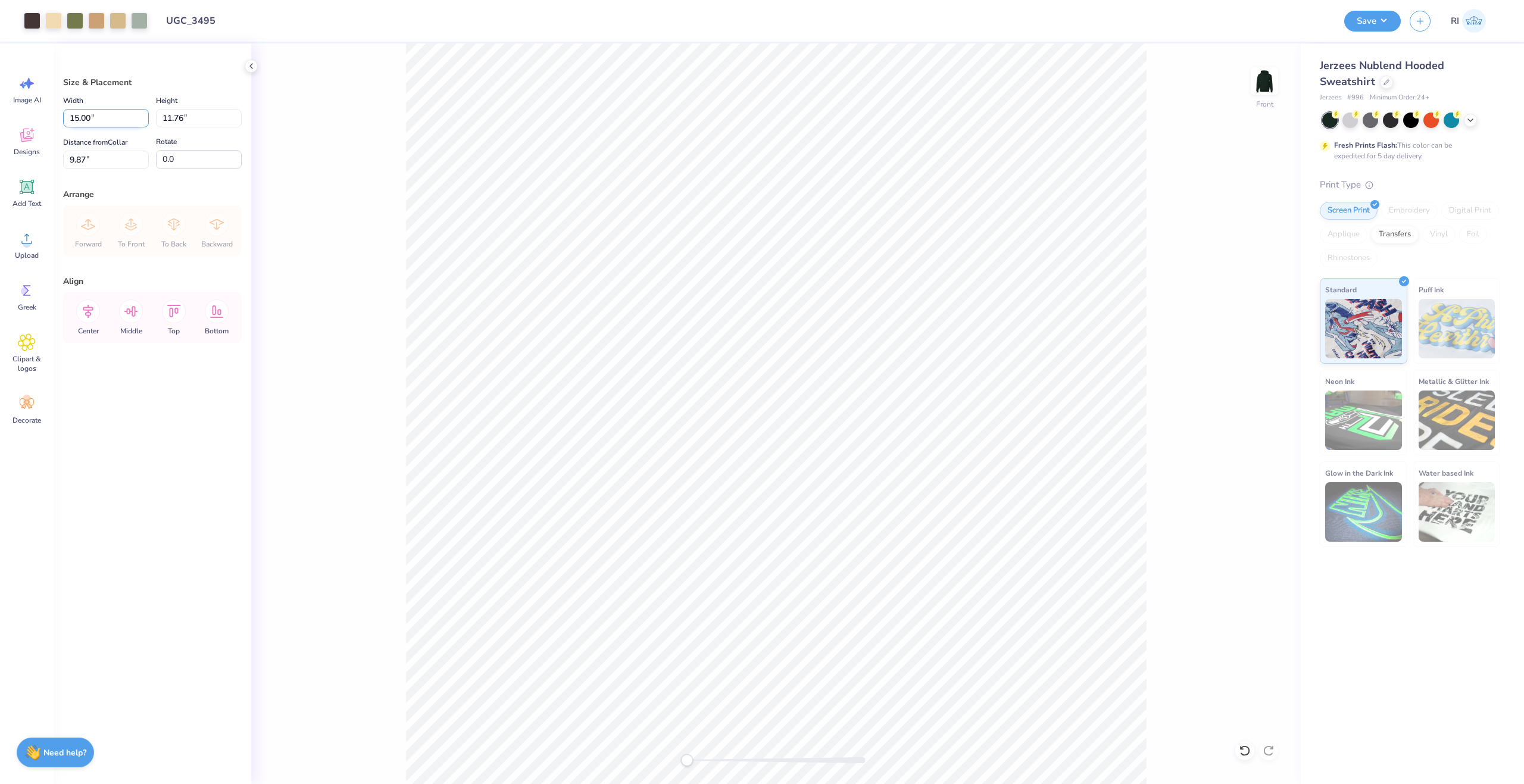
click at [109, 114] on input "15.00" at bounding box center [106, 118] width 85 height 19
type input "14.50"
type input "11.37"
click at [112, 162] on input "10.07" at bounding box center [106, 159] width 85 height 19
type input "6"
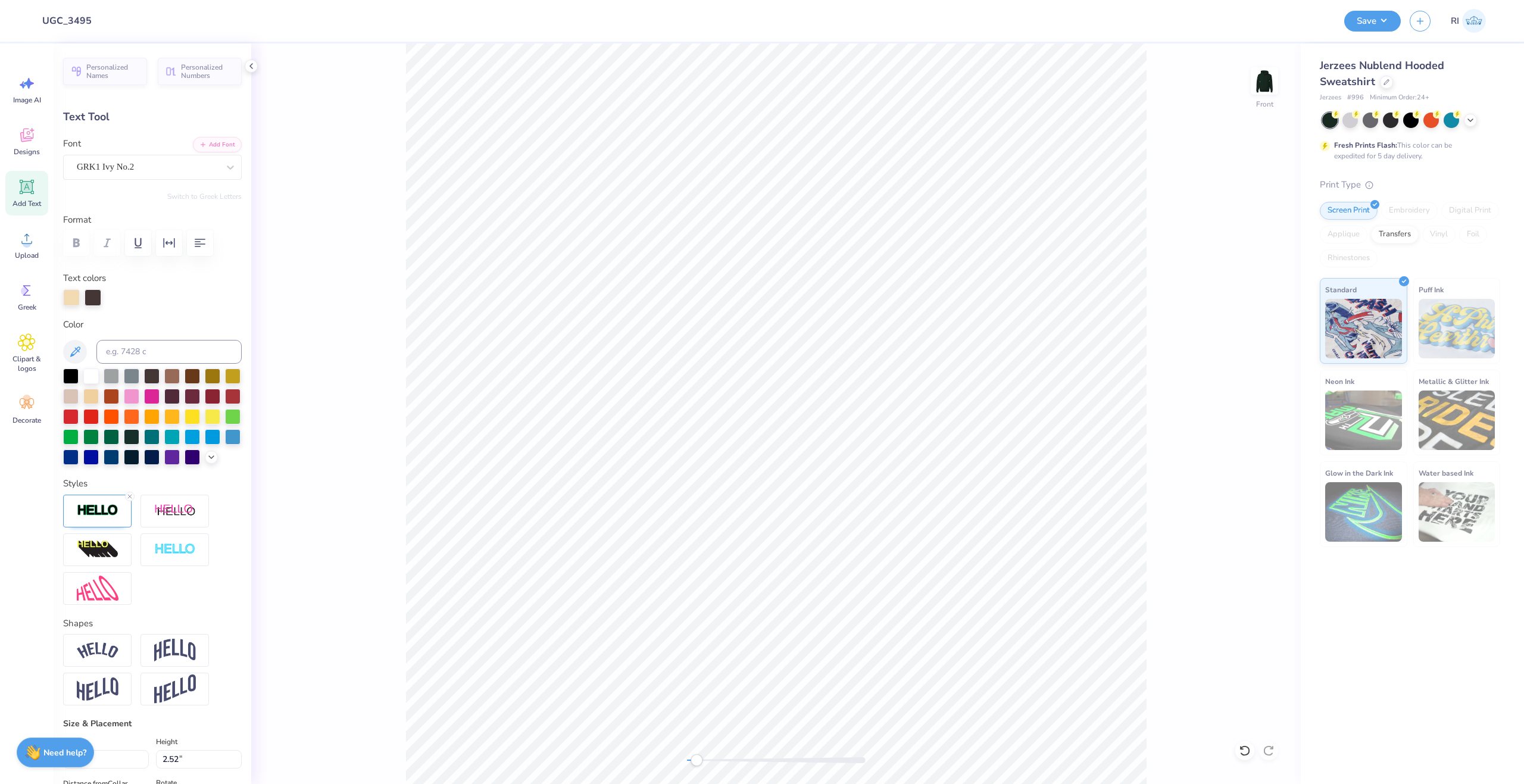
scroll to position [10, 1]
type textarea "S"
type textarea "A"
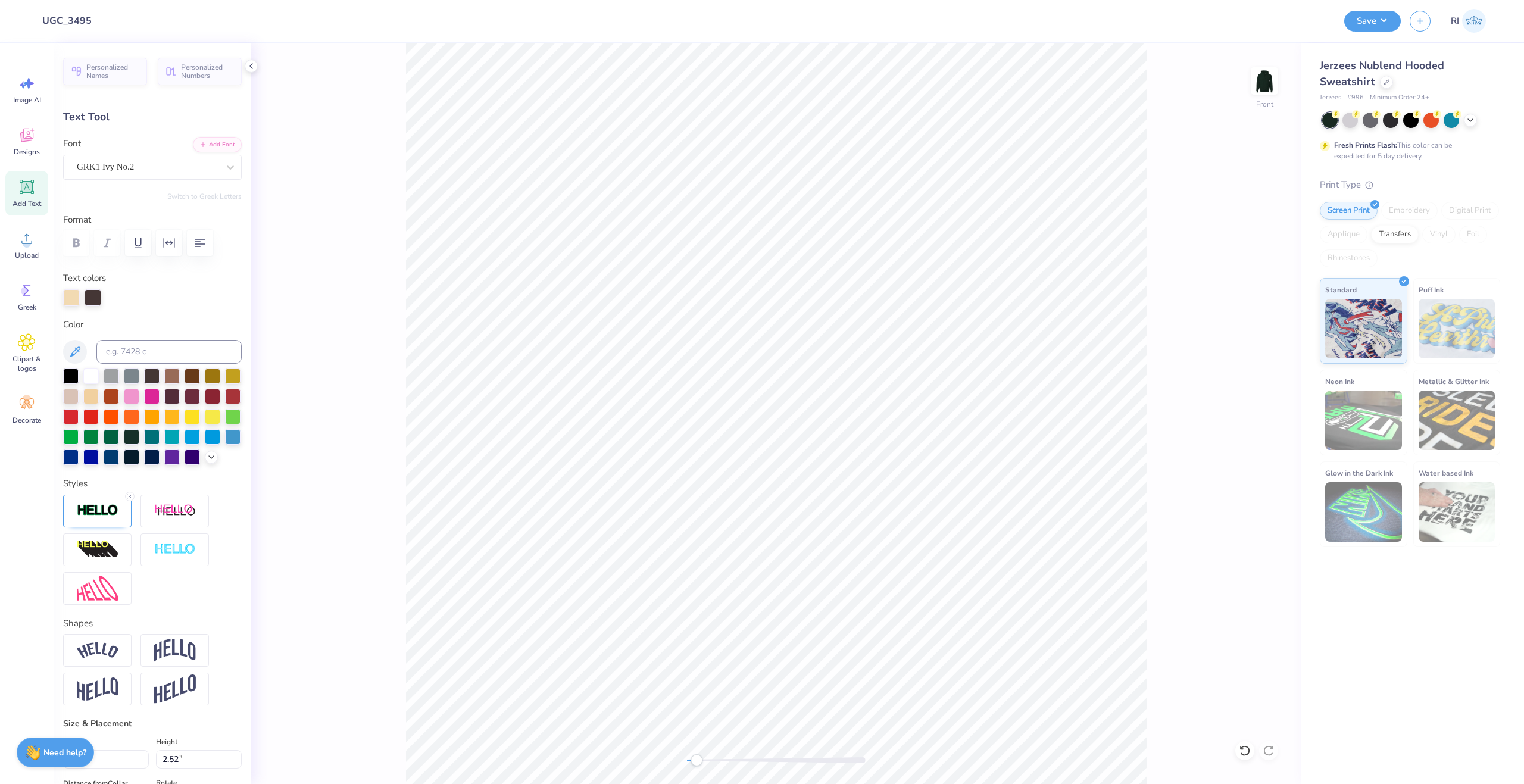
type textarea "S"
type textarea "Z"
type textarea "F"
type textarea "FM"
type input "0.0"
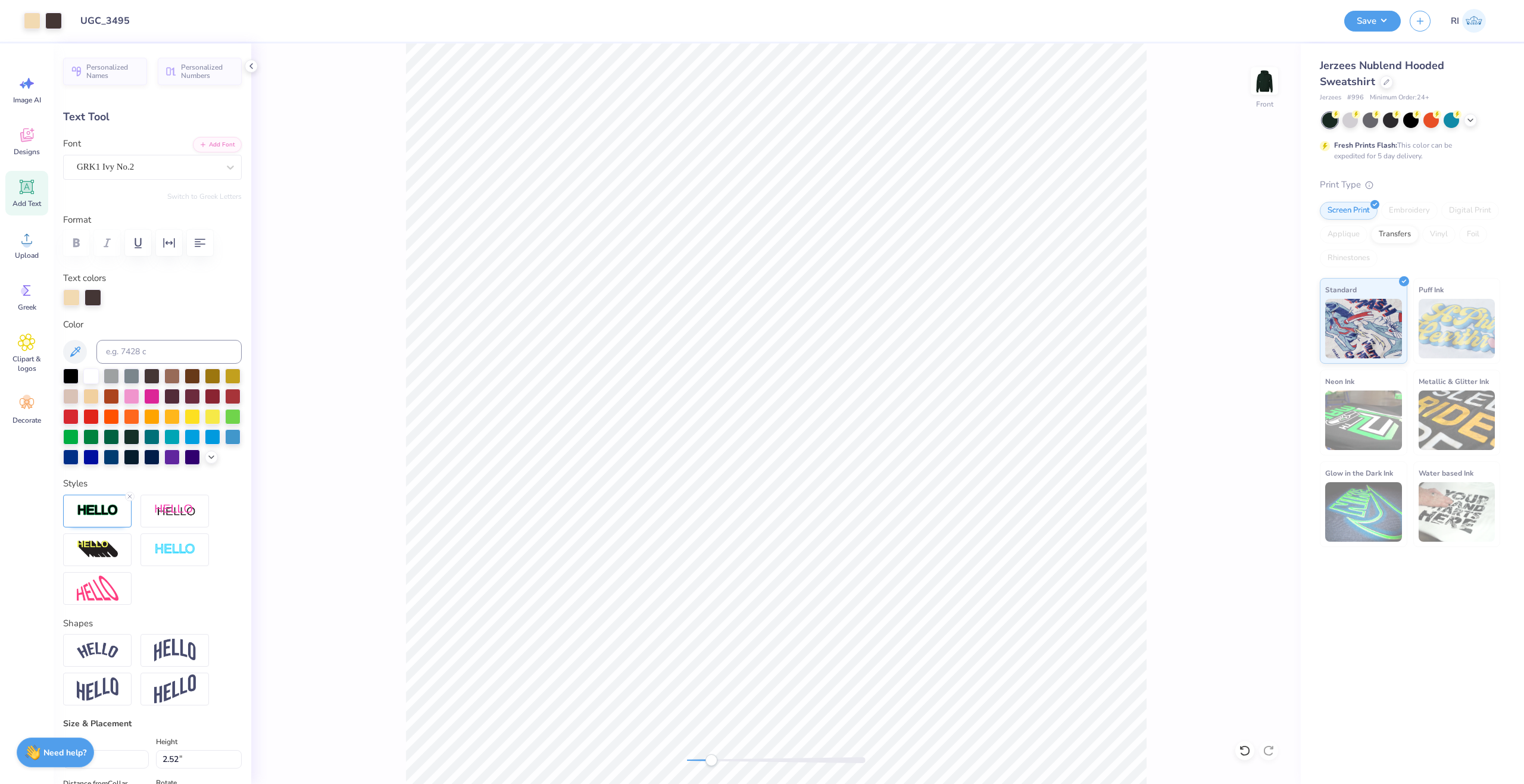
type input "4.52"
type input "2.54"
type input "6.34"
type input "-8.4"
type input "4.18"
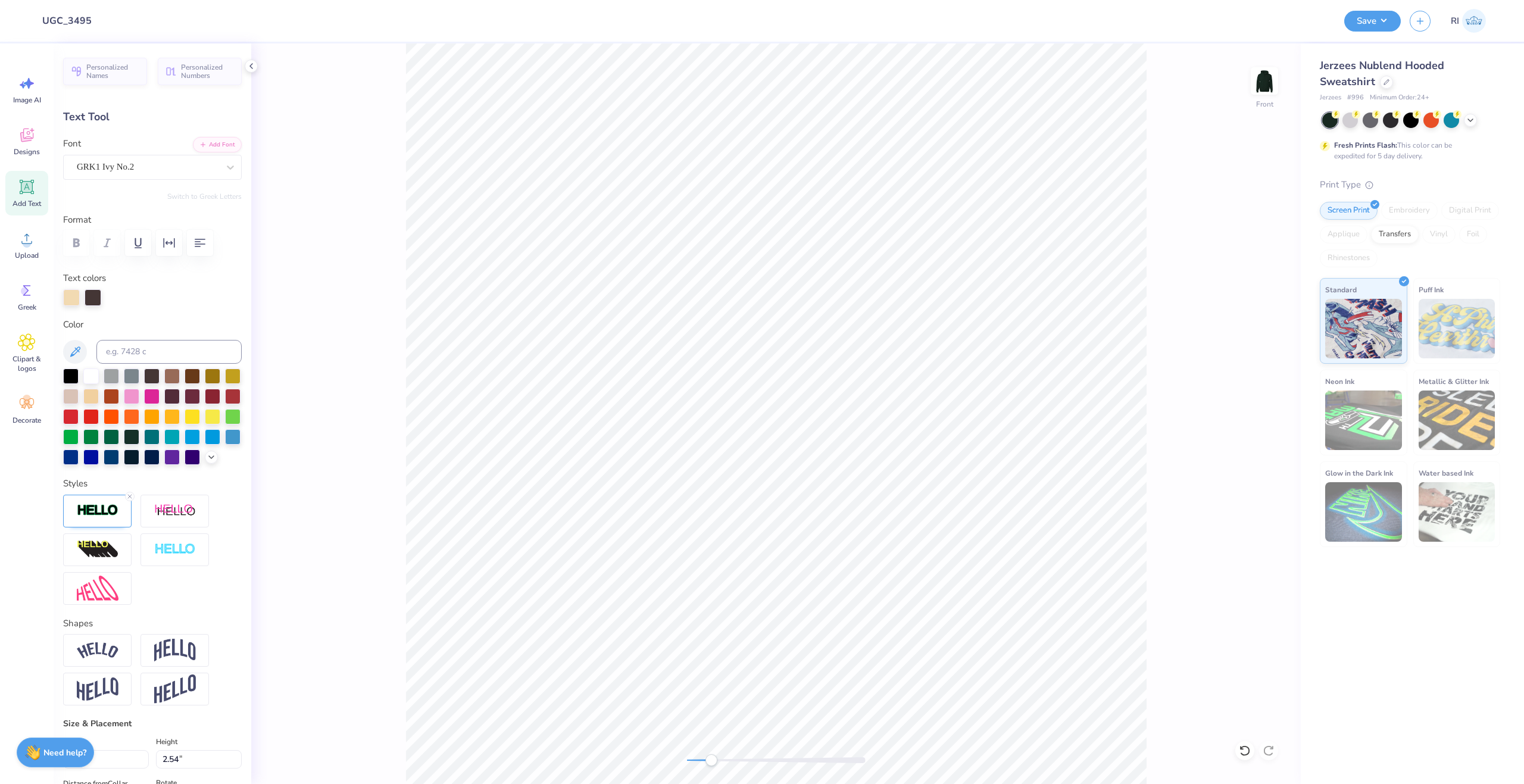
type input "2.35"
type input "6.49"
type input "3.40"
type input "1.68"
type input "6.17"
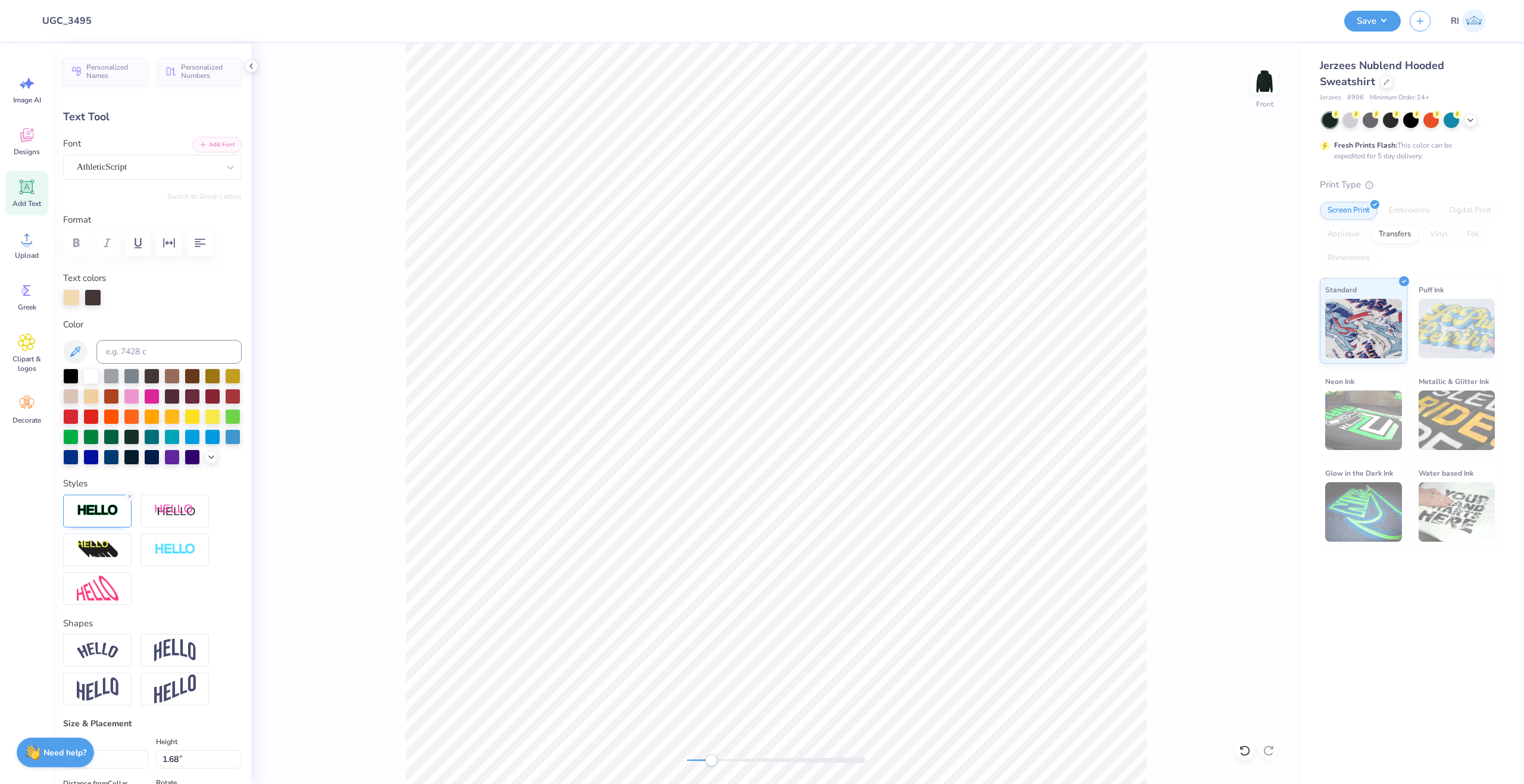
scroll to position [10, 1]
type input "0.0"
type input "5.09"
type input "0.39"
type input "16.90"
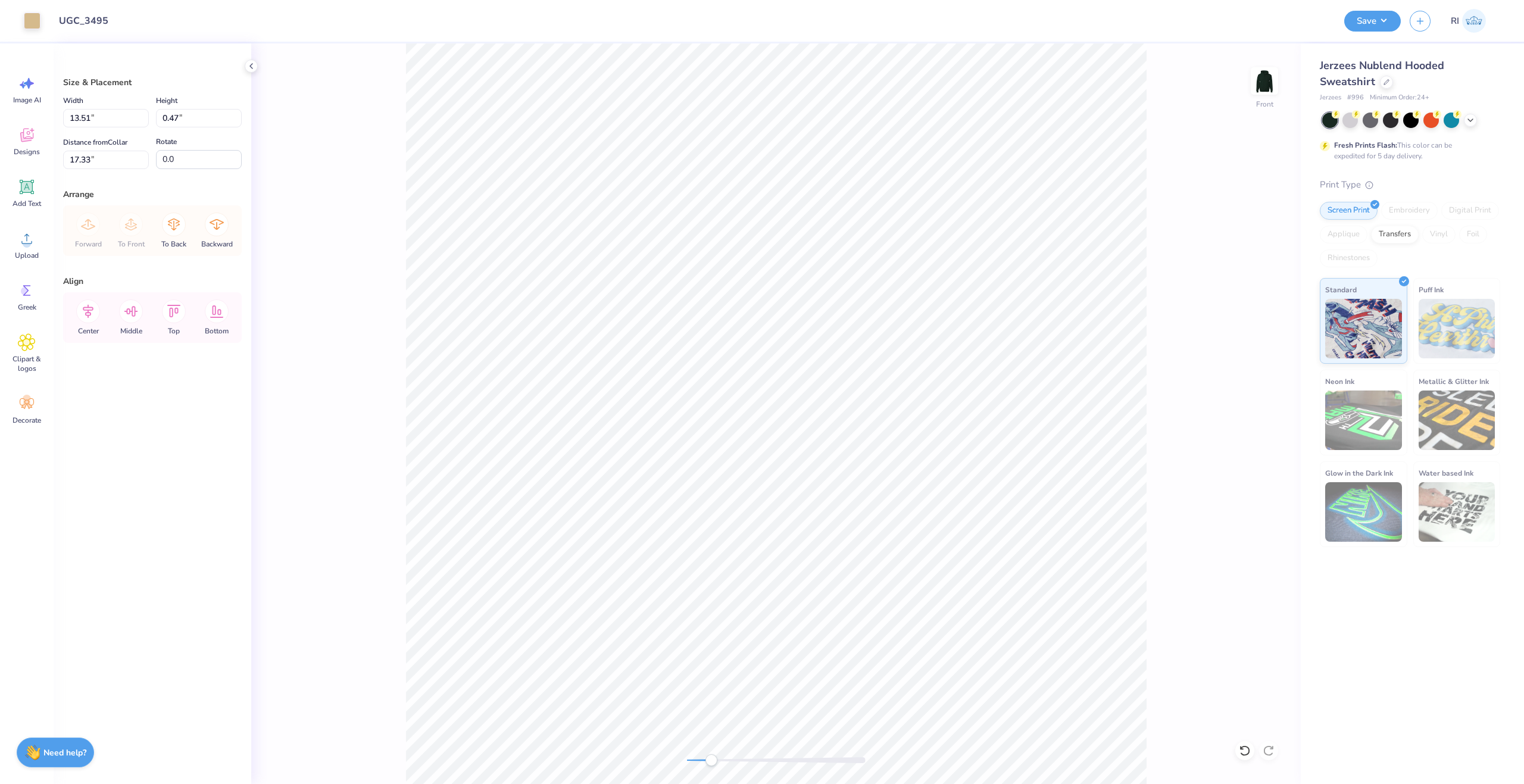
type input "17.52"
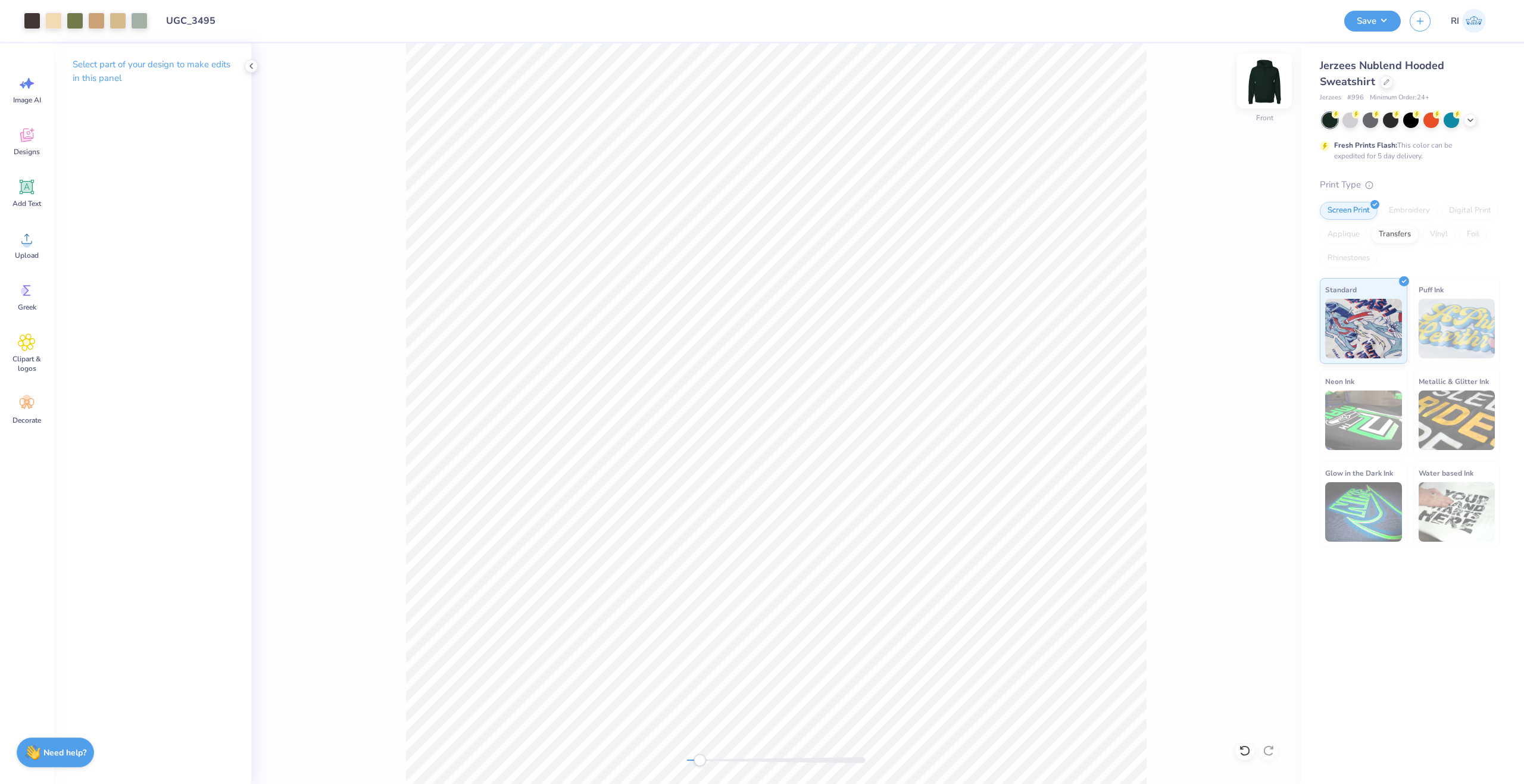
click at [1262, 90] on img at bounding box center [1265, 81] width 48 height 48
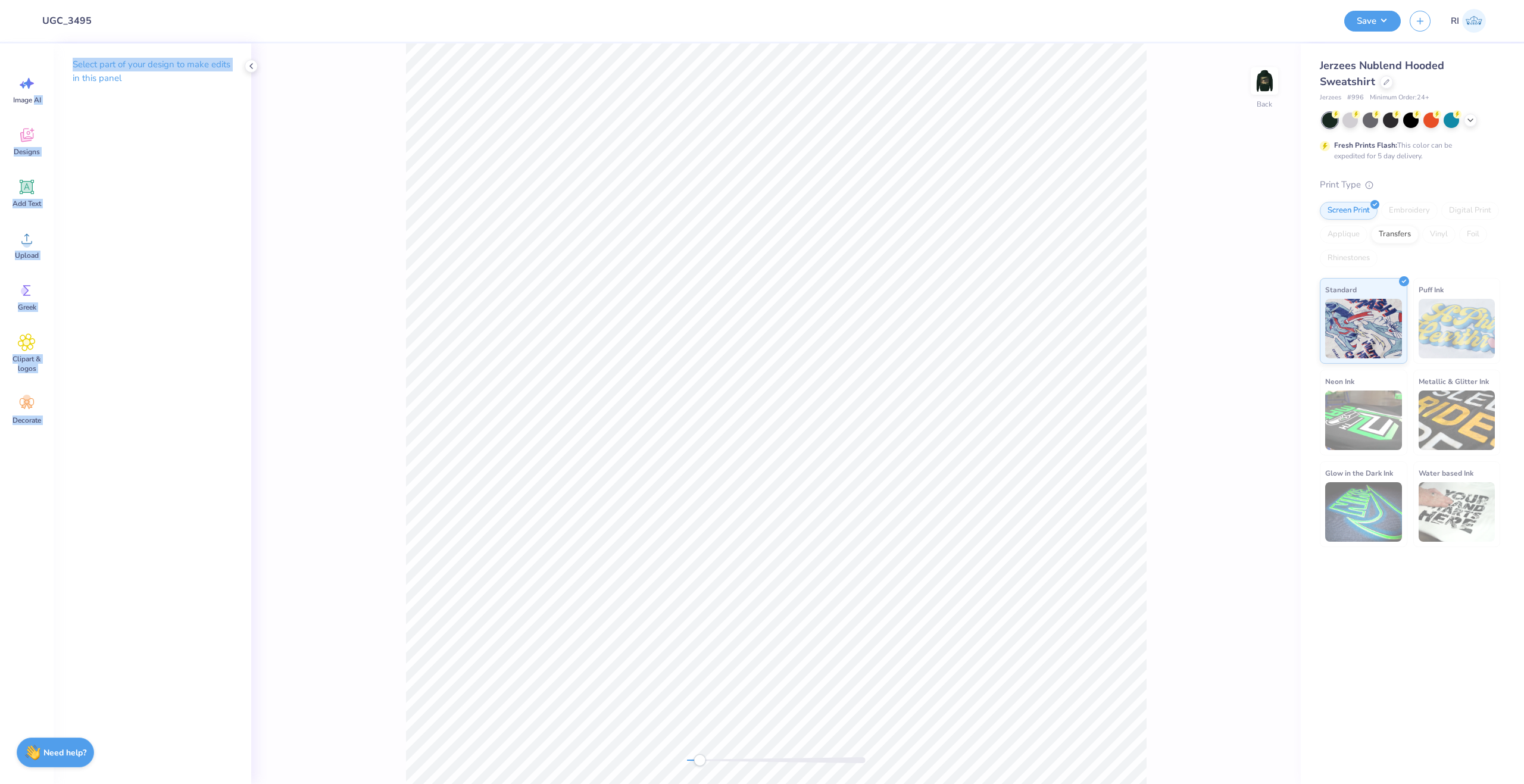
drag, startPoint x: 34, startPoint y: 94, endPoint x: 58, endPoint y: 130, distance: 43.3
click at [58, 130] on div "Design Title UGC_3495 Save RI Image AI Designs Add Text Upload Greek Clipart & …" at bounding box center [762, 392] width 1524 height 784
click at [85, 156] on div "Select part of your design to make edits in this panel" at bounding box center [153, 413] width 198 height 741
click at [28, 141] on icon at bounding box center [26, 136] width 13 height 13
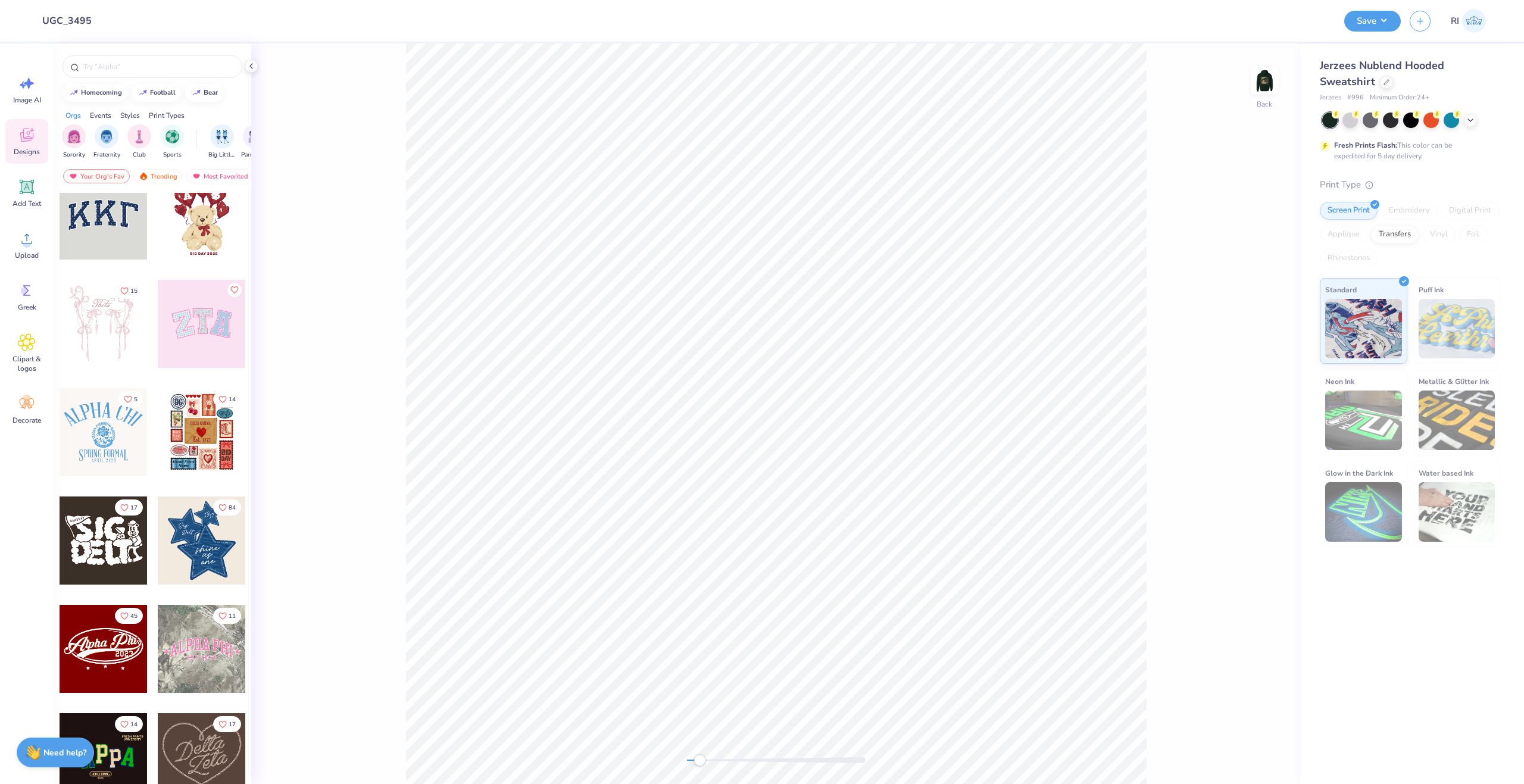
scroll to position [0, 0]
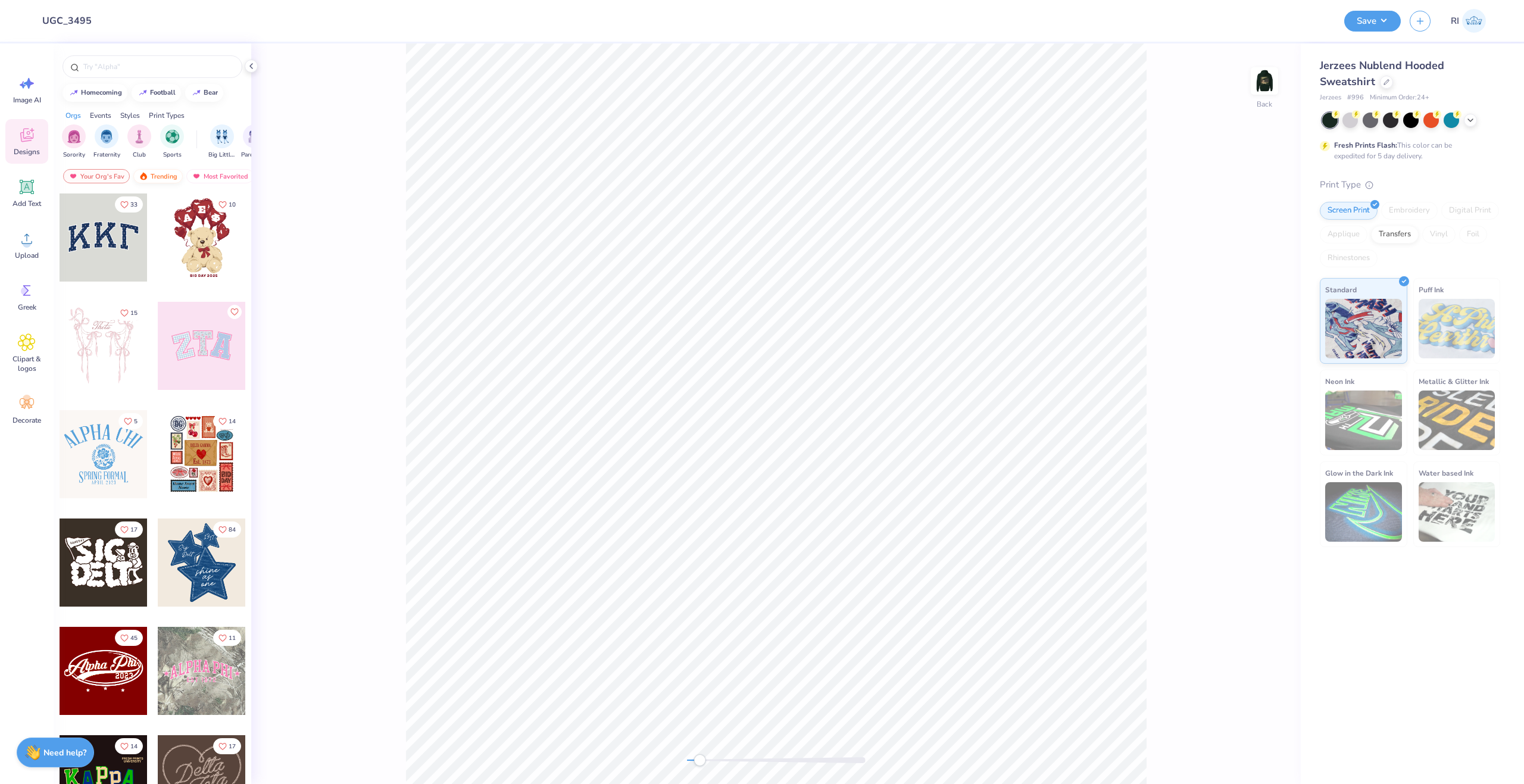
click at [160, 176] on div "Trending" at bounding box center [158, 176] width 49 height 14
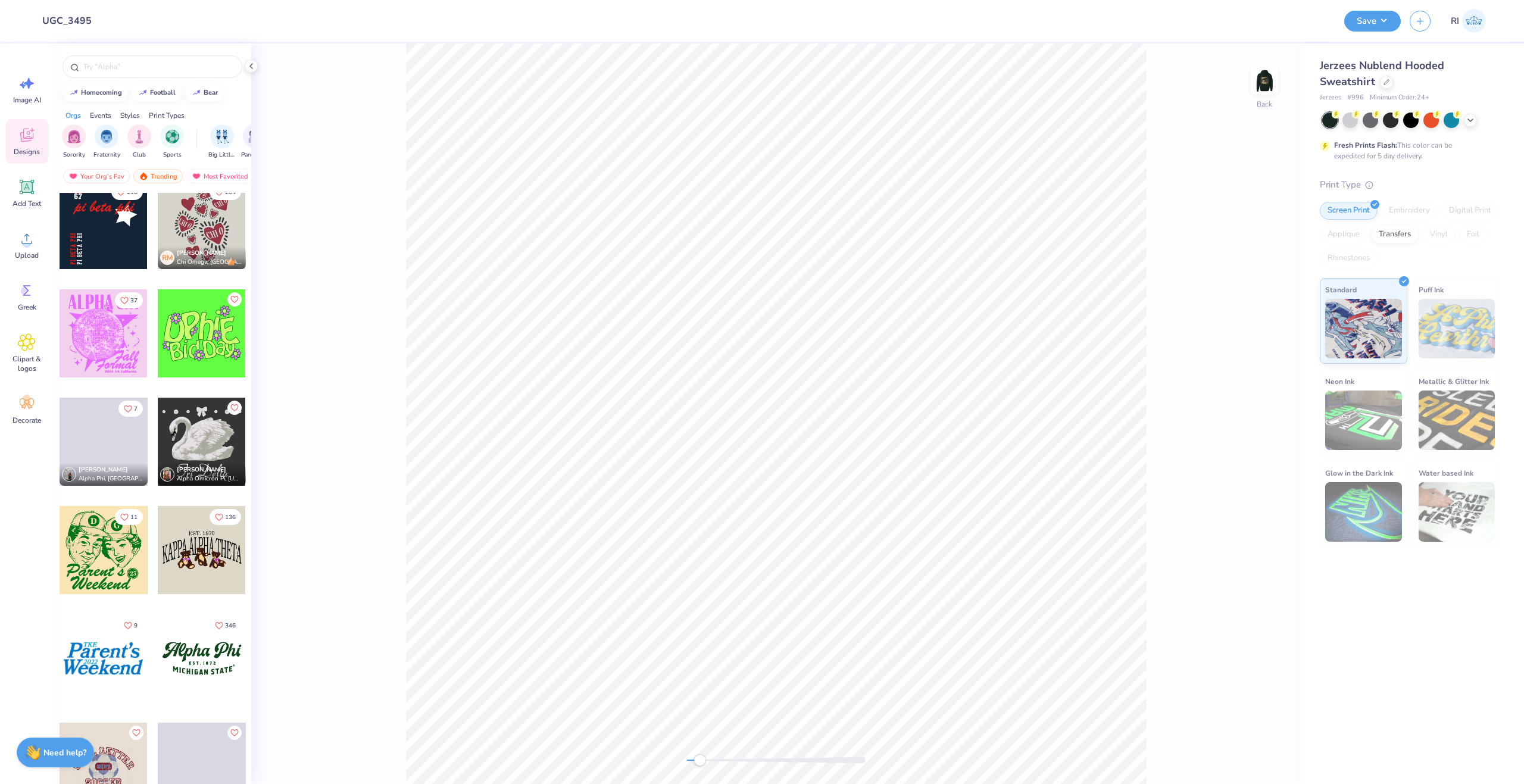
scroll to position [7740, 0]
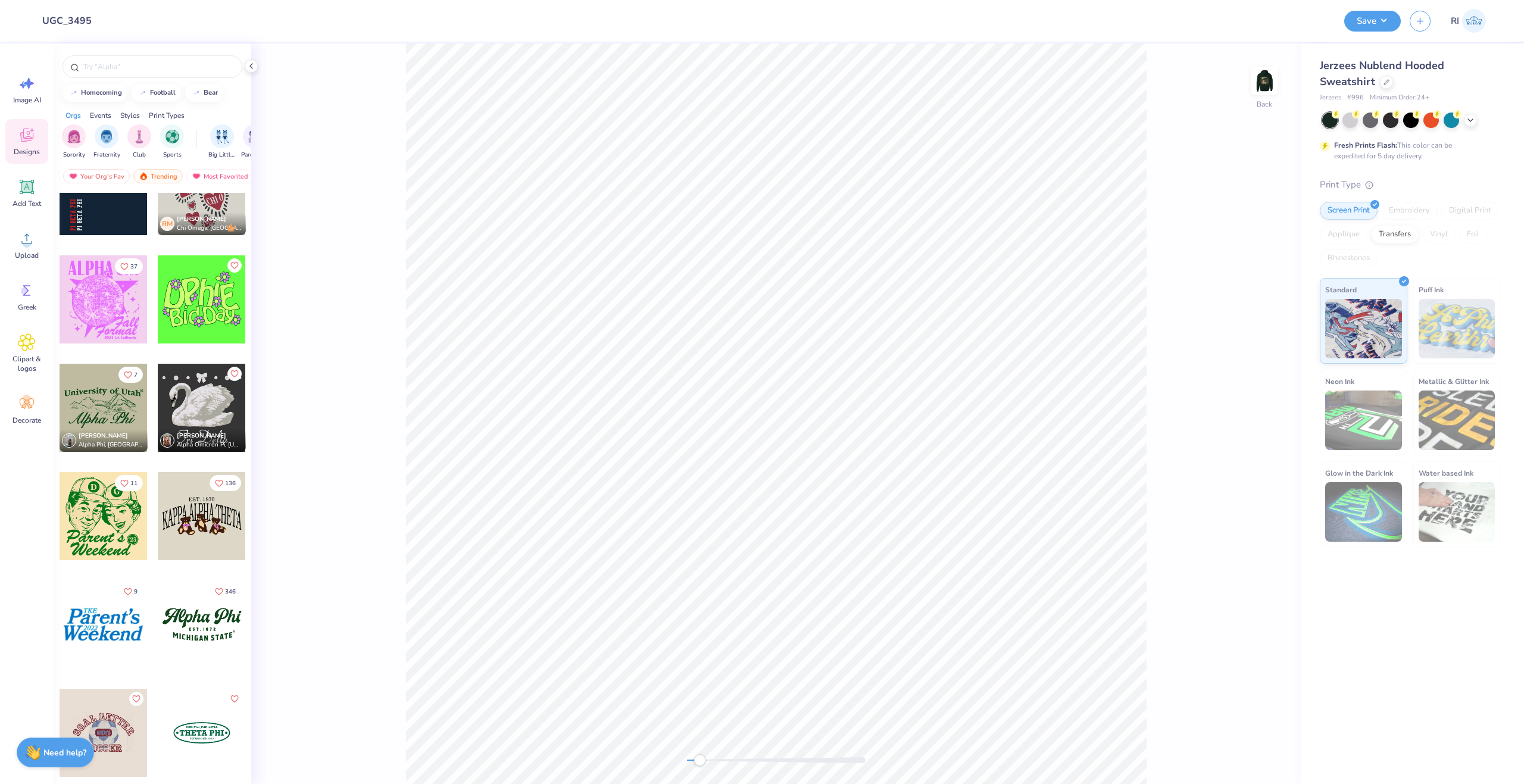
click at [194, 635] on div at bounding box center [202, 625] width 88 height 88
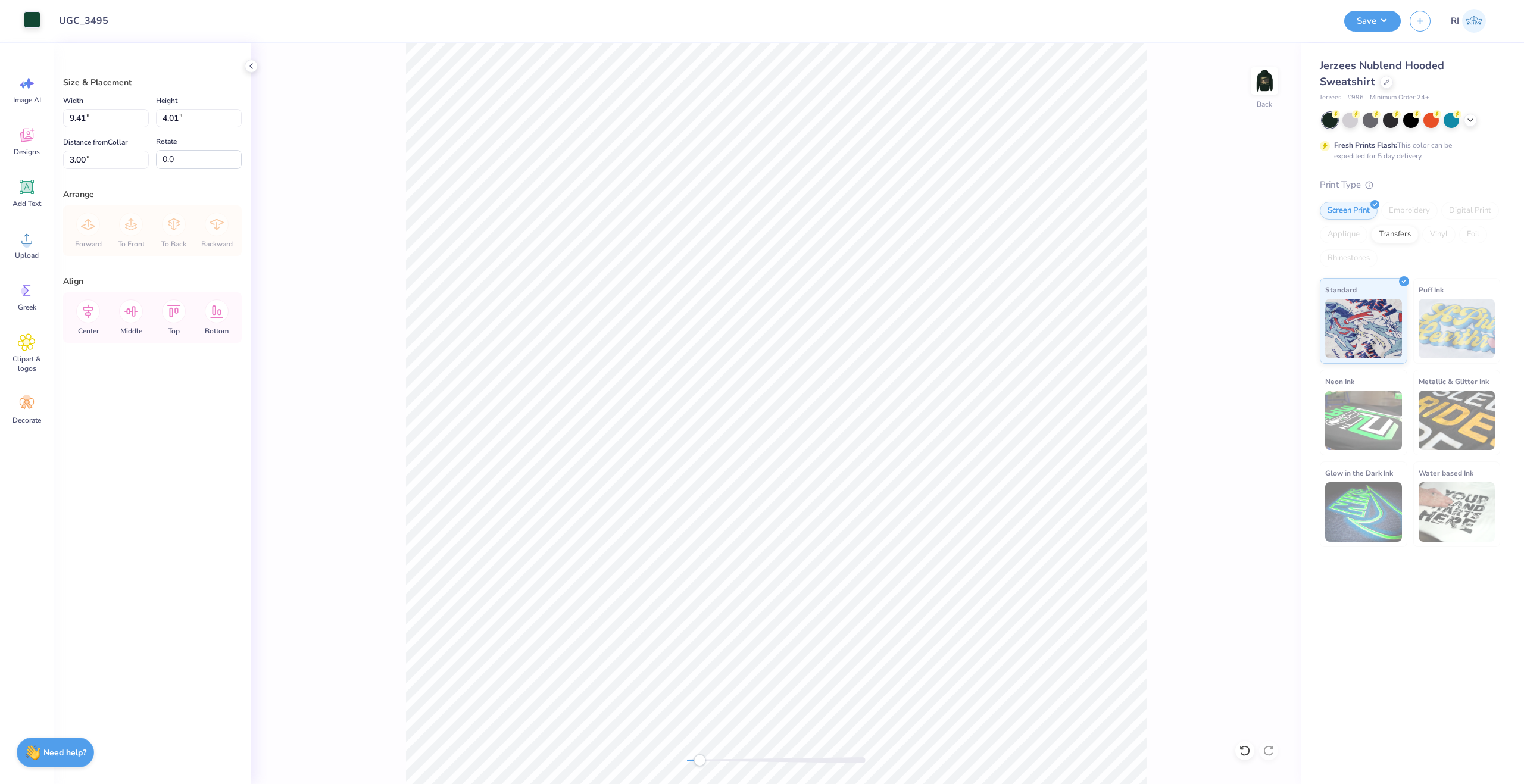
click at [31, 22] on div at bounding box center [32, 19] width 16 height 16
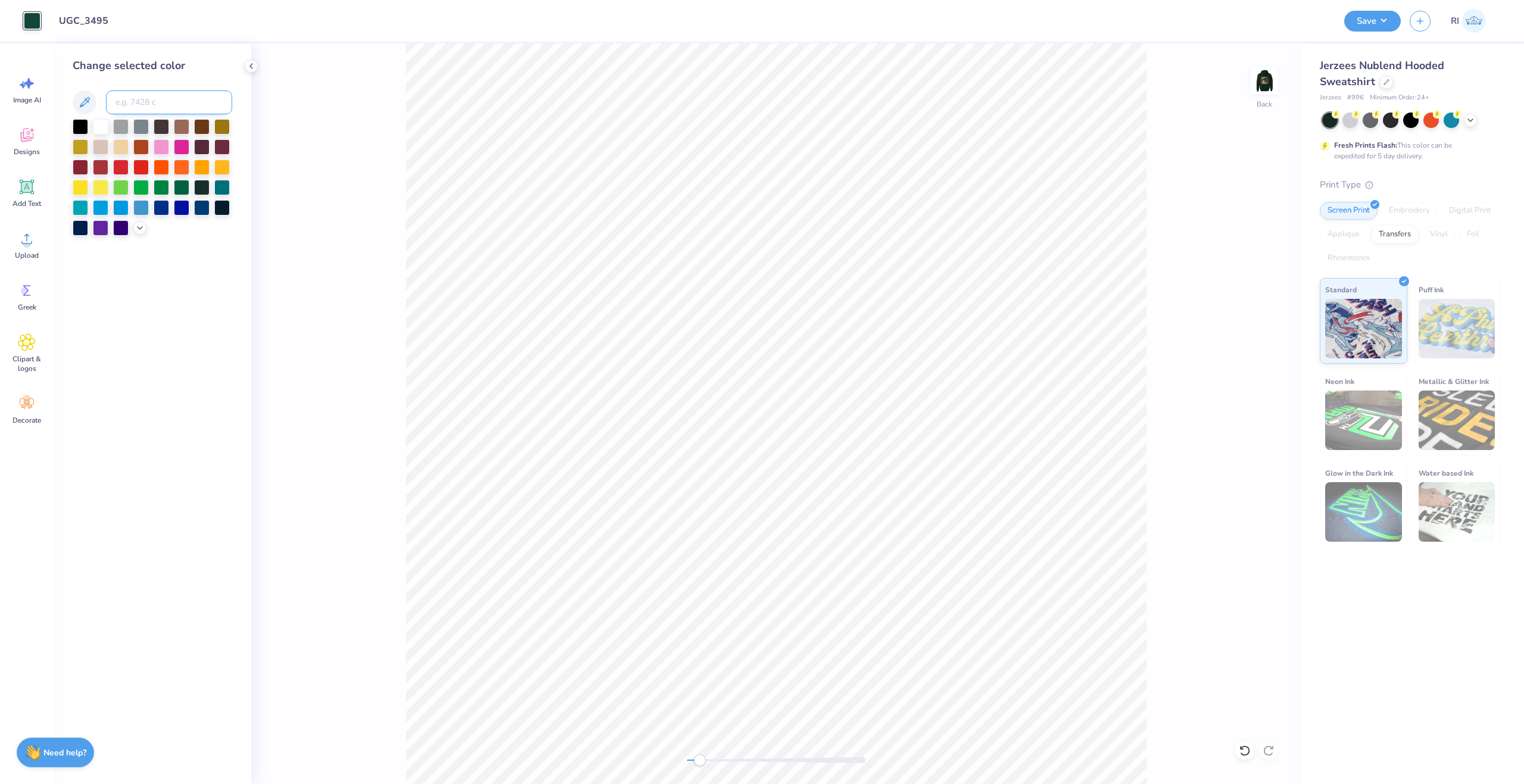
click at [145, 103] on input at bounding box center [169, 103] width 127 height 24
type input "7506"
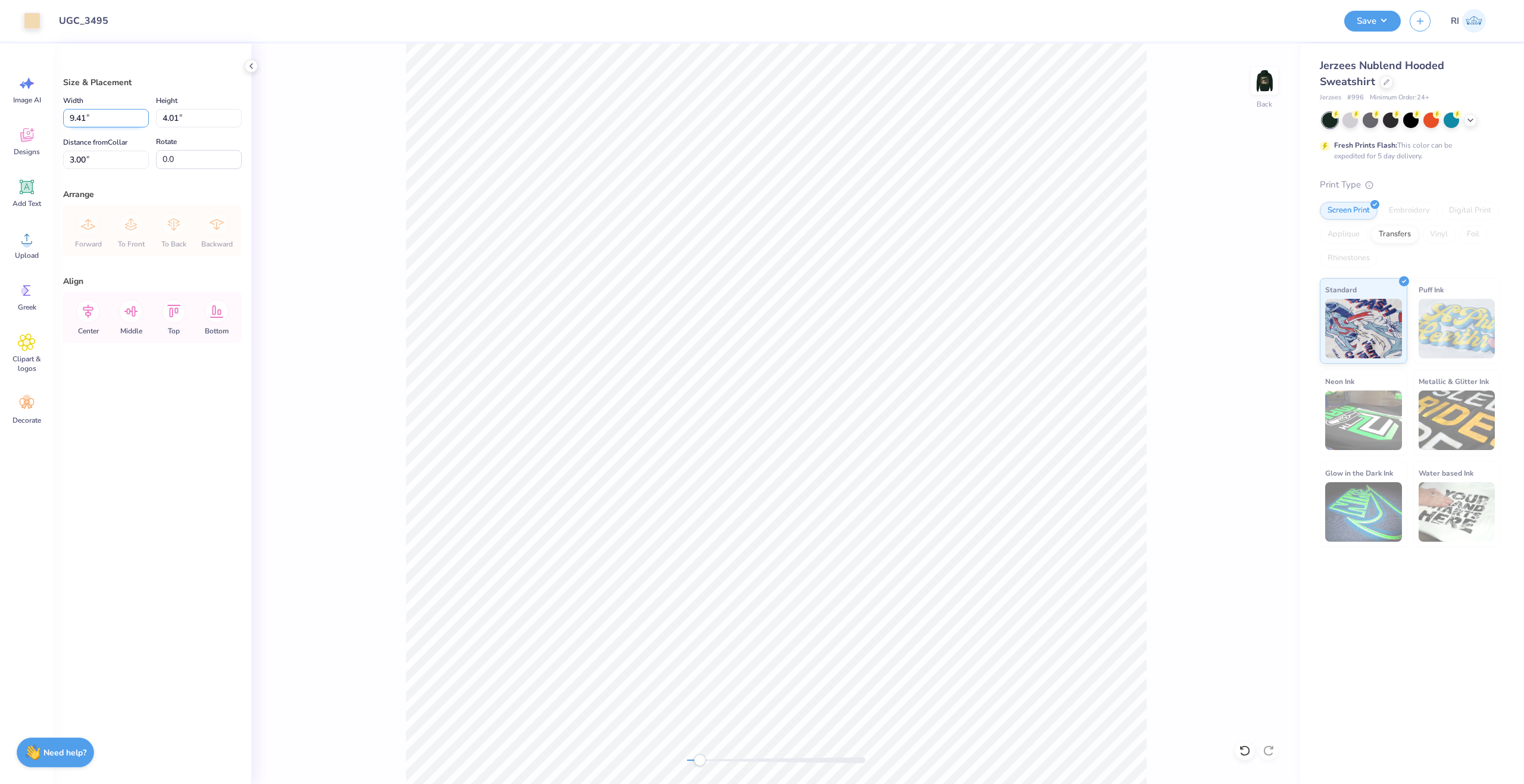
click at [111, 115] on input "9.41" at bounding box center [106, 118] width 85 height 19
type input "8.55"
type input "3.64"
click at [106, 156] on input "3.18" at bounding box center [106, 159] width 85 height 19
type input "3"
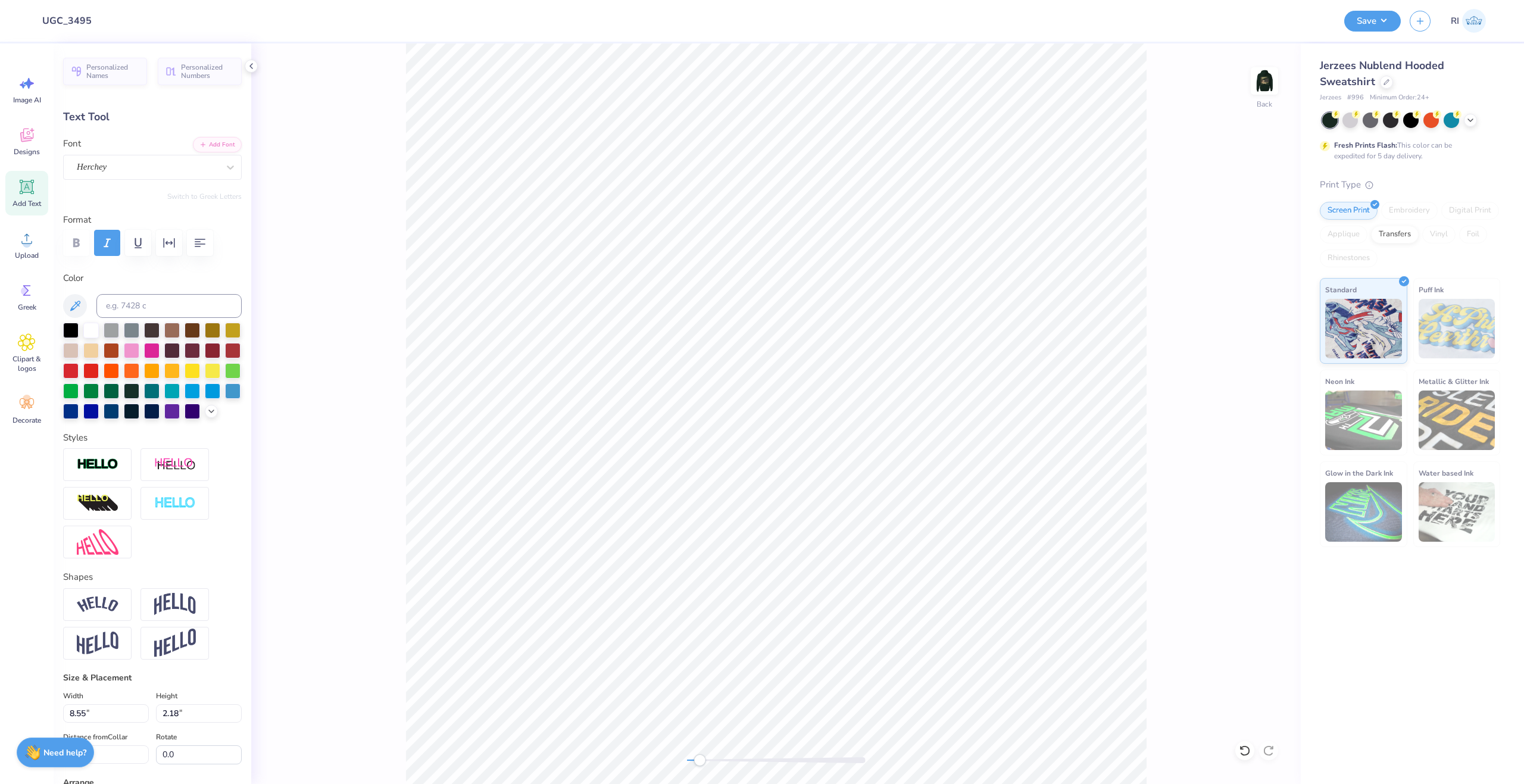
scroll to position [10, 2]
type textarea "p"
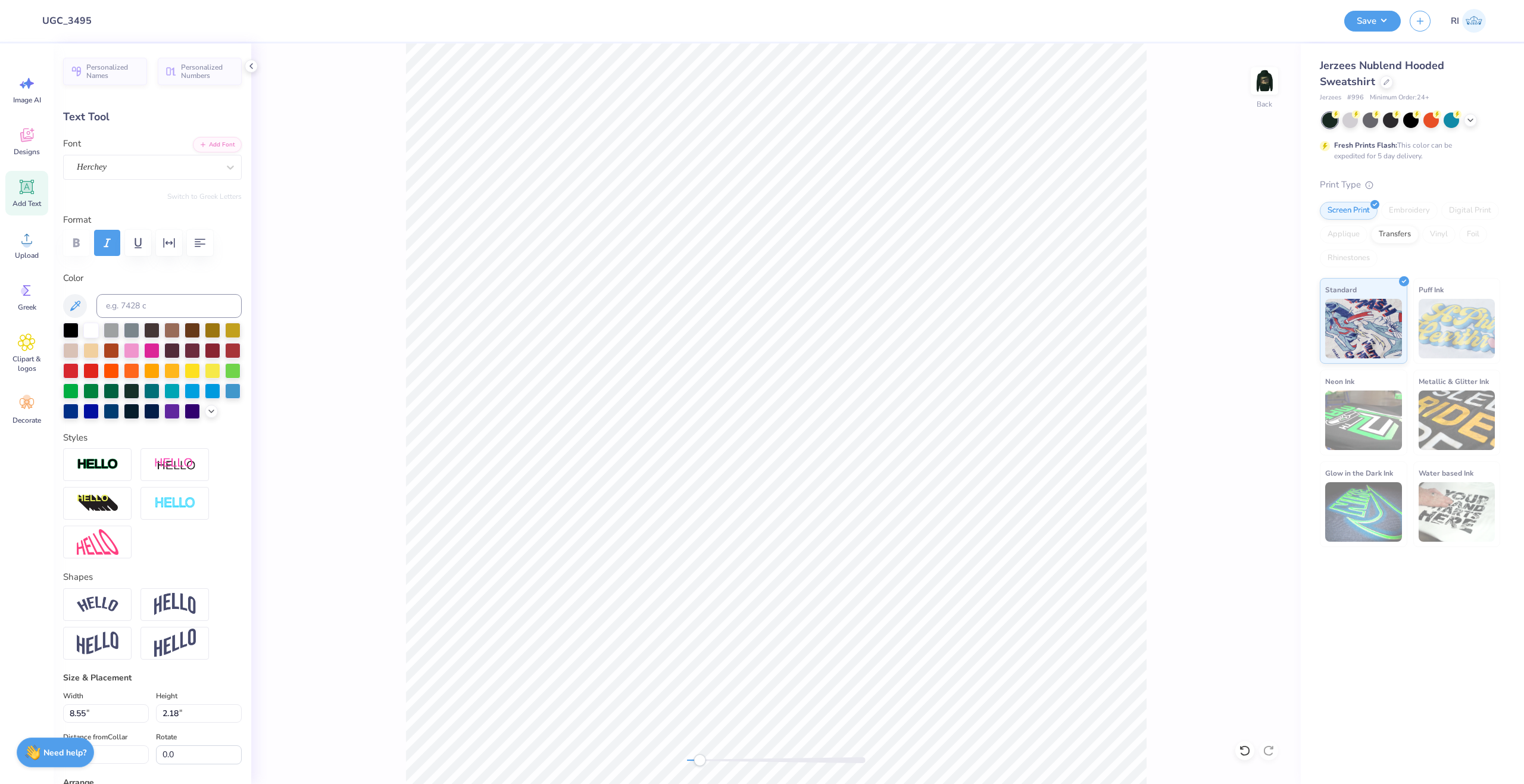
type textarea "Phi Mu"
type input "6.53"
type input "0.97"
type input "5.67"
type input "2.91"
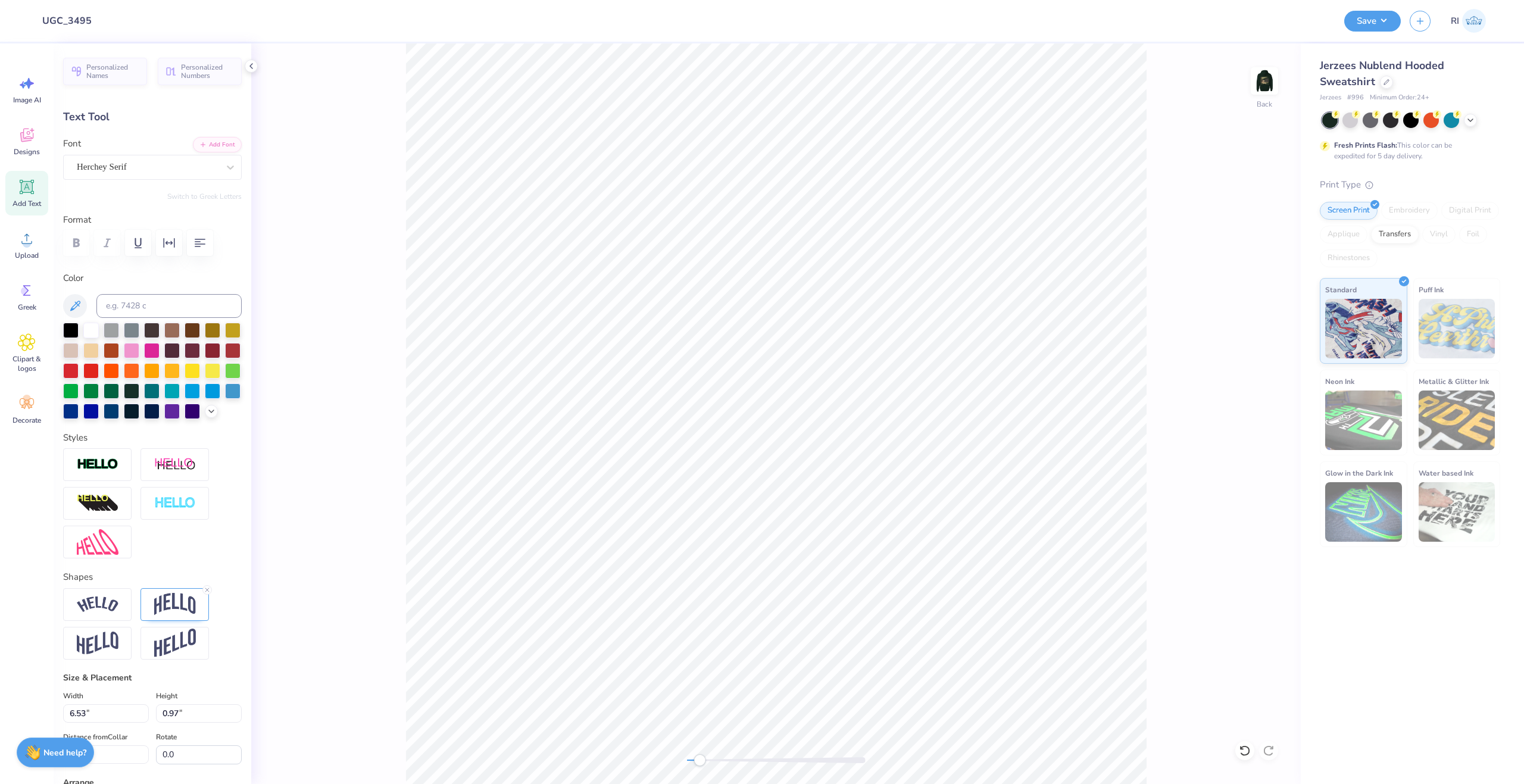
type input "0.36"
type input "5.18"
type textarea "E S T . 1 8 5 2"
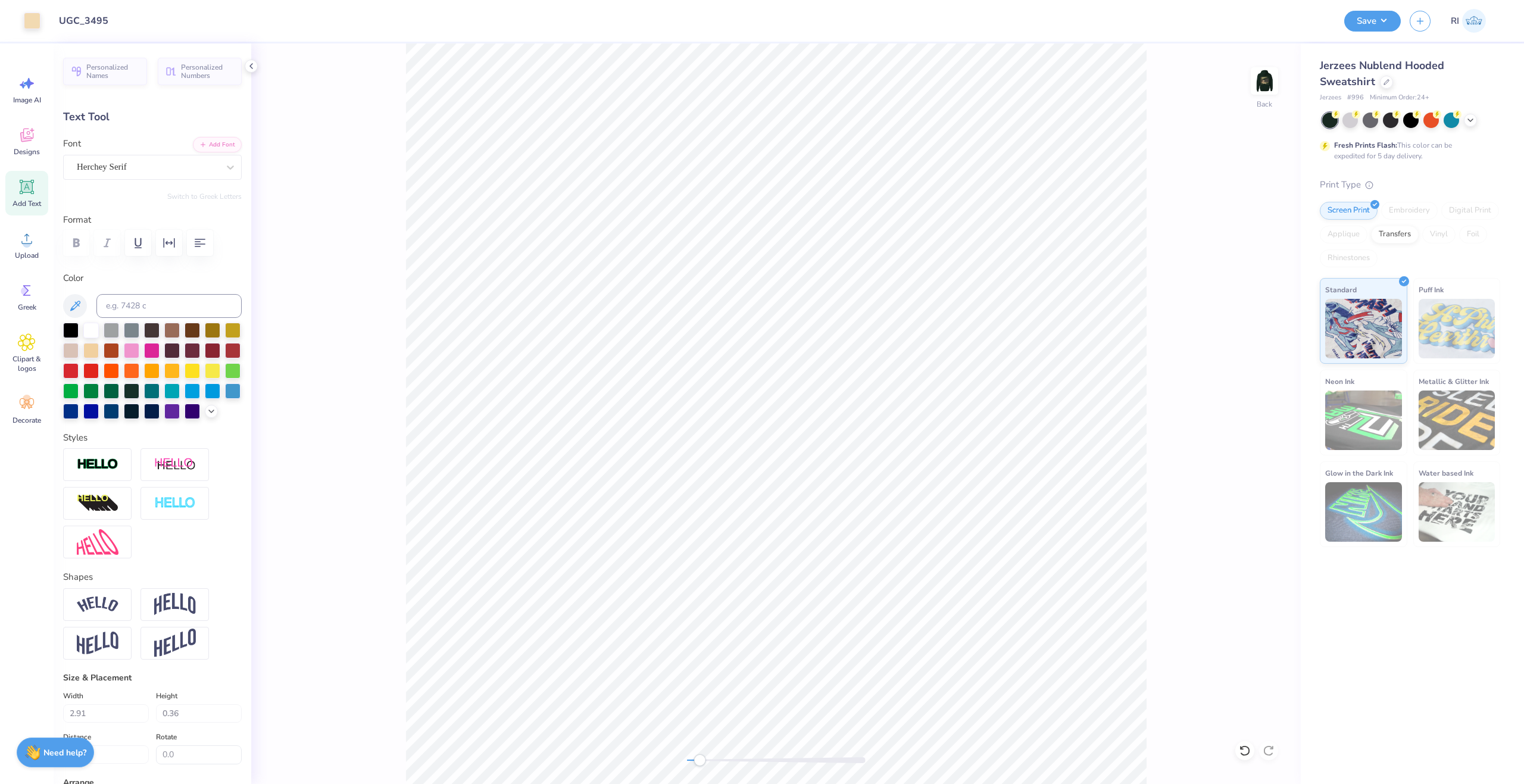
type input "6.53"
type input "0.97"
type input "5.67"
type input "0.23"
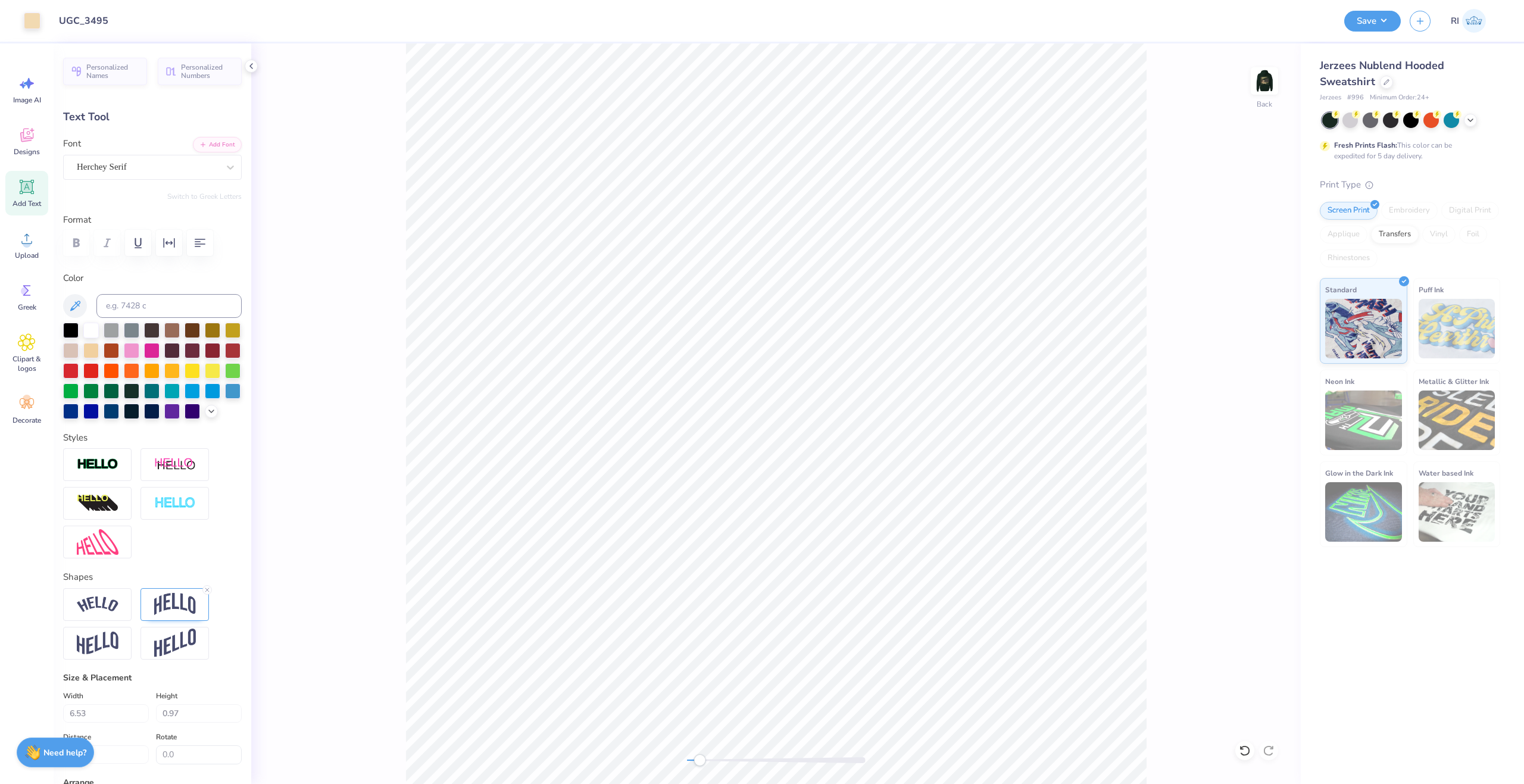
type input "0.23"
type input "5.51"
type input "0.0"
type input "6.53"
type input "0.97"
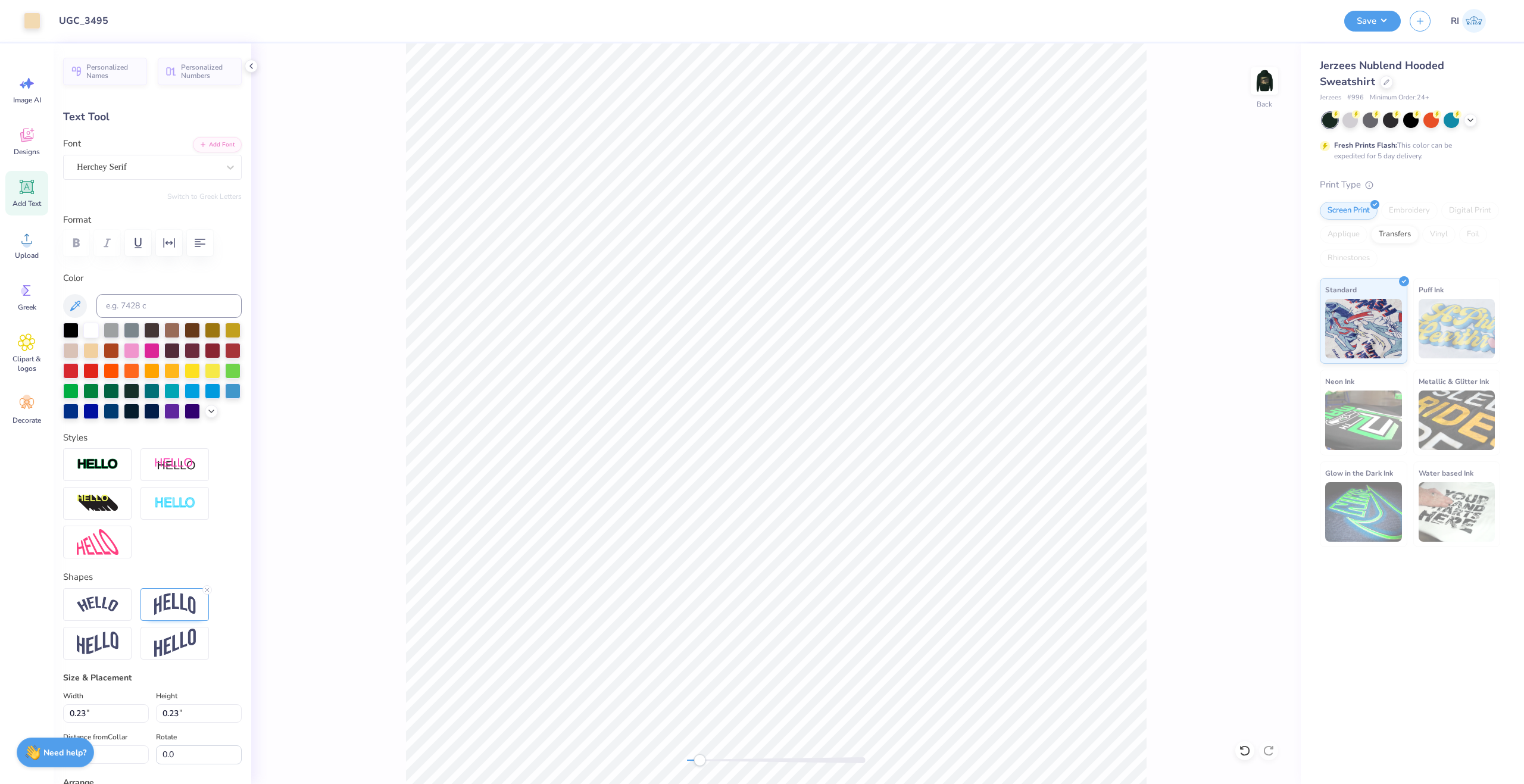
type input "5.67"
type textarea "[GEOGRAPHIC_DATA], [US_STATE]"
type input "9.04"
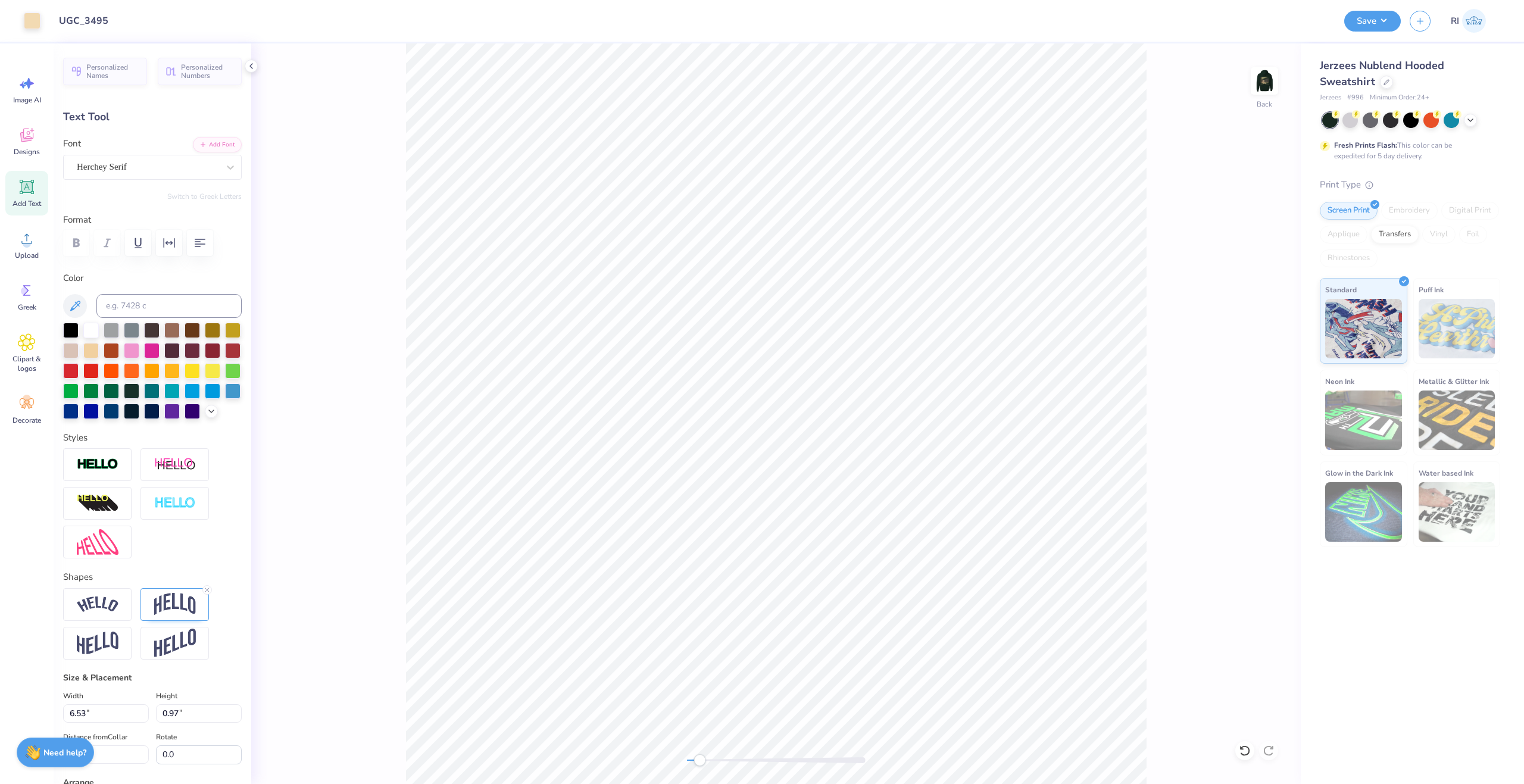
type input "1.15"
type input "5.58"
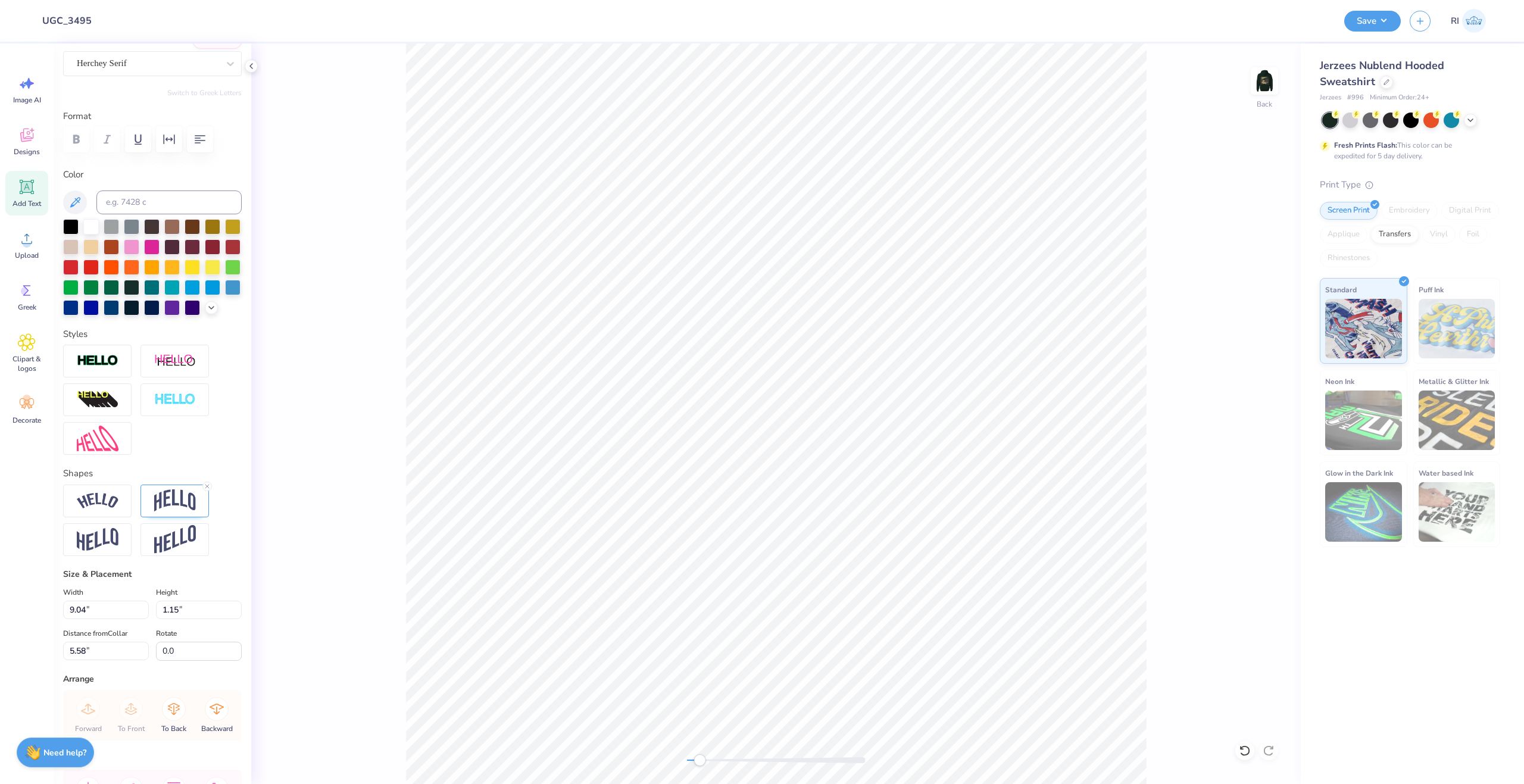
scroll to position [179, 0]
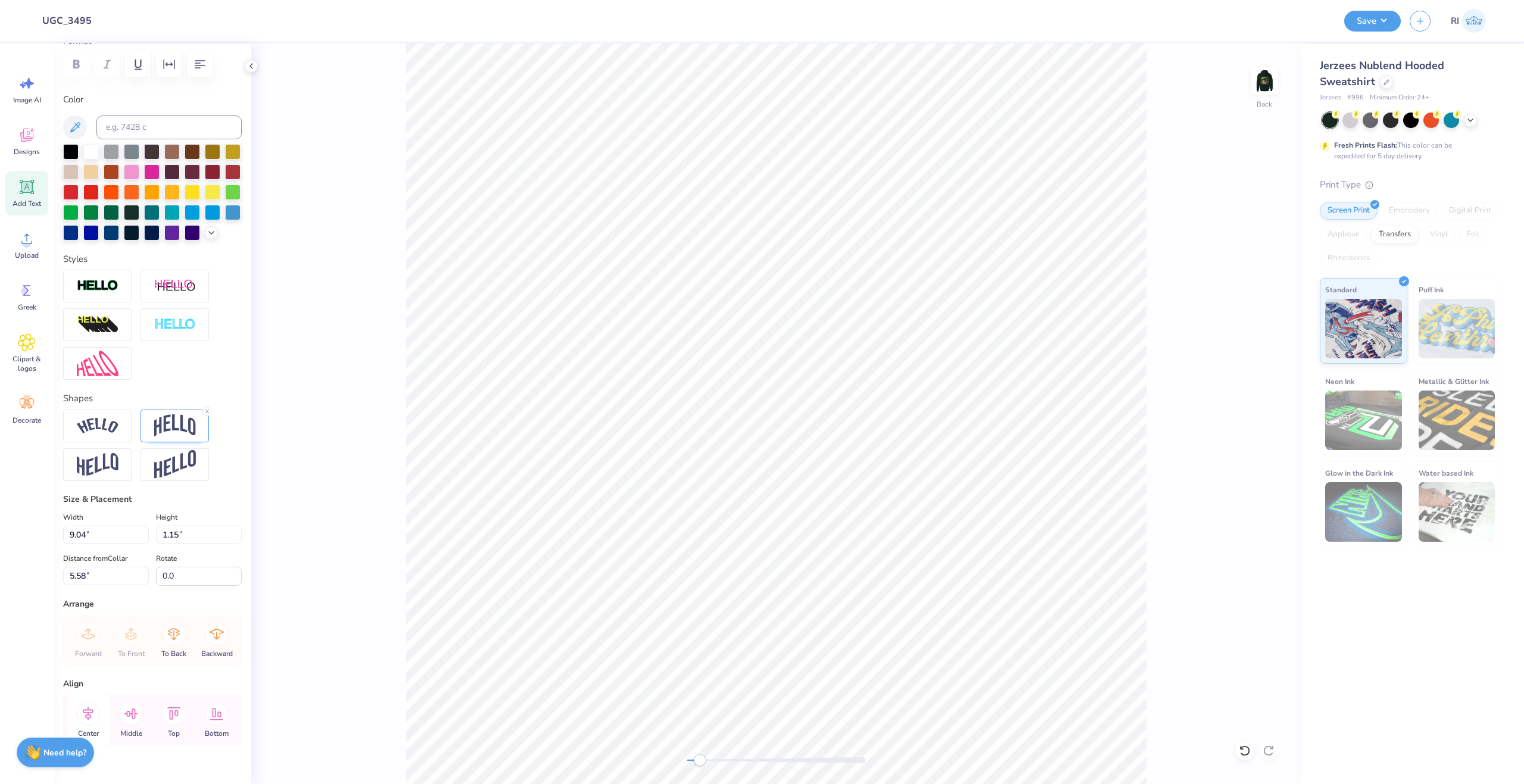
click at [89, 726] on icon at bounding box center [88, 714] width 24 height 24
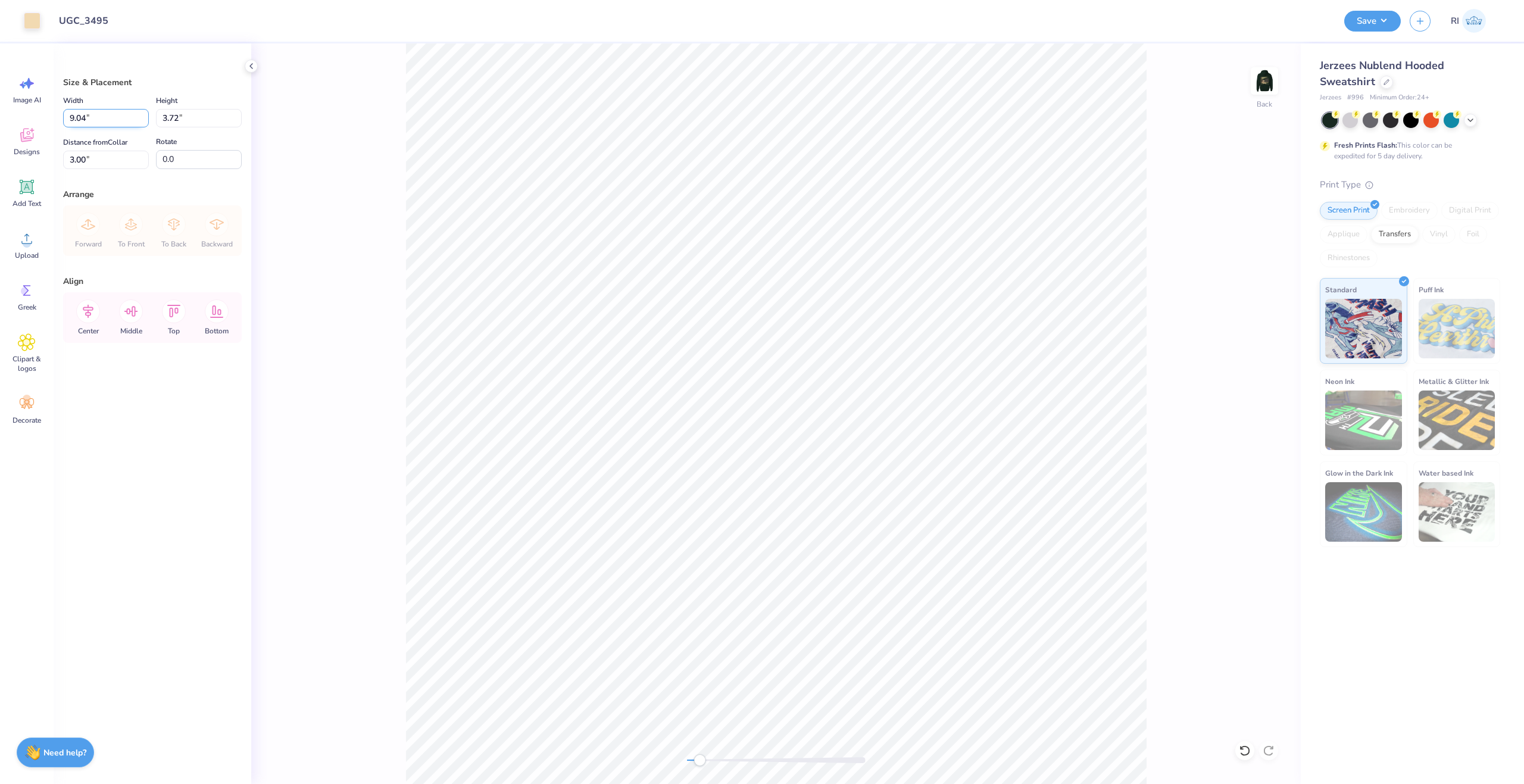
click at [103, 118] on input "9.04" at bounding box center [106, 118] width 85 height 19
type input "8.55"
type input "3.52"
click at [124, 161] on input "3.10" at bounding box center [106, 159] width 85 height 19
type input "3.00"
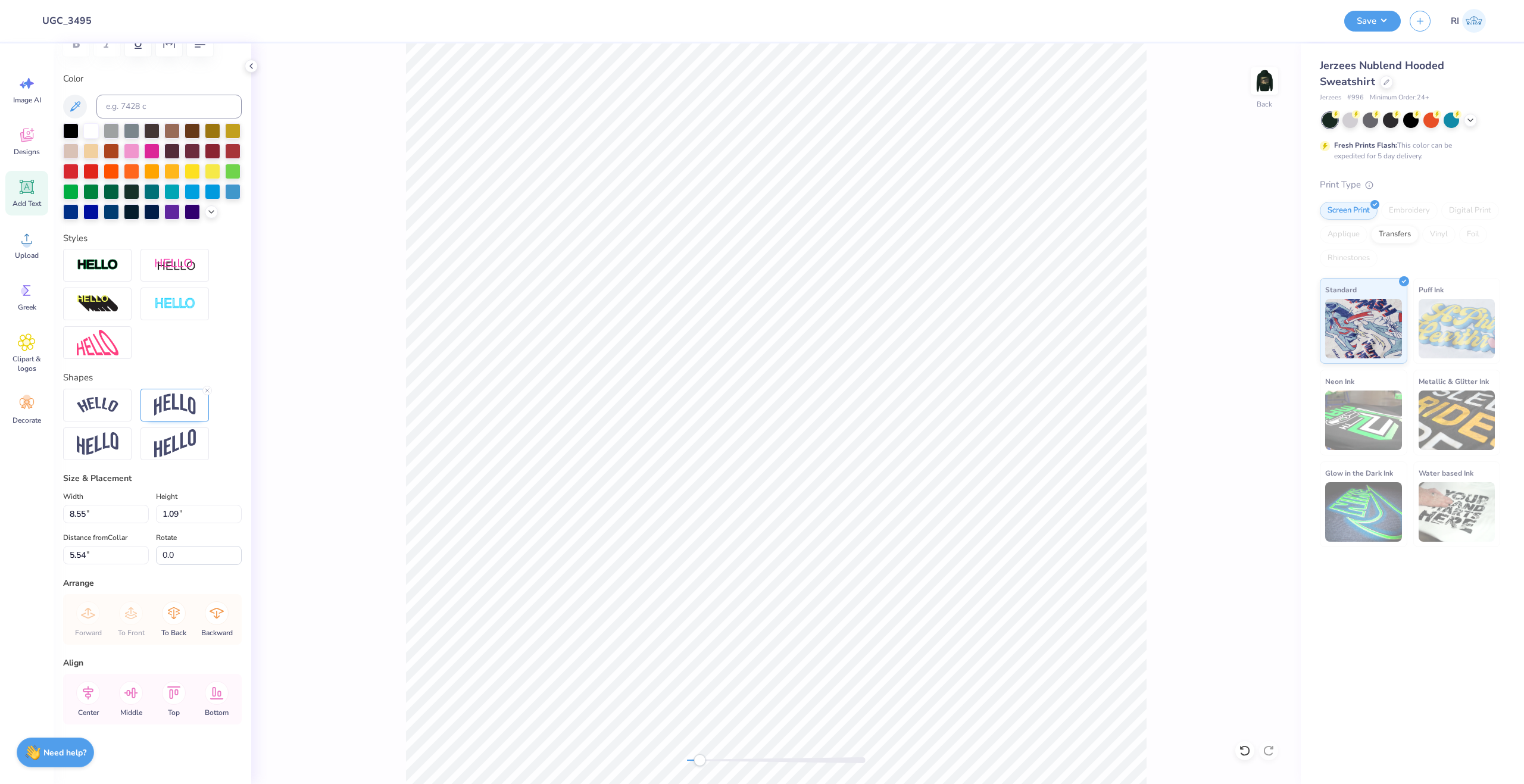
scroll to position [219, 0]
click at [85, 554] on input "5.54" at bounding box center [106, 555] width 85 height 19
type input "5.56"
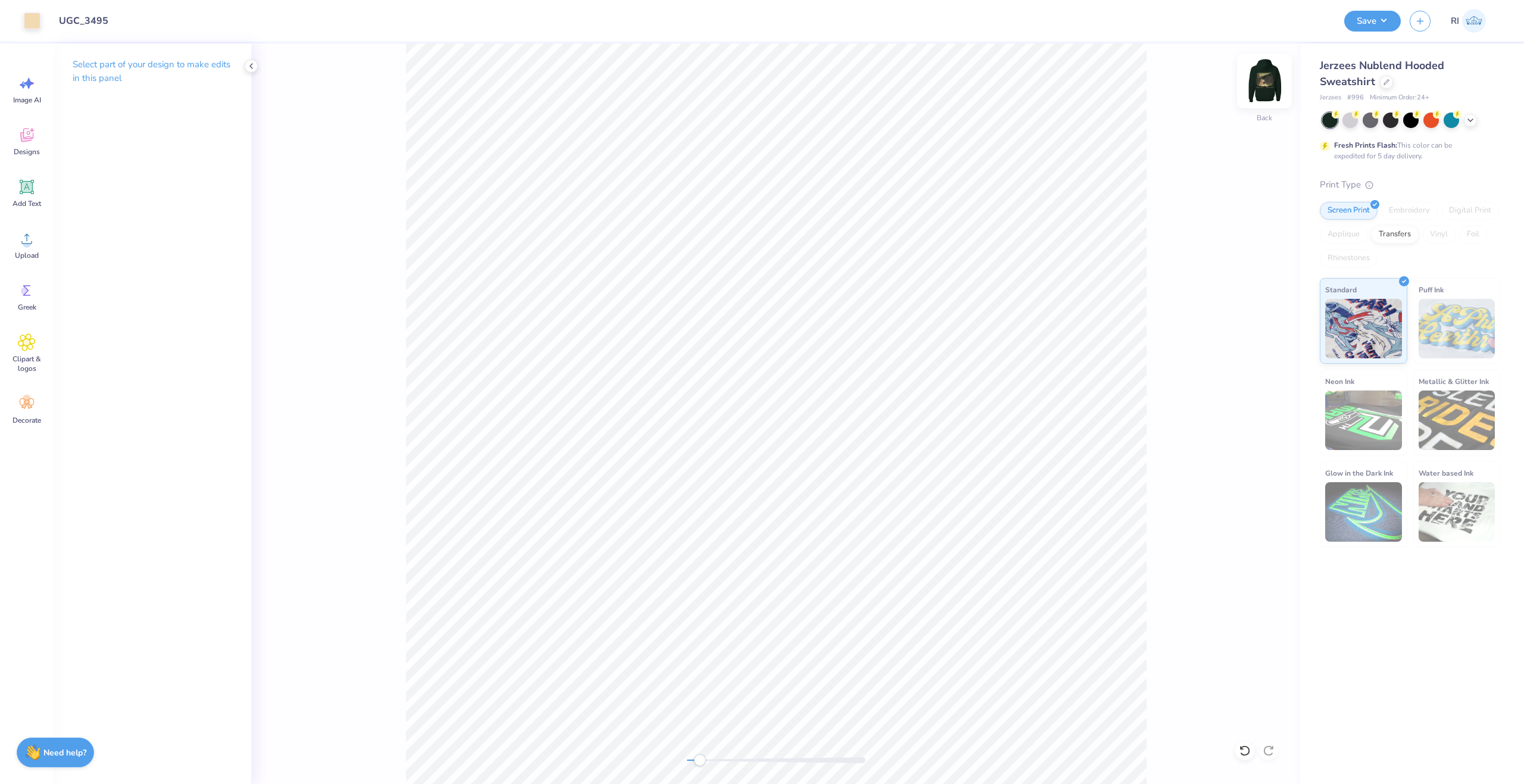
click at [1263, 68] on img at bounding box center [1265, 81] width 48 height 48
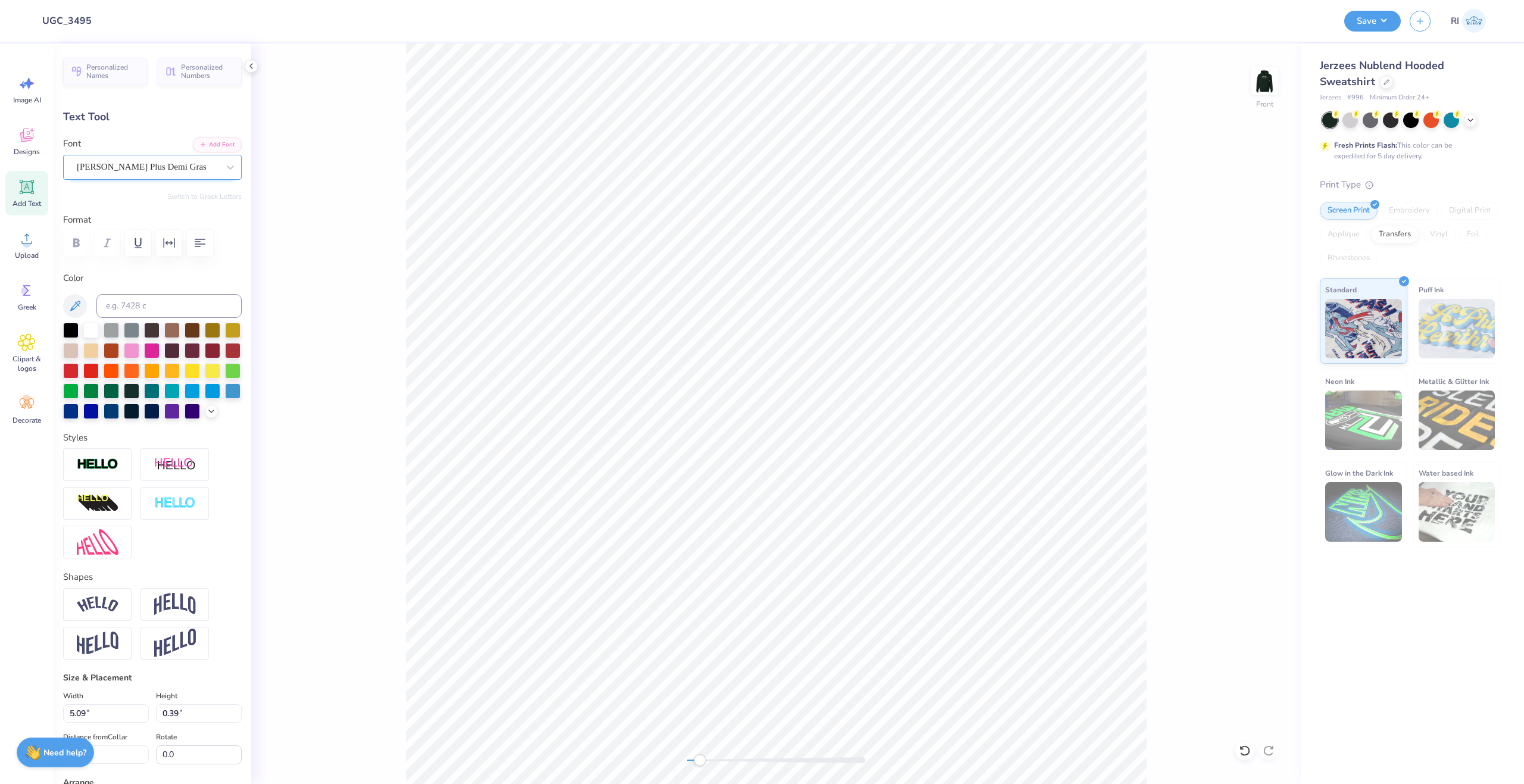
click at [150, 171] on div "[PERSON_NAME] Plus Demi Gras" at bounding box center [148, 167] width 144 height 19
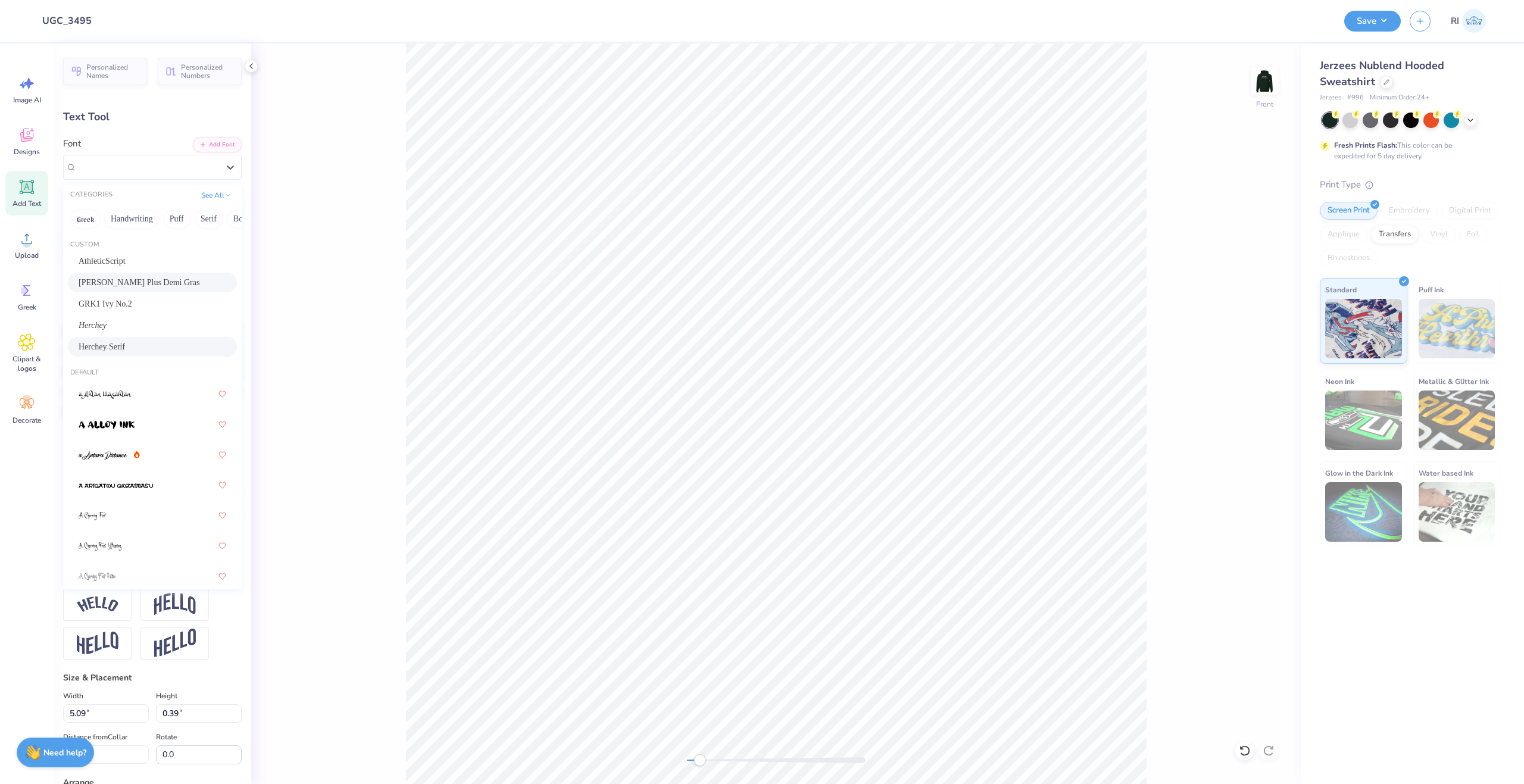
click at [147, 338] on div "Herchey Serif" at bounding box center [153, 347] width 169 height 19
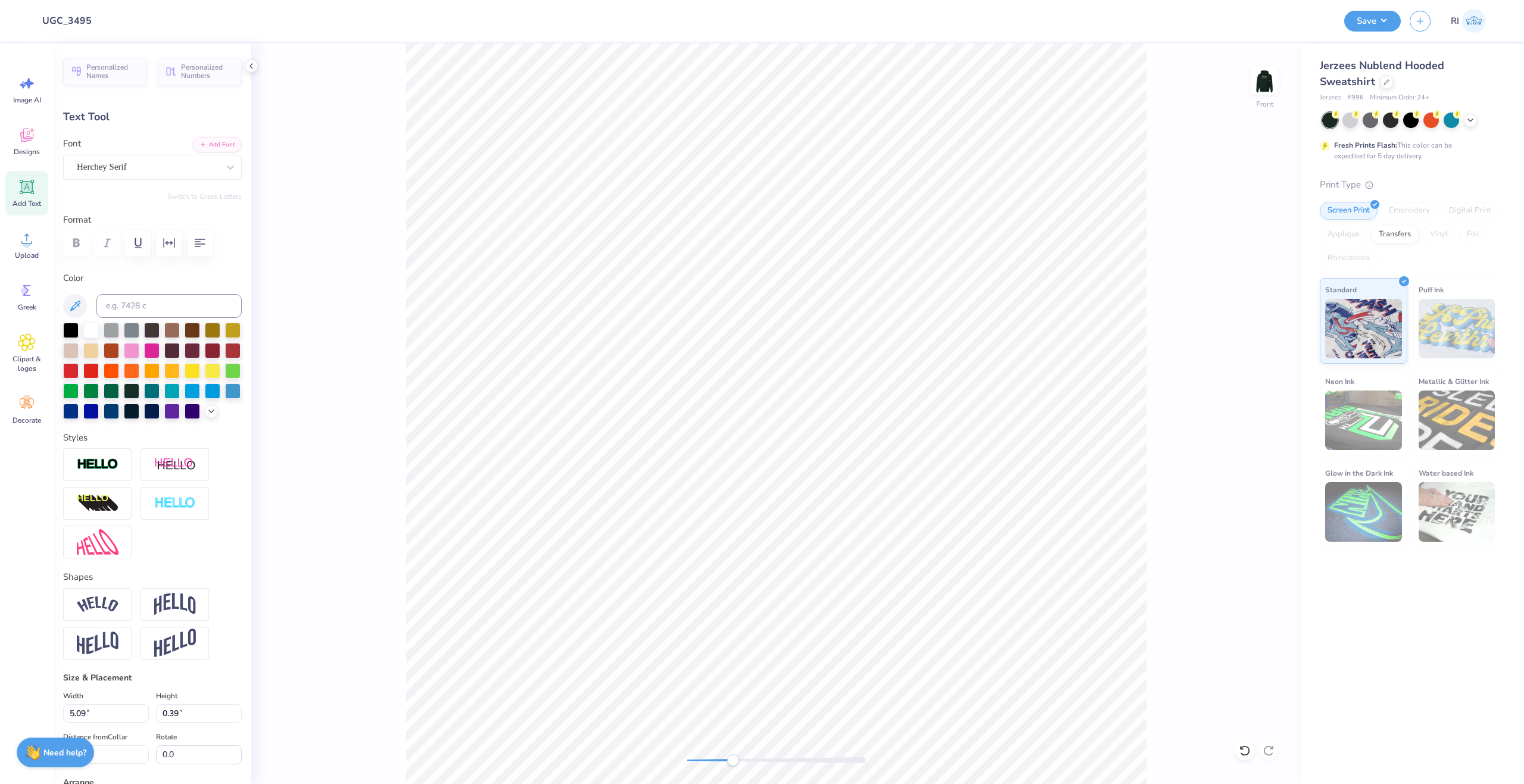
scroll to position [10, 9]
type textarea "SISTERHOOD RETREAT 2025"
type input "6.54"
type input "0.36"
type input "17.55"
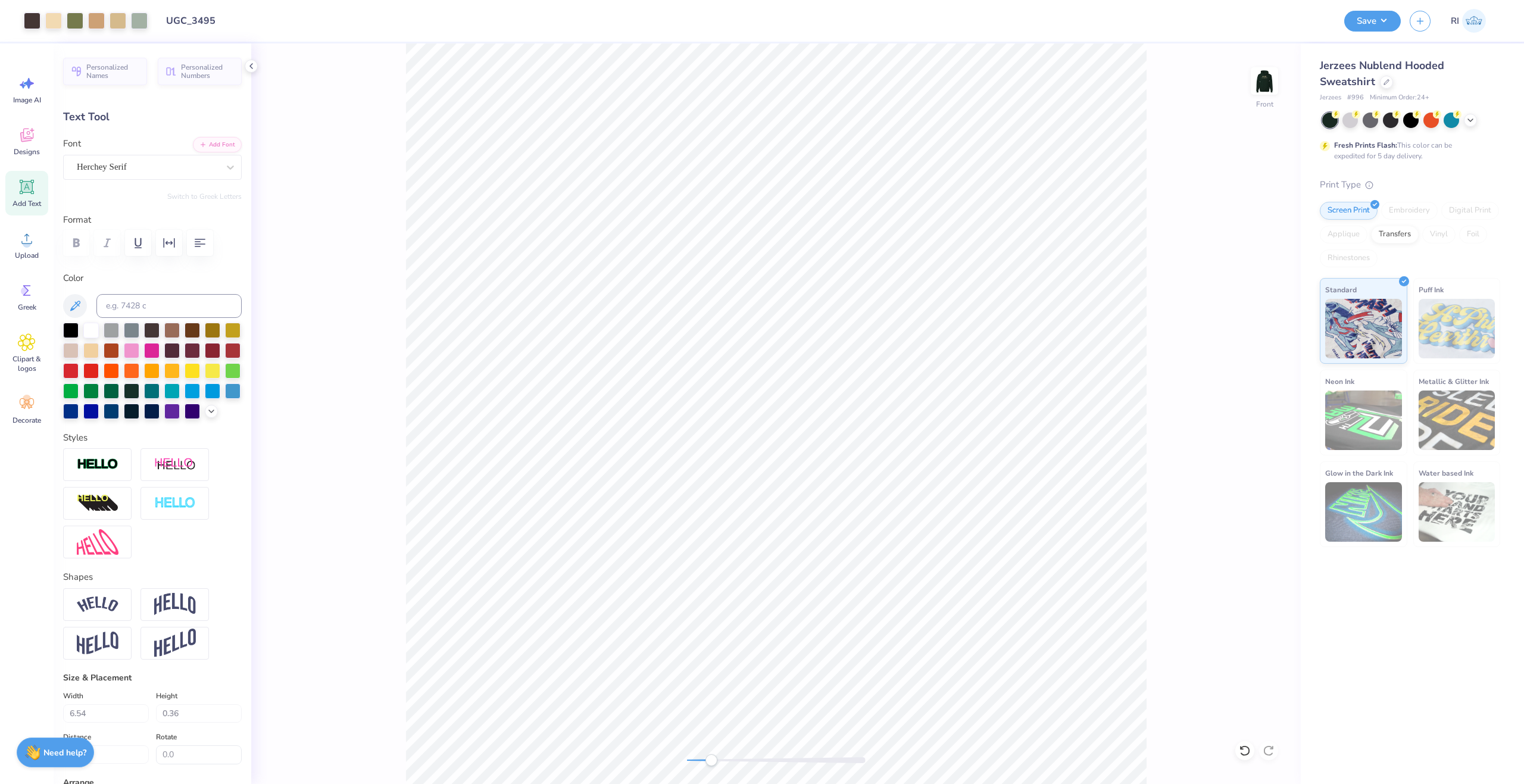
type input "5.90"
type input "0.46"
type input "17.52"
type textarea "ETA BETA"
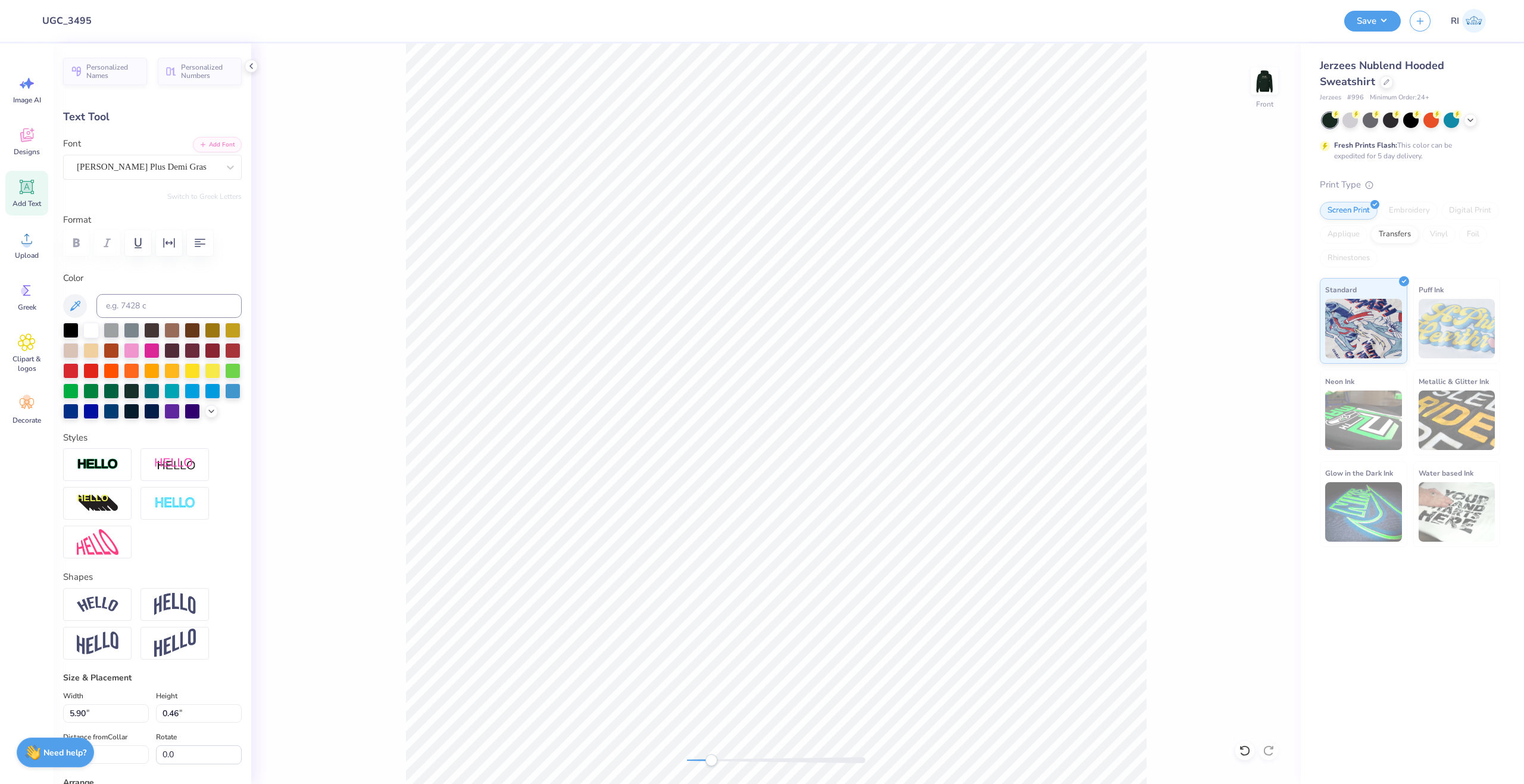
type input "2.39"
type input "0.38"
type input "17.57"
click at [146, 167] on div "[PERSON_NAME] Plus Demi Gras" at bounding box center [148, 167] width 144 height 19
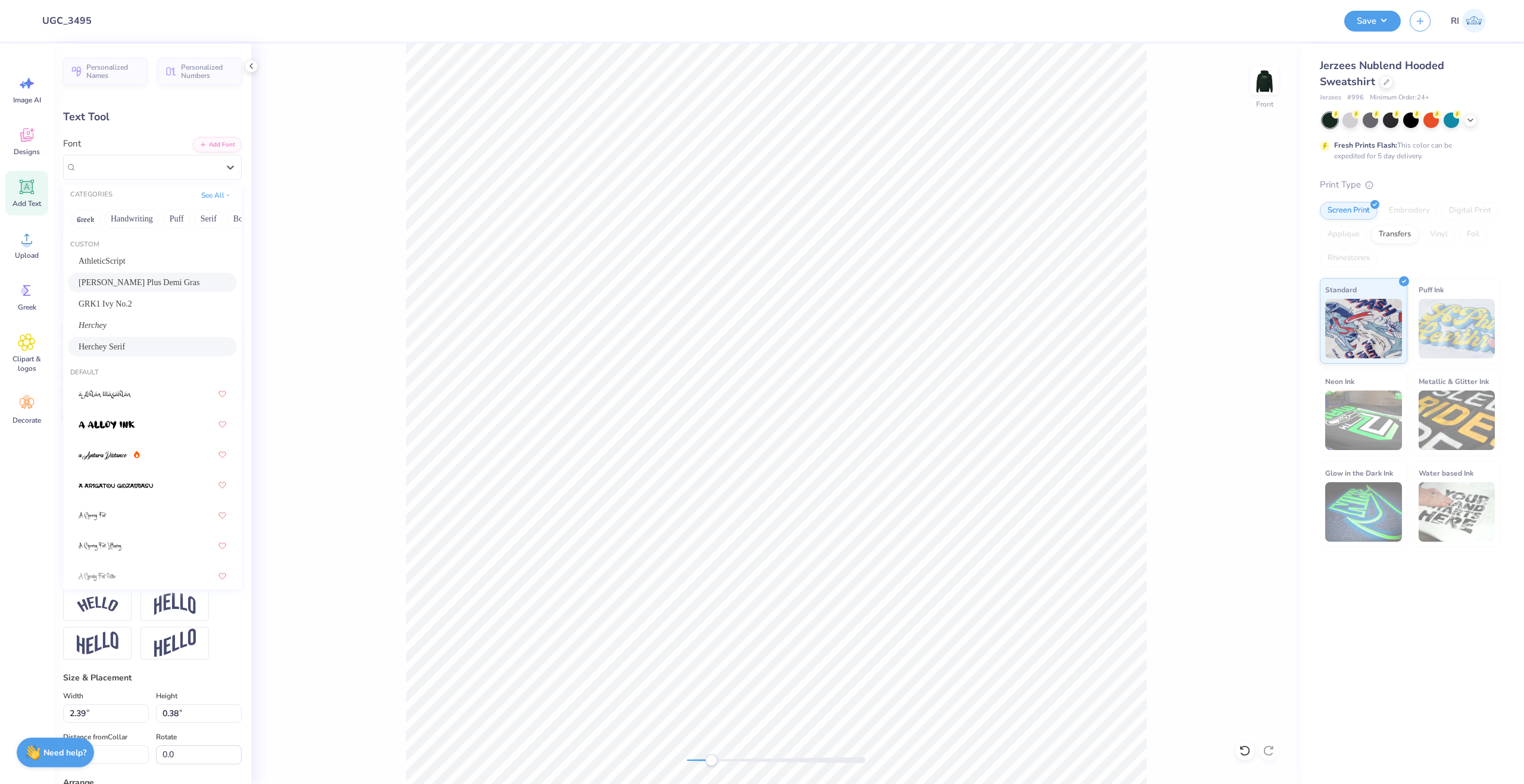
click at [150, 346] on div "Herchey Serif" at bounding box center [152, 347] width 148 height 13
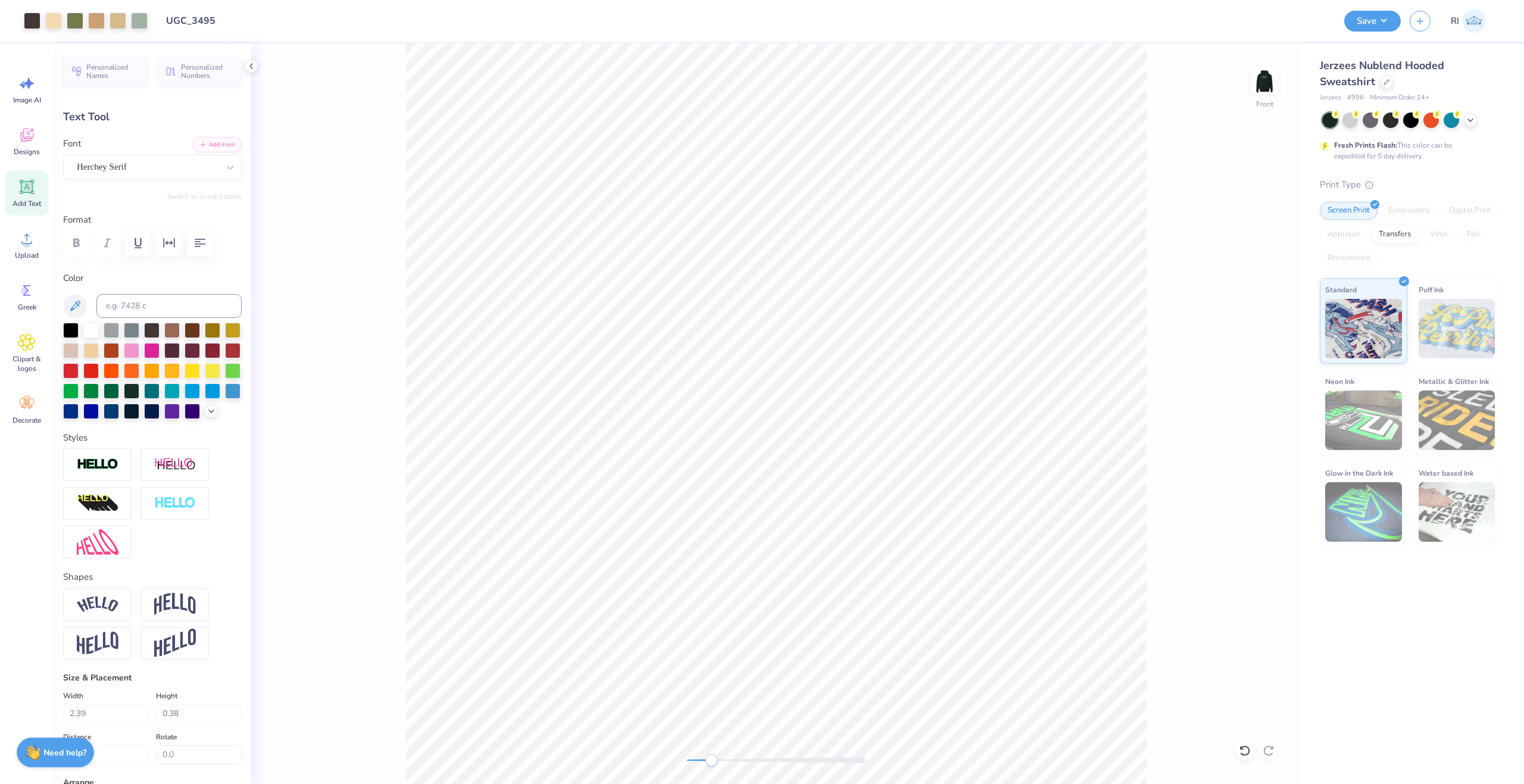
type input "2.19"
type input "0.36"
type input "17.59"
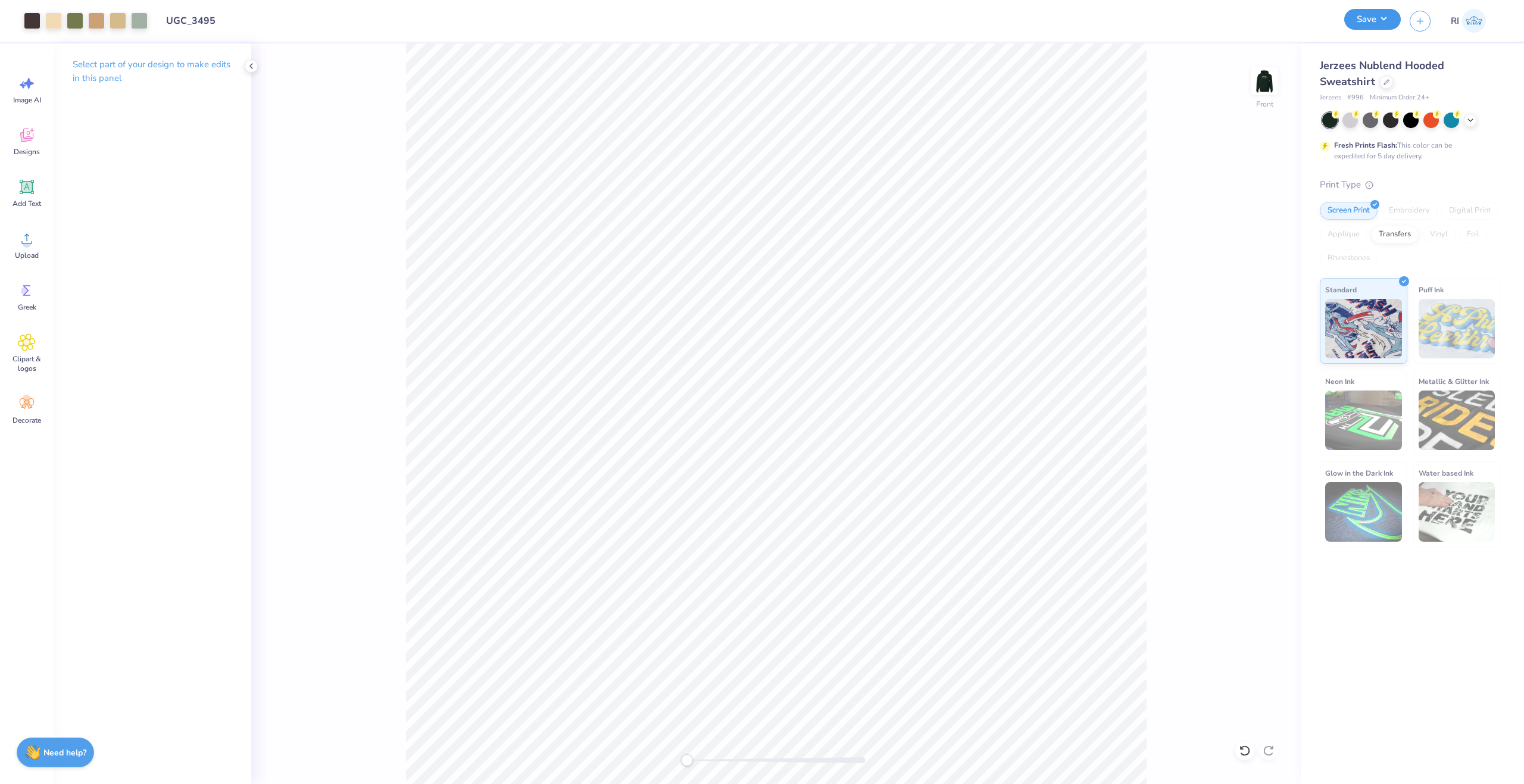
click at [1382, 23] on button "Save" at bounding box center [1373, 19] width 57 height 21
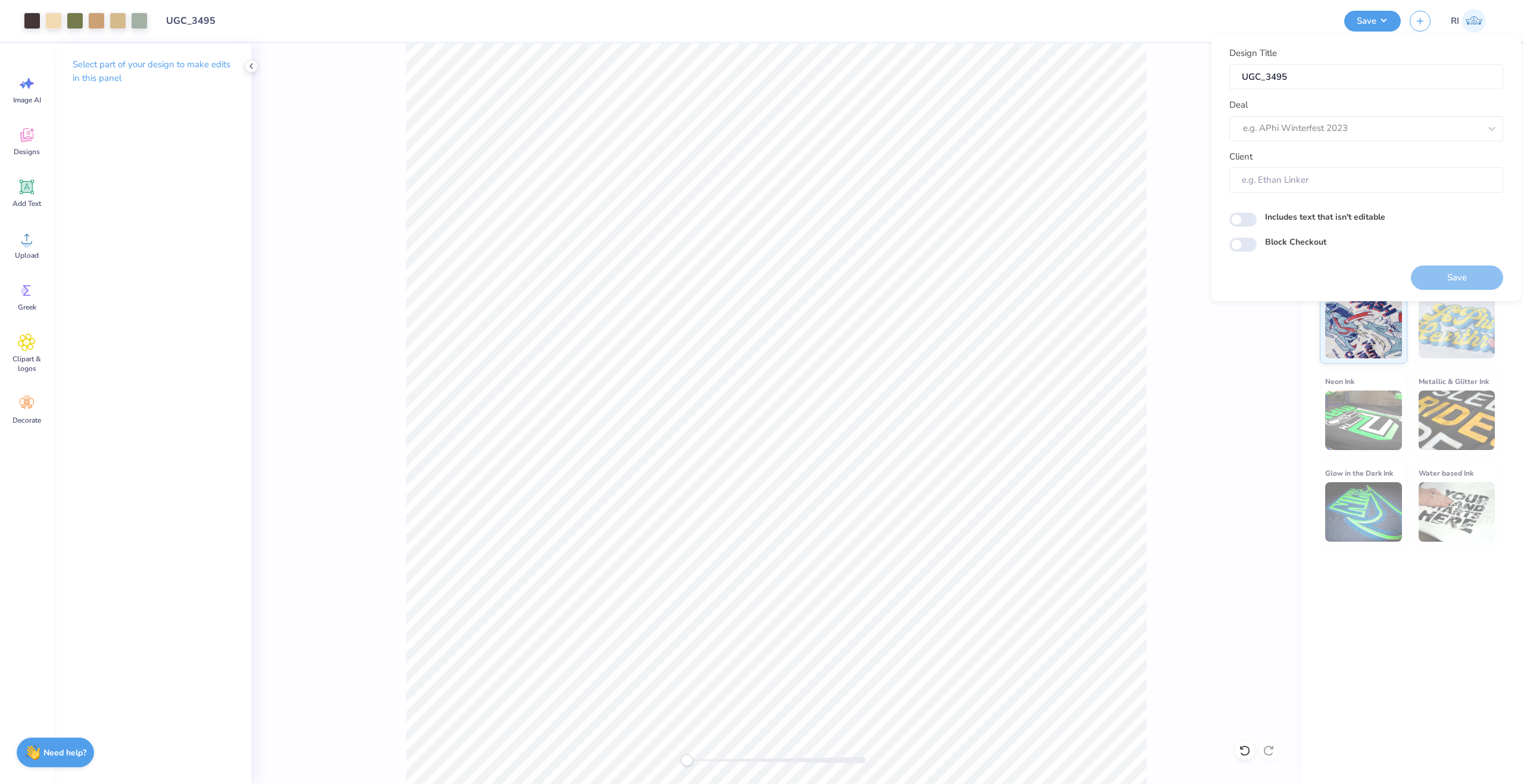
click at [1149, 273] on div "Front" at bounding box center [777, 413] width 1050 height 741
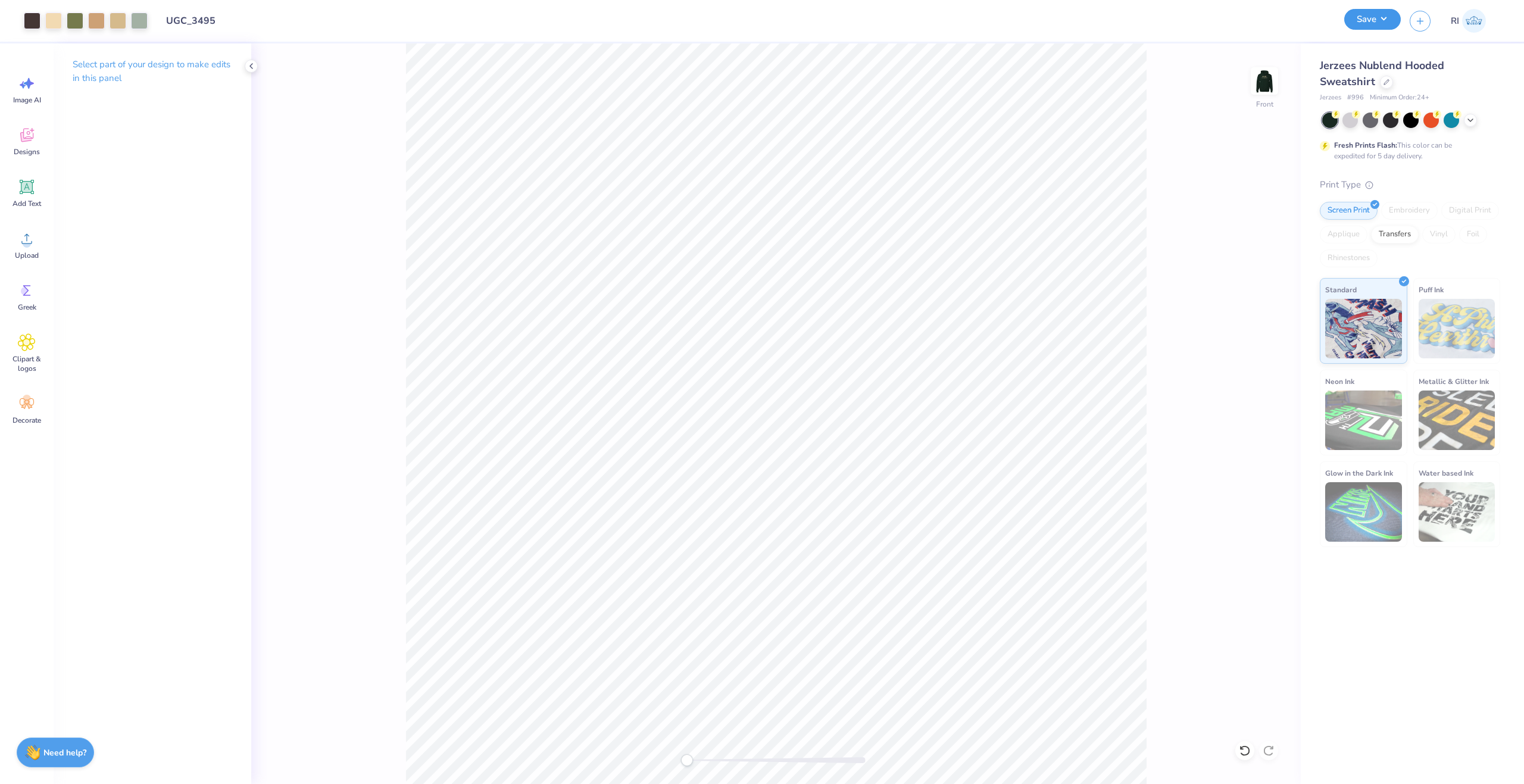
click at [1364, 20] on button "Save" at bounding box center [1373, 19] width 57 height 21
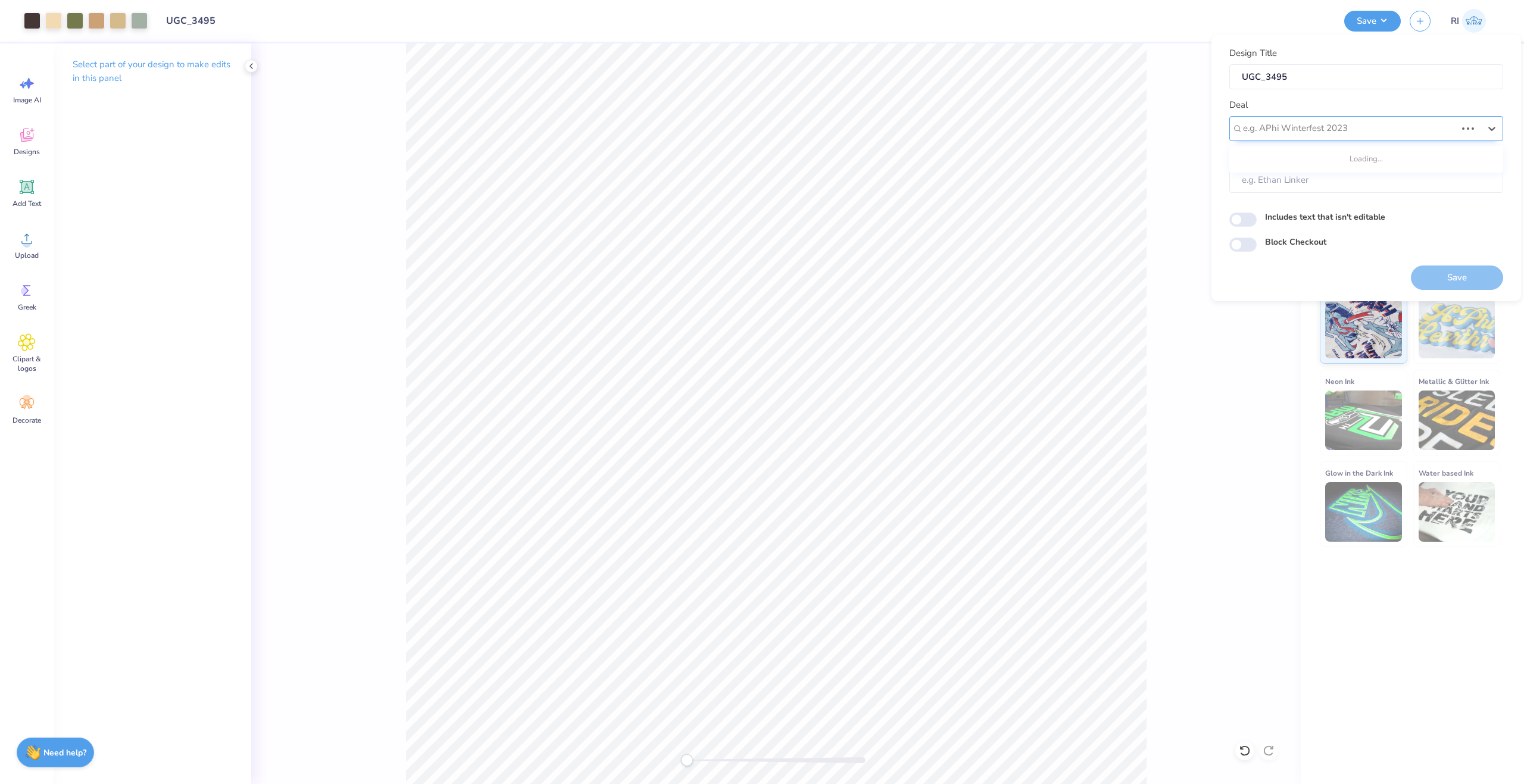
click at [1337, 127] on div at bounding box center [1350, 128] width 213 height 16
click at [1289, 159] on div "UGC Designs" at bounding box center [1366, 160] width 264 height 19
type input "UGC"
type input "Design Tool Gallery User"
click at [1251, 250] on input "Block Checkout" at bounding box center [1243, 244] width 28 height 14
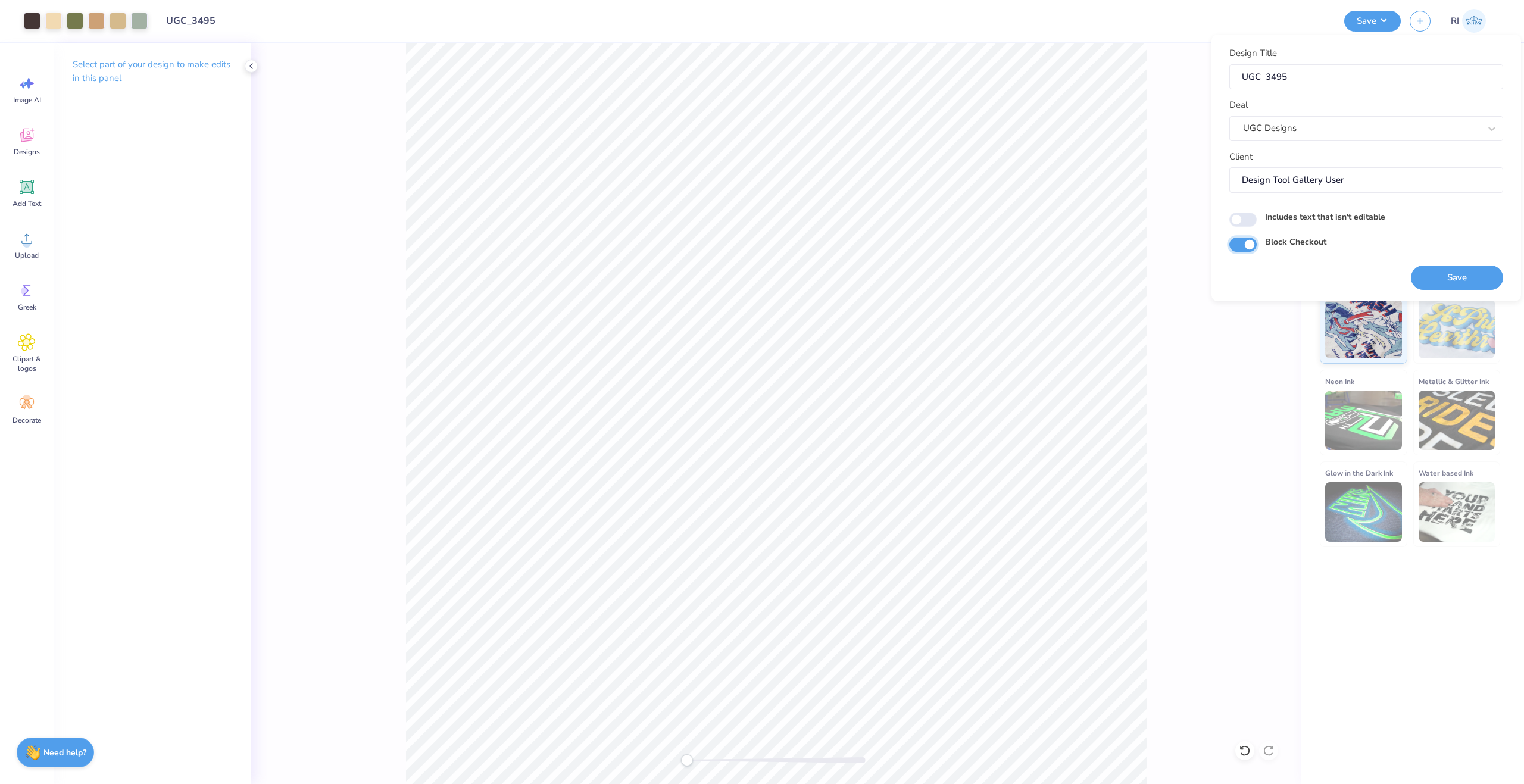
checkbox input "true"
click at [1447, 279] on button "Save" at bounding box center [1457, 278] width 92 height 25
